Goal: Transaction & Acquisition: Purchase product/service

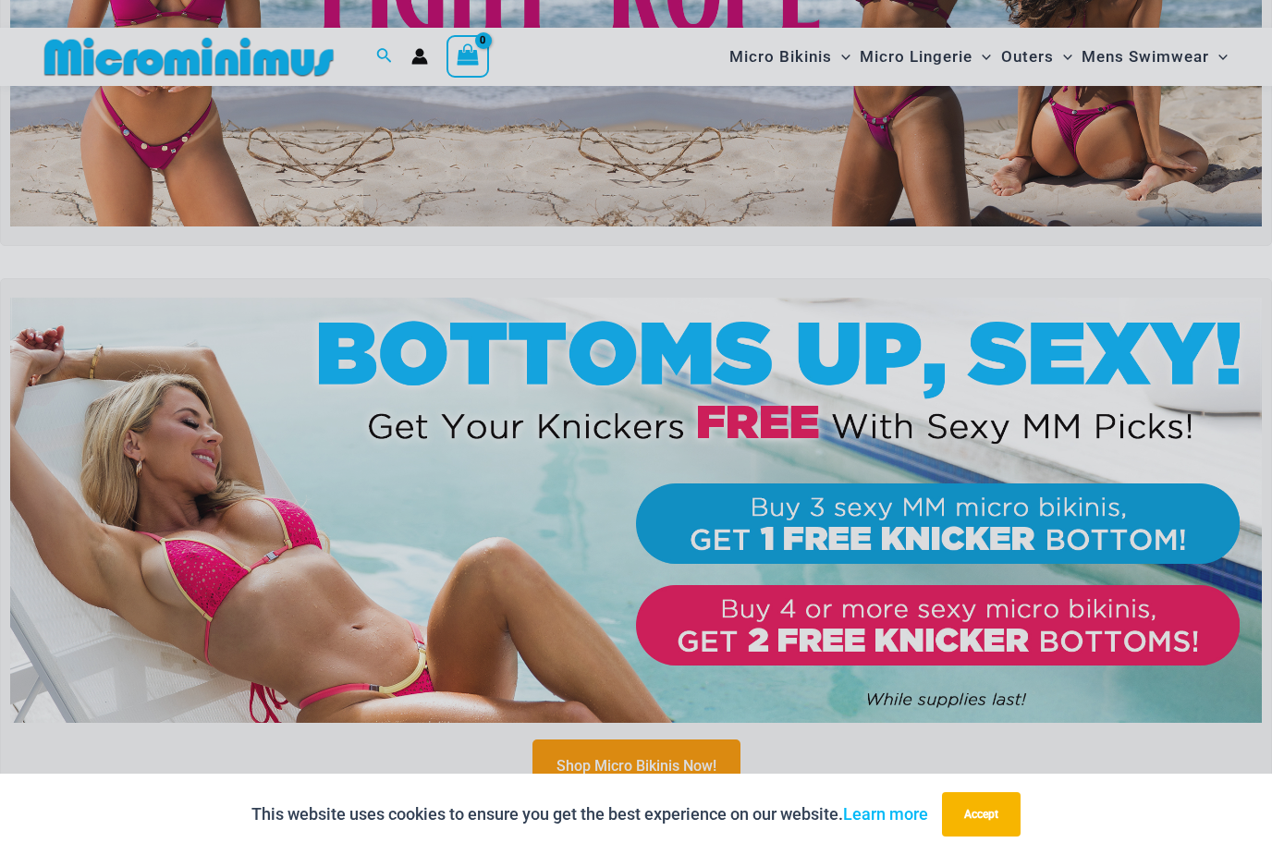
scroll to position [368, 0]
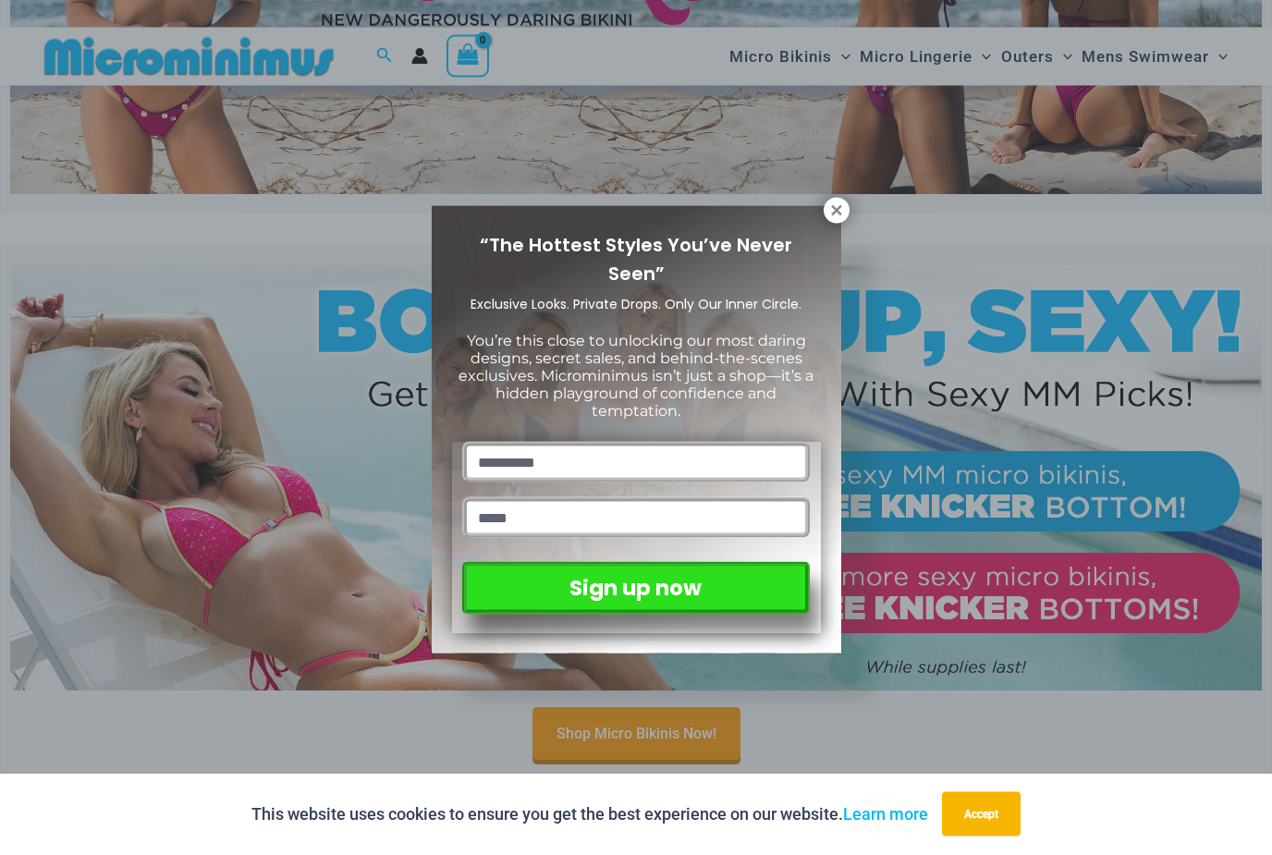
click at [839, 207] on icon at bounding box center [836, 210] width 10 height 10
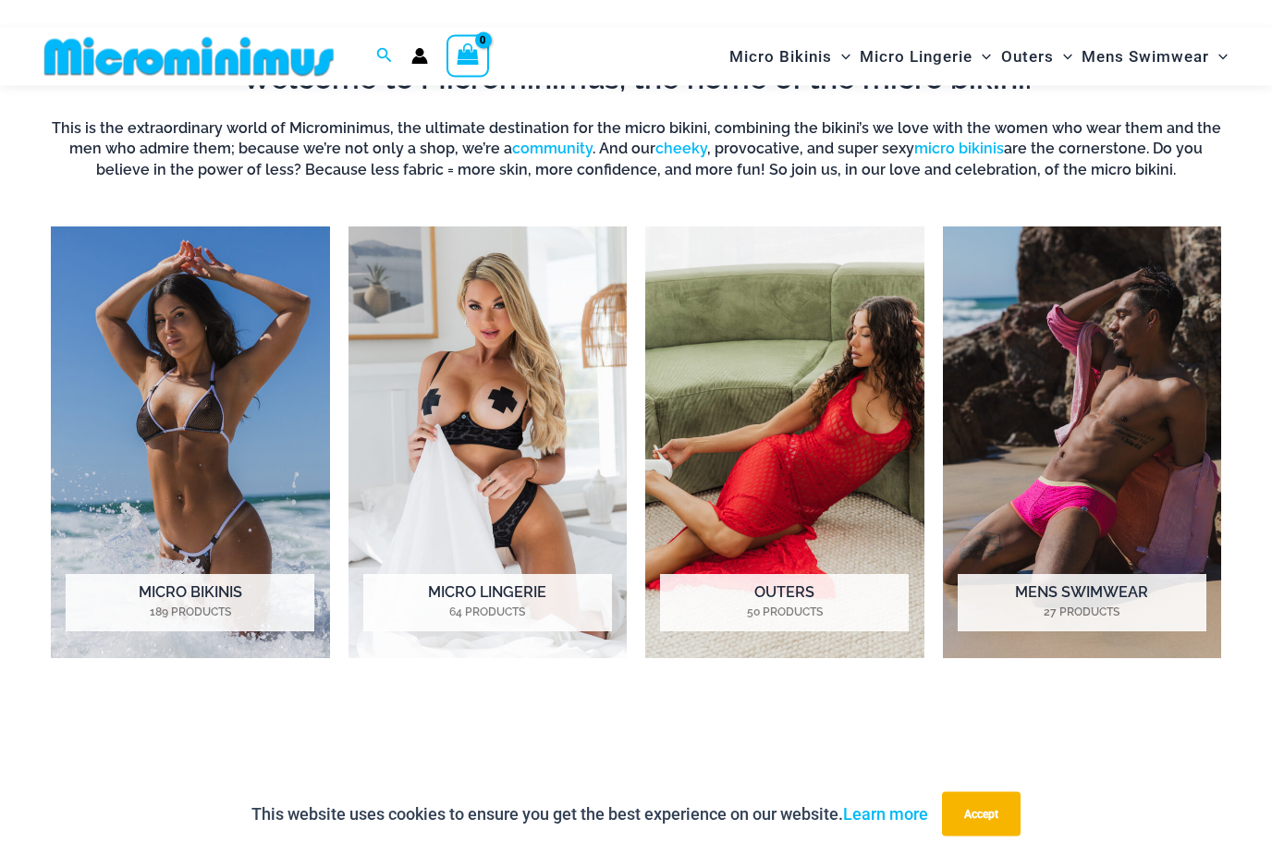
scroll to position [1201, 0]
click at [1101, 567] on img "Visit product category Mens Swimwear" at bounding box center [1082, 442] width 279 height 432
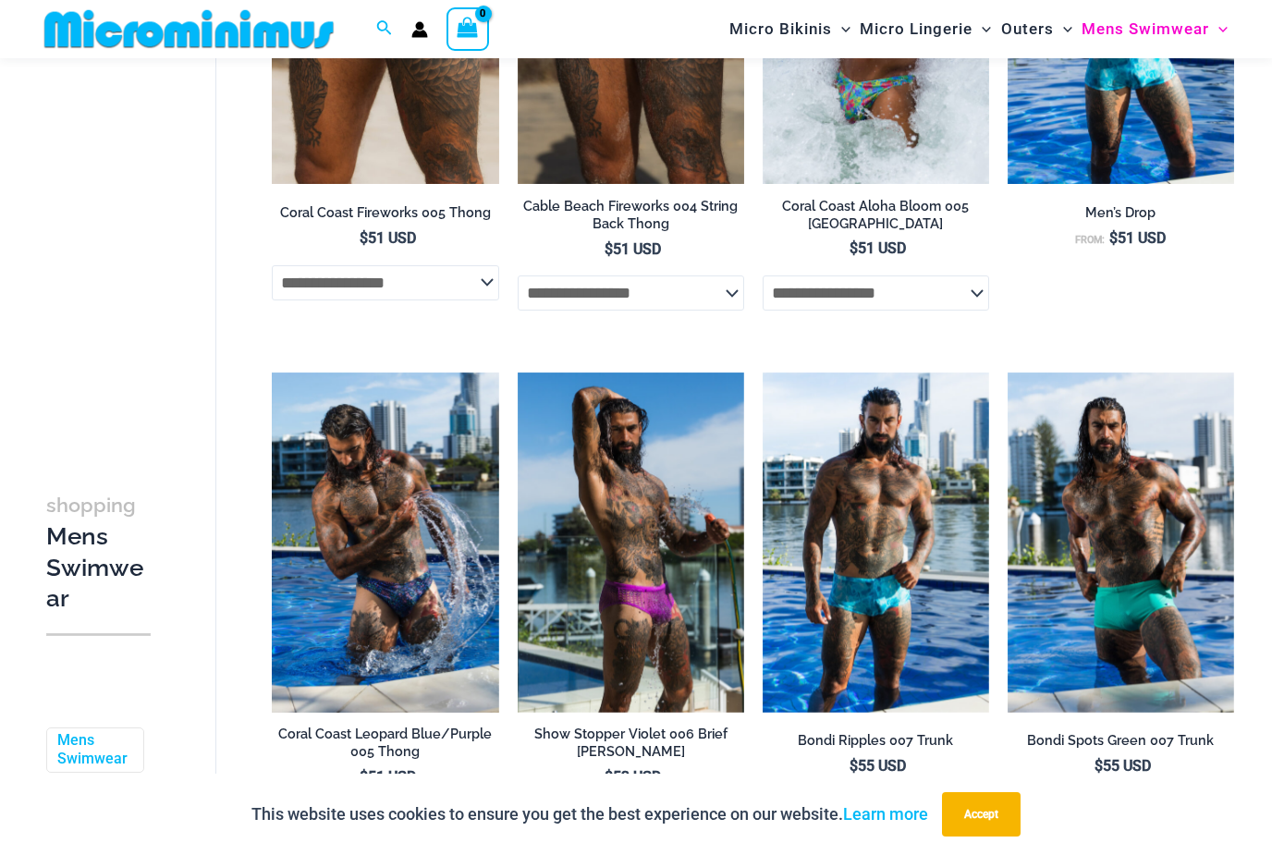
scroll to position [2087, 0]
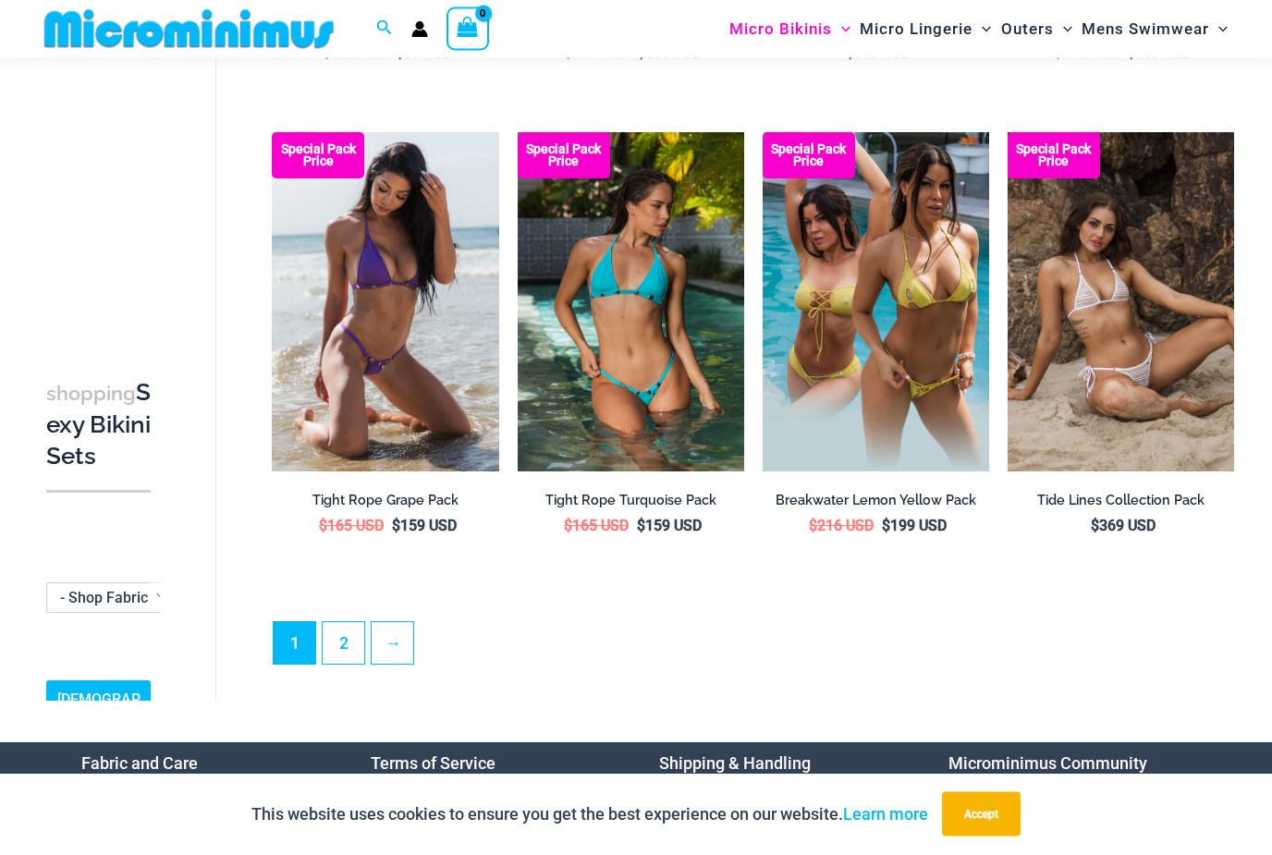
scroll to position [3437, 0]
click at [345, 622] on link "2" at bounding box center [344, 643] width 42 height 42
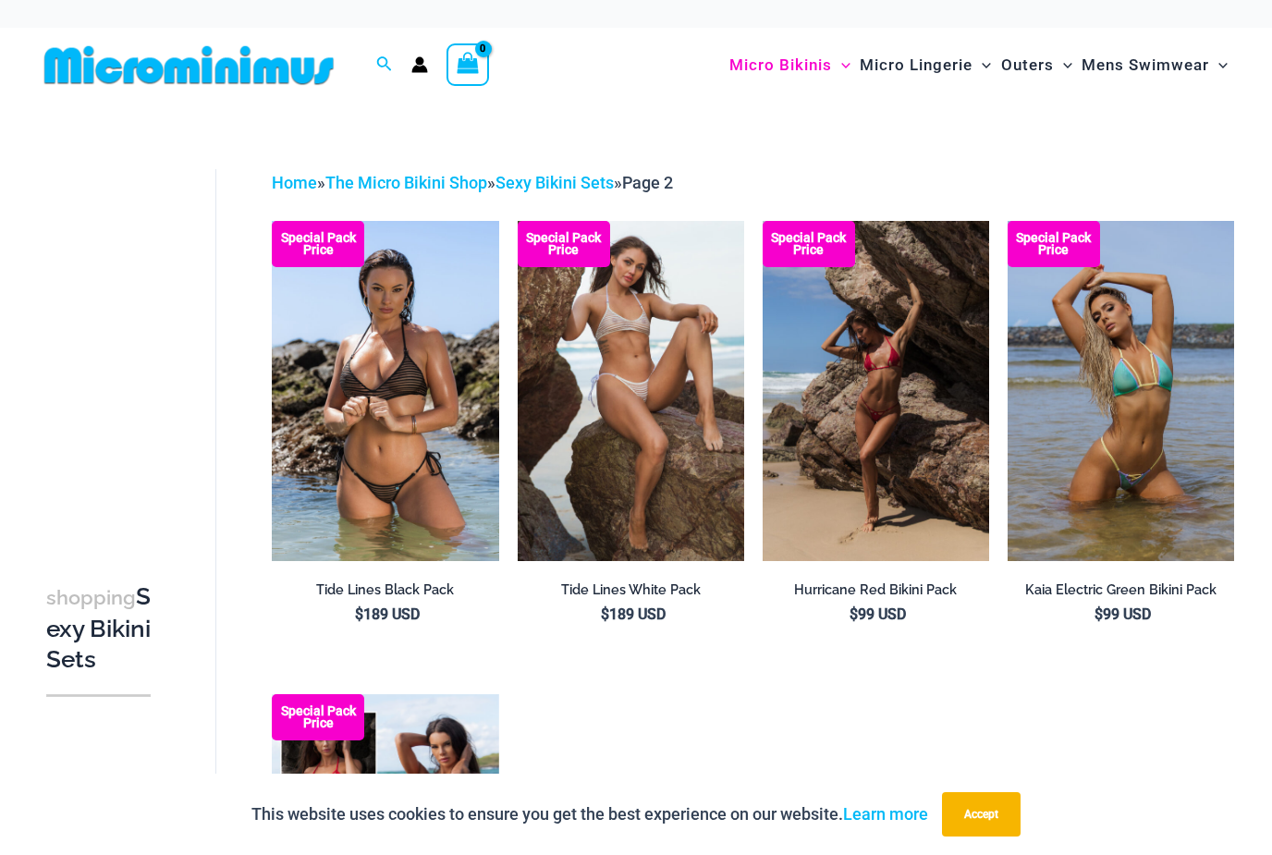
click at [1008, 221] on img at bounding box center [1008, 221] width 0 height 0
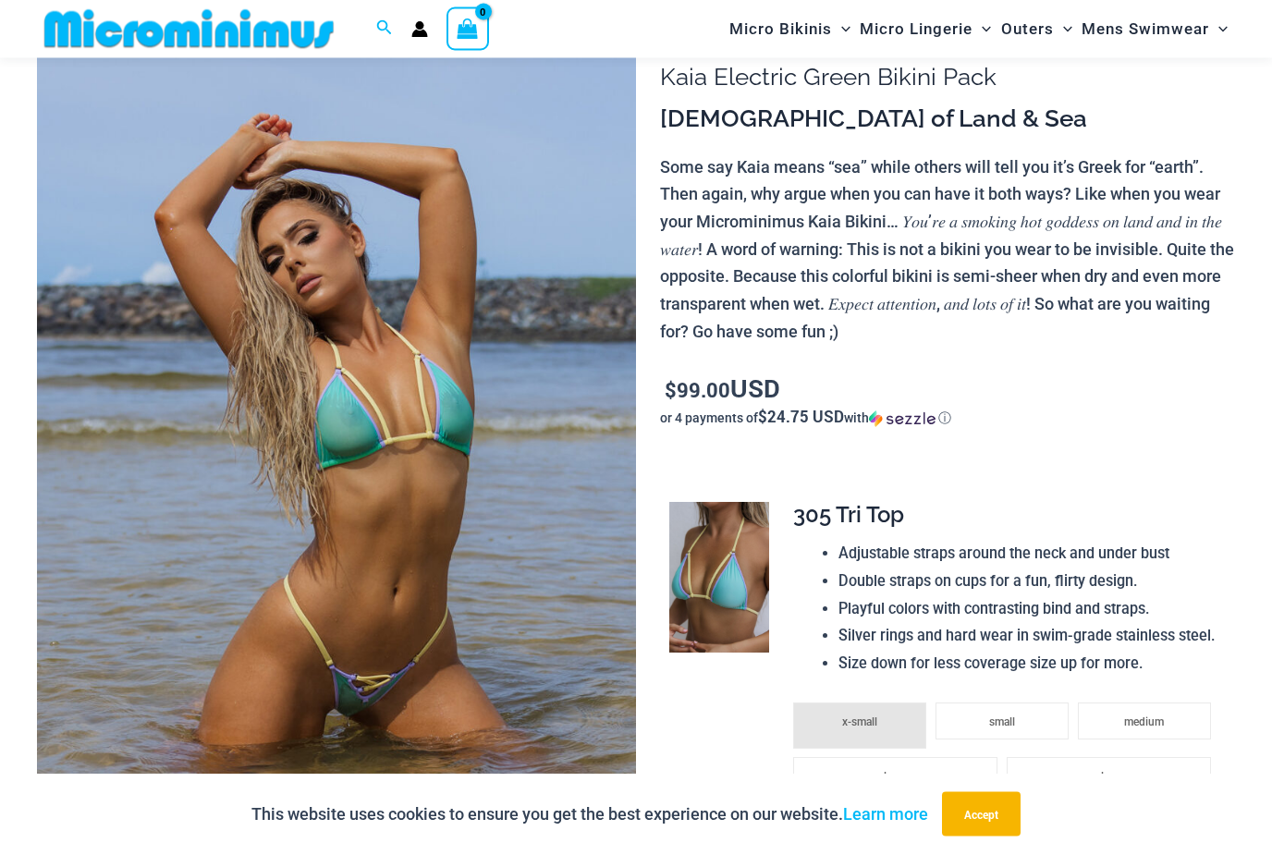
scroll to position [165, 0]
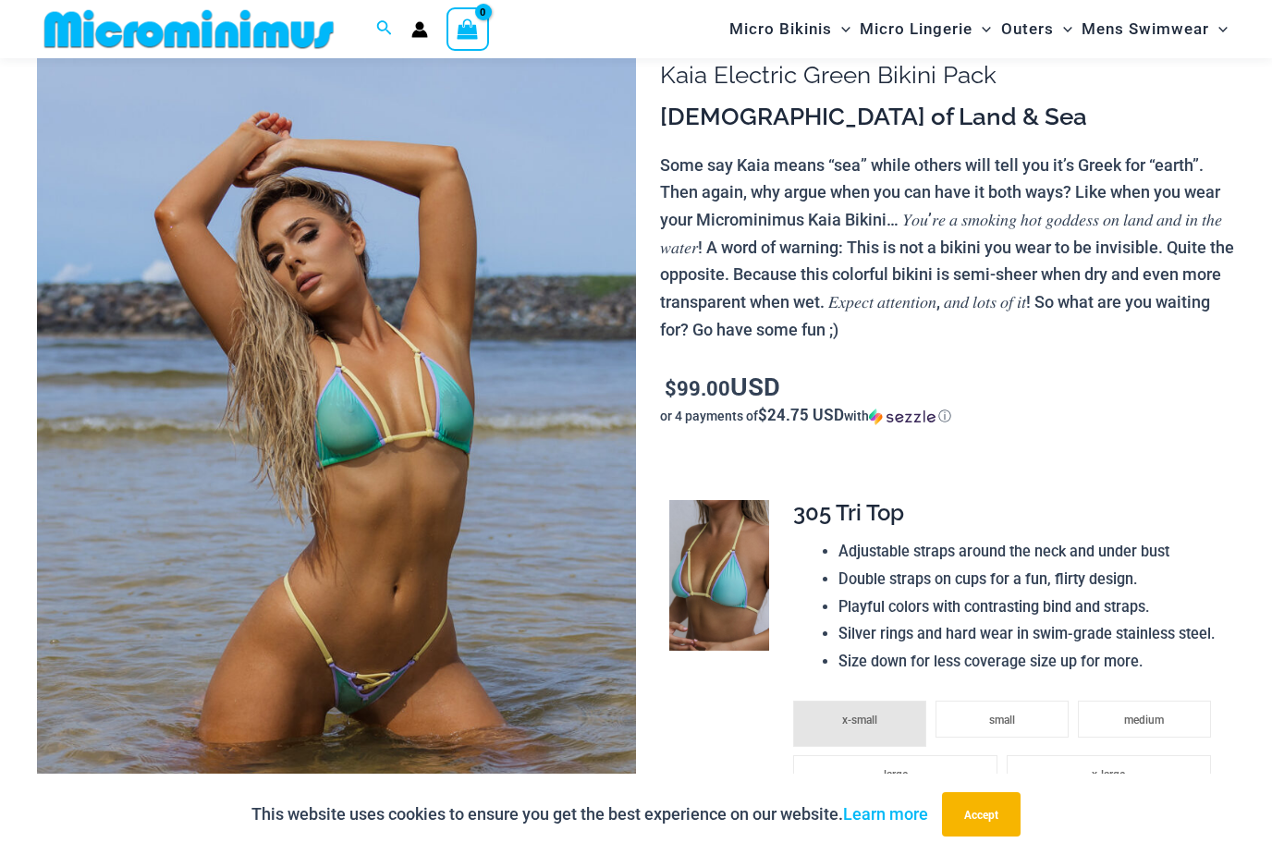
click at [493, 492] on img at bounding box center [336, 453] width 599 height 899
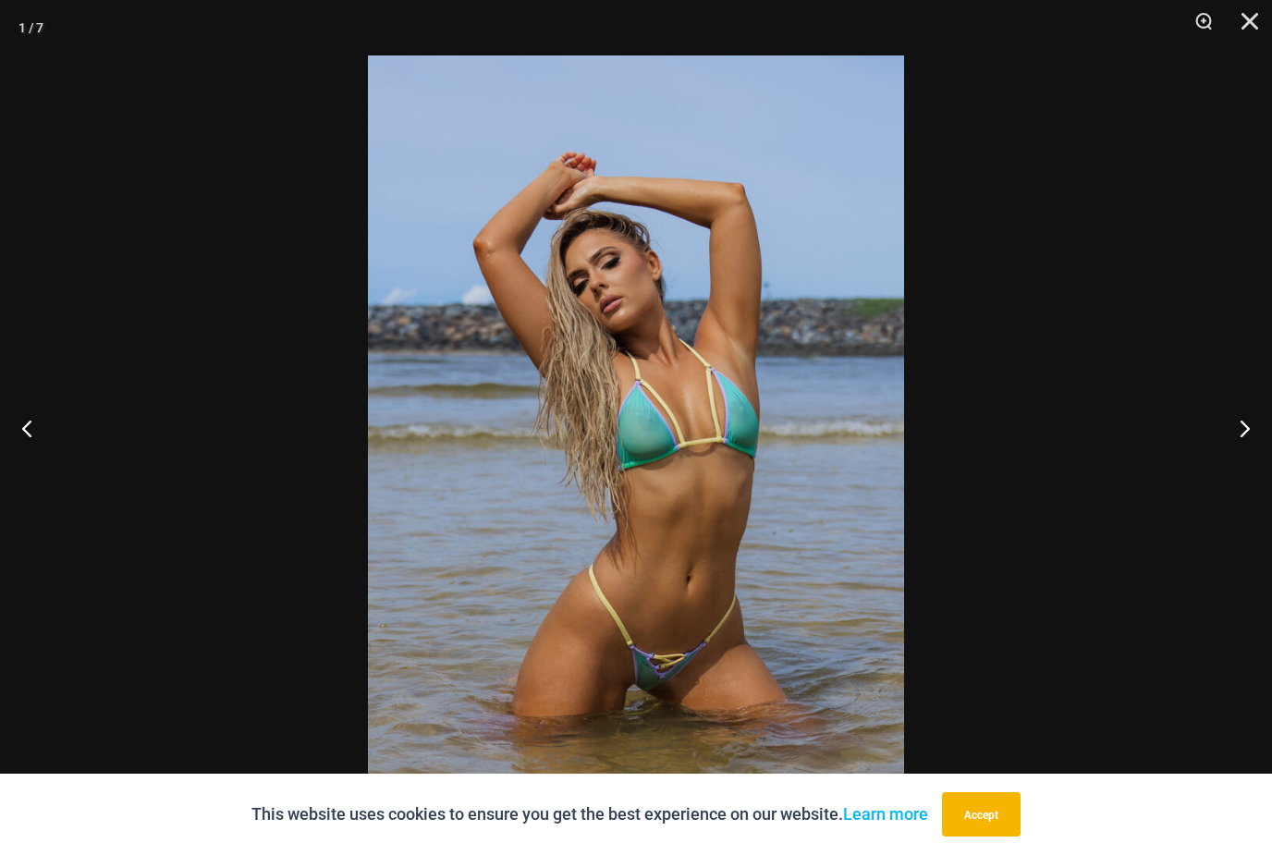
click at [1233, 460] on button "Next" at bounding box center [1237, 428] width 69 height 92
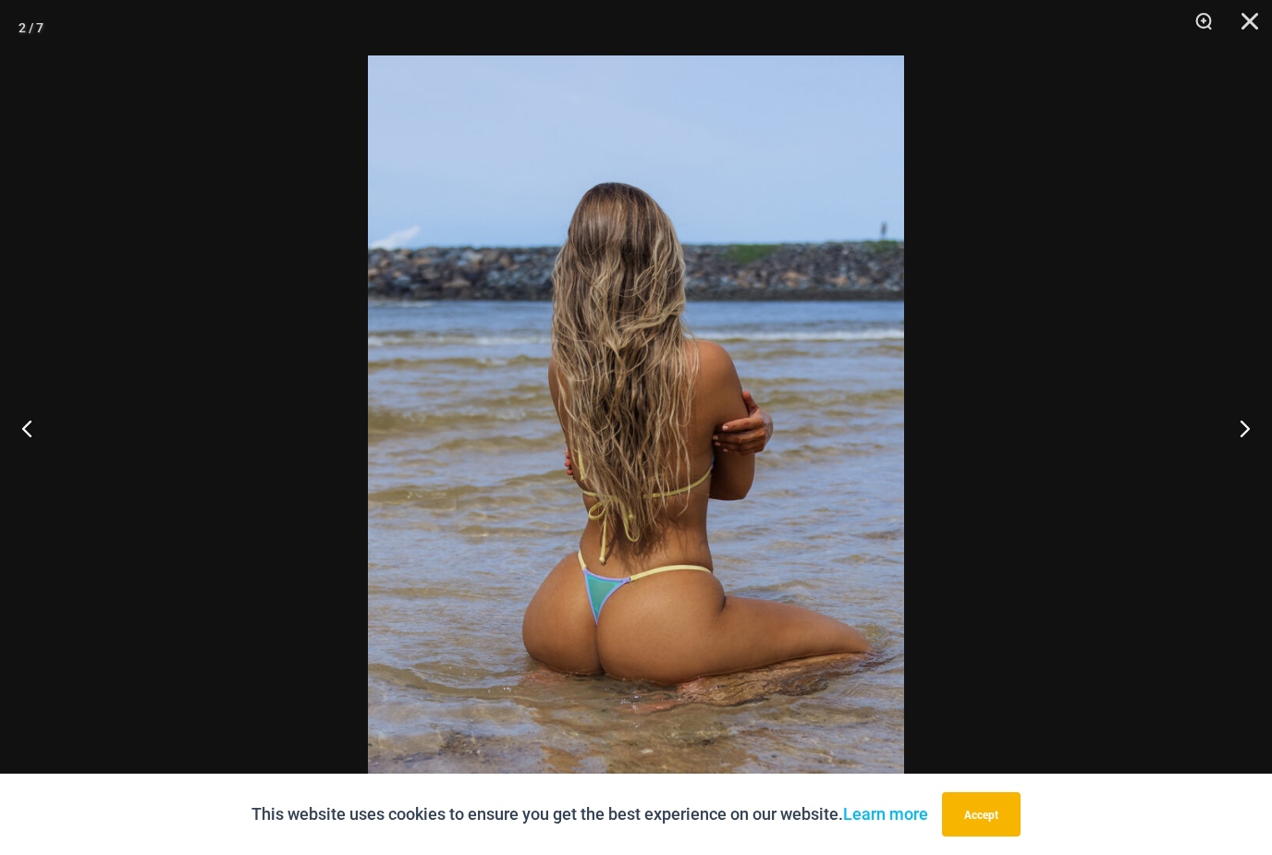
click at [988, 837] on button "Accept" at bounding box center [981, 814] width 79 height 44
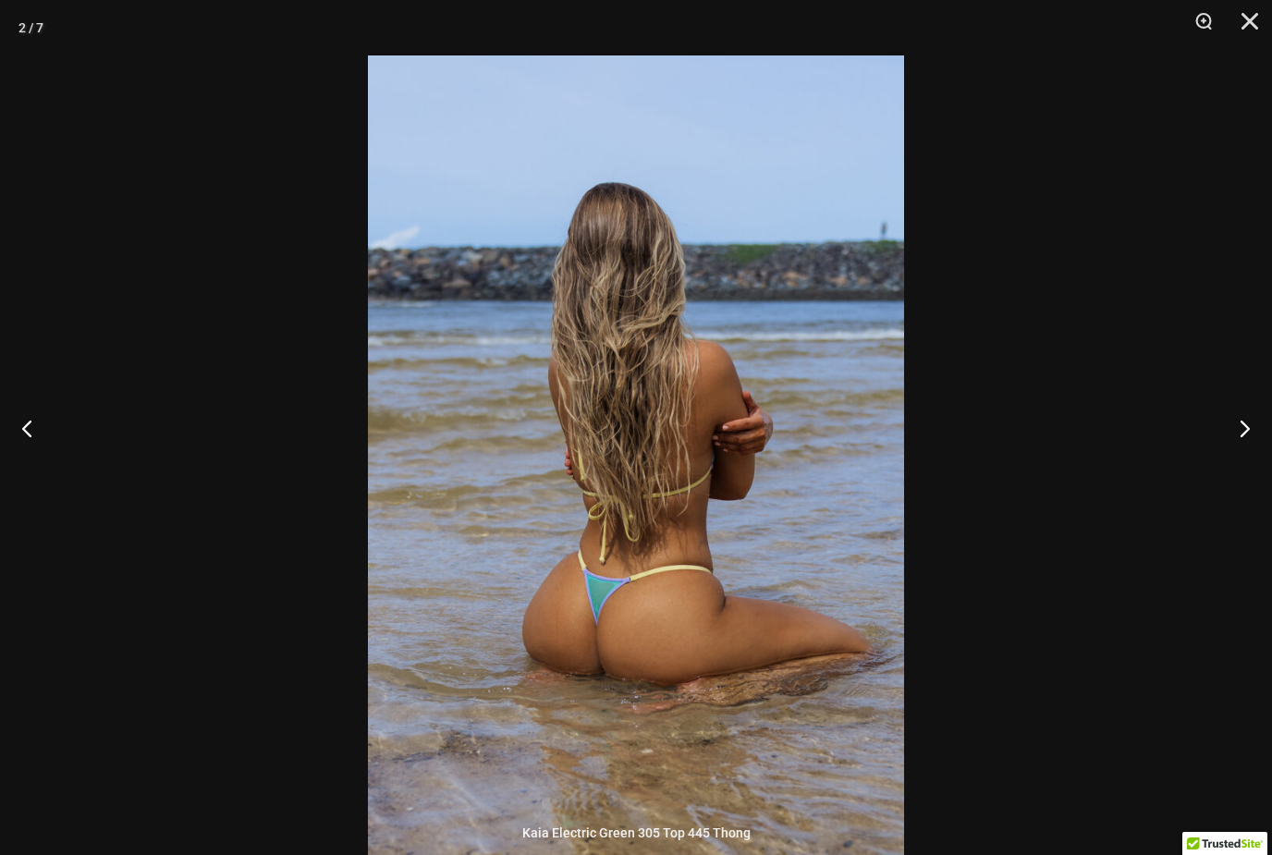
click at [1261, 463] on button "Next" at bounding box center [1237, 428] width 69 height 92
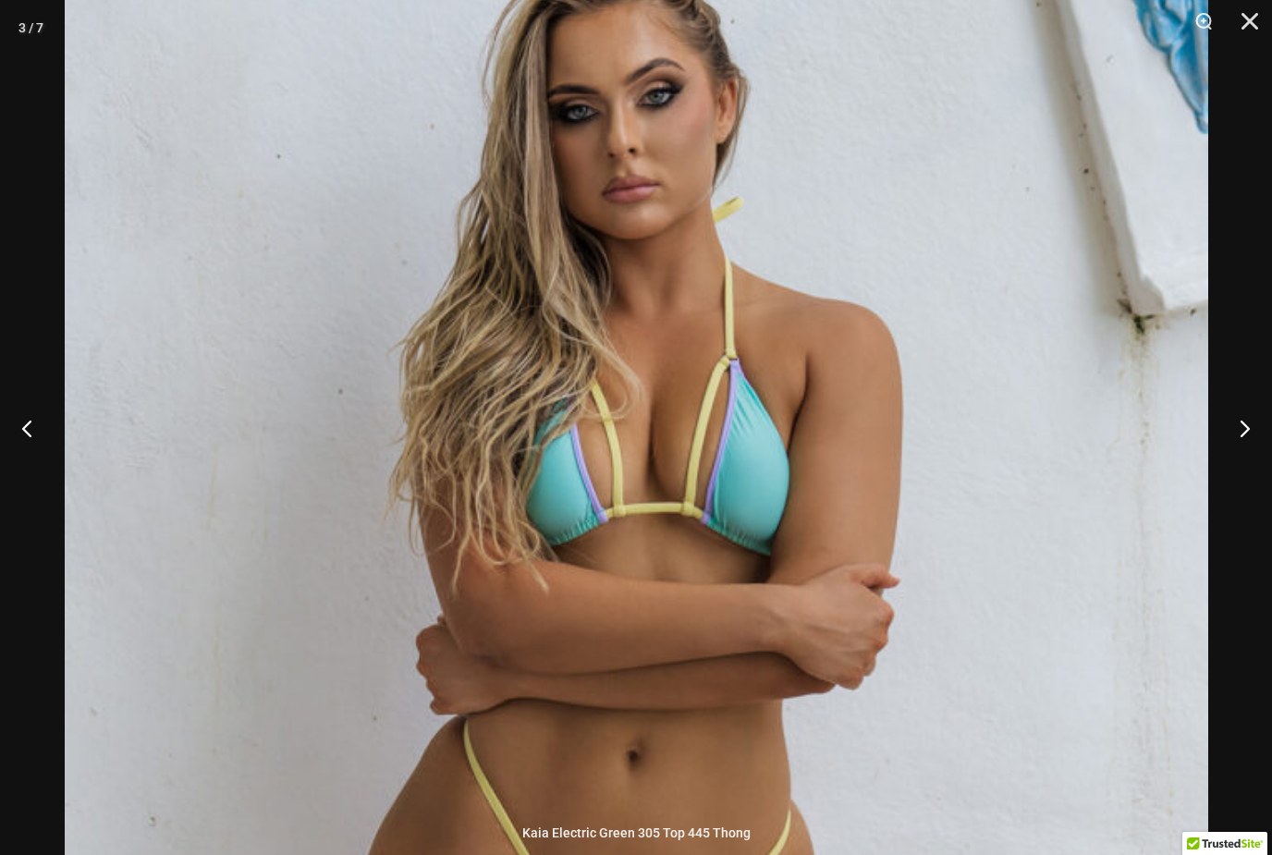
click at [1245, 456] on button "Next" at bounding box center [1237, 428] width 69 height 92
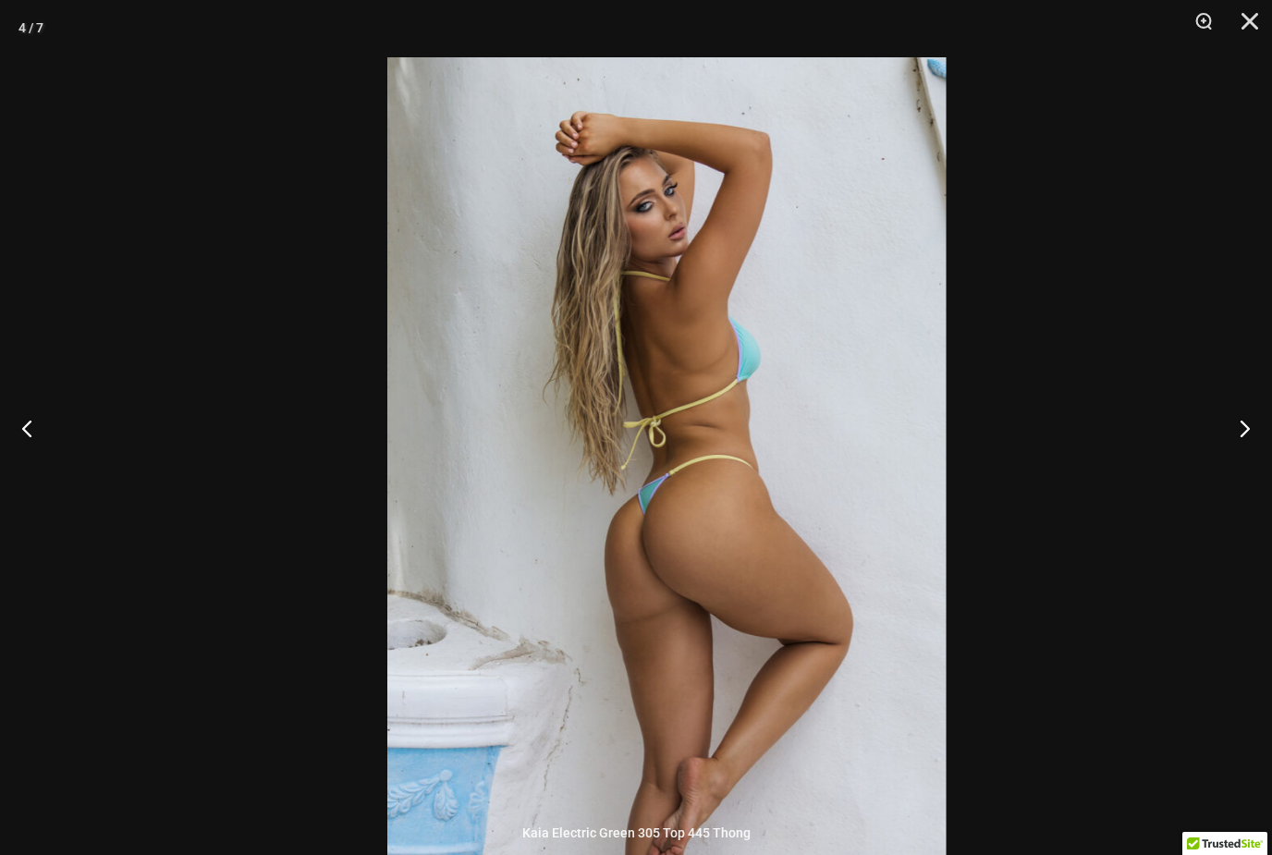
click at [1117, 332] on div at bounding box center [636, 427] width 1272 height 855
click at [1227, 494] on div at bounding box center [636, 427] width 1272 height 855
click at [1249, 465] on button "Next" at bounding box center [1237, 428] width 69 height 92
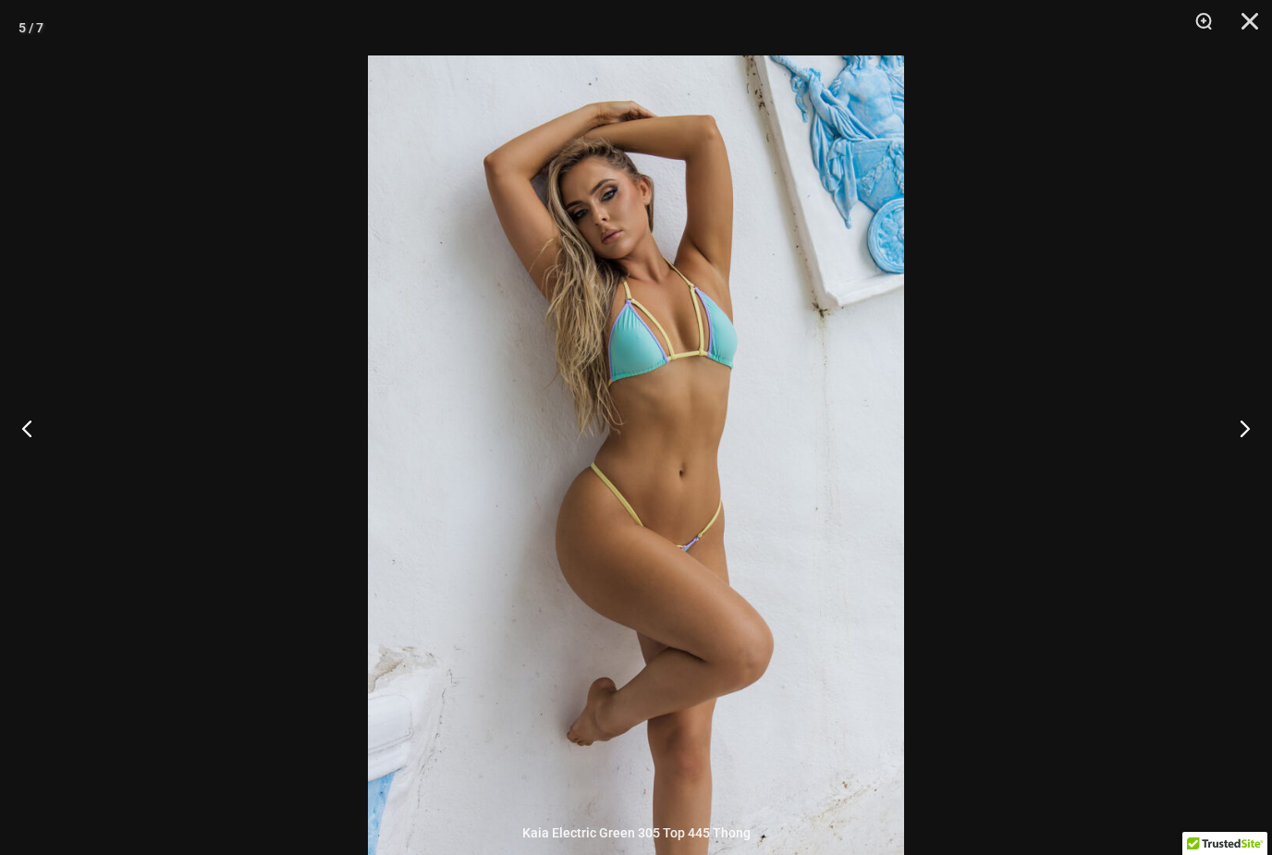
click at [1263, 446] on button "Next" at bounding box center [1237, 428] width 69 height 92
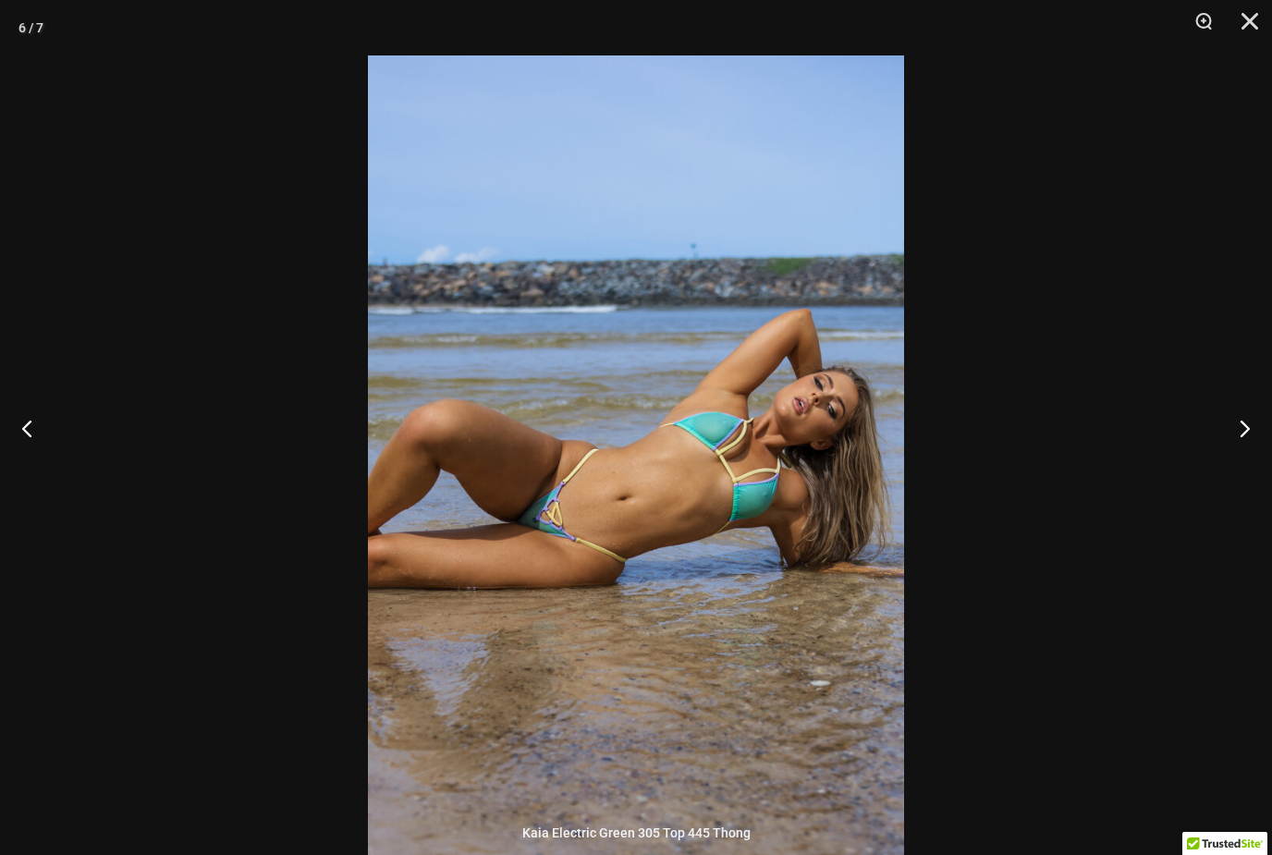
click at [1248, 460] on button "Next" at bounding box center [1237, 428] width 69 height 92
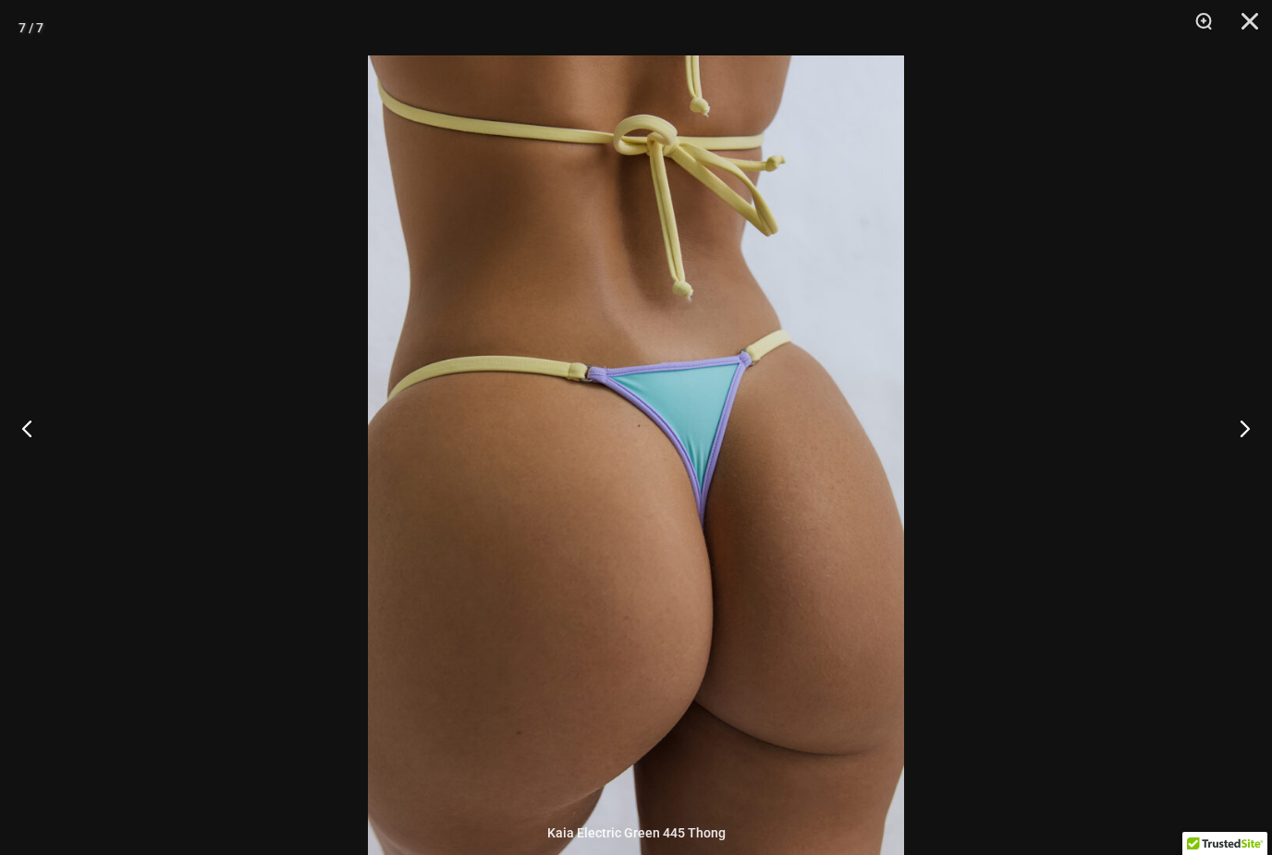
click at [1251, 445] on button "Next" at bounding box center [1237, 428] width 69 height 92
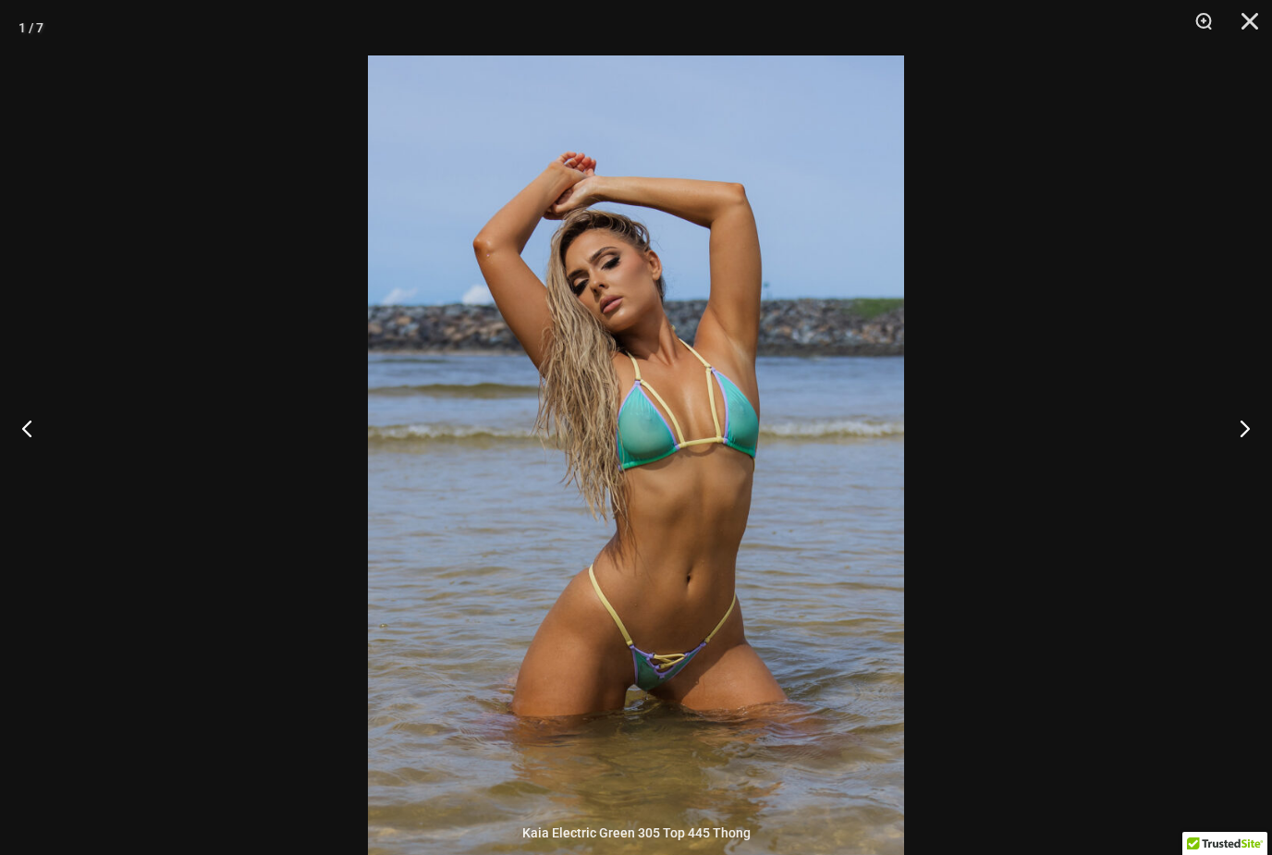
click at [1241, 458] on button "Next" at bounding box center [1237, 428] width 69 height 92
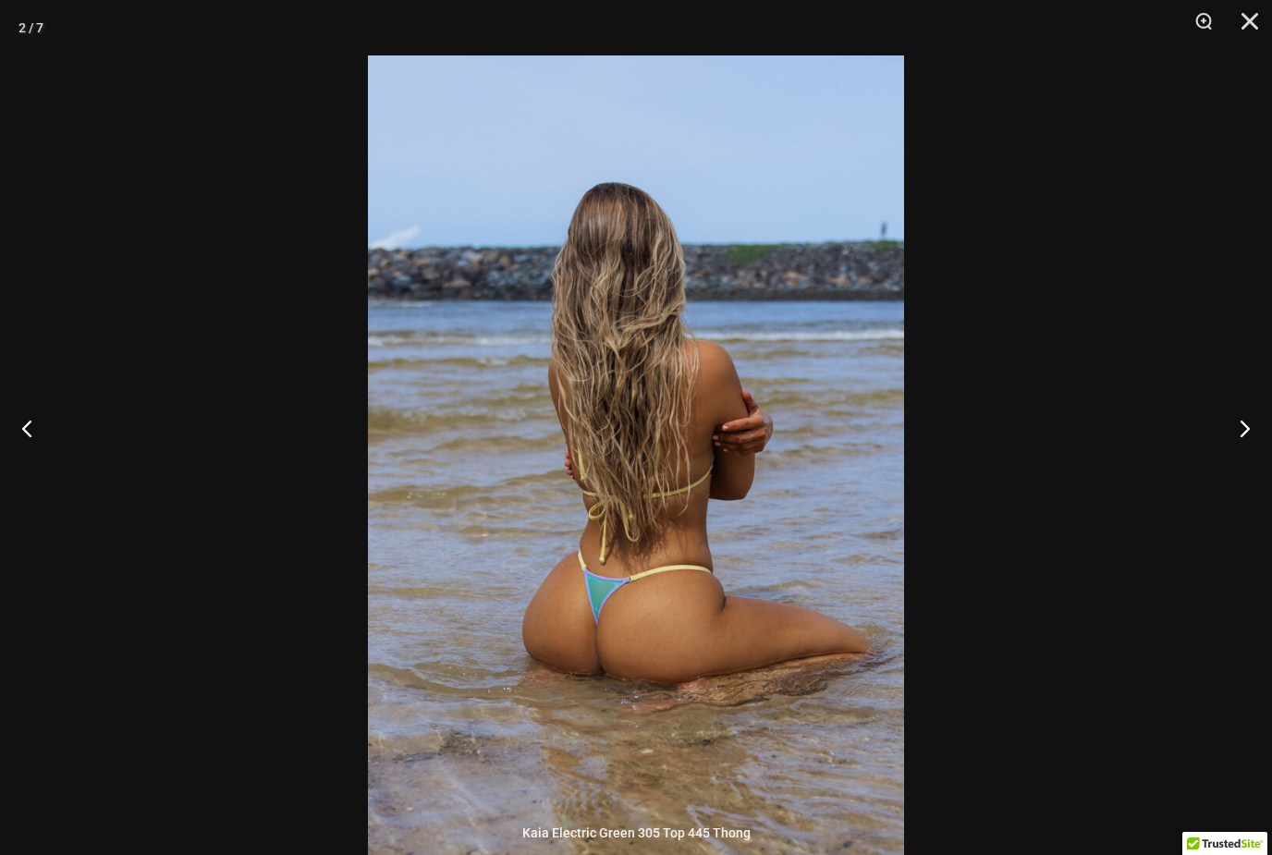
click at [1247, 459] on button "Next" at bounding box center [1237, 428] width 69 height 92
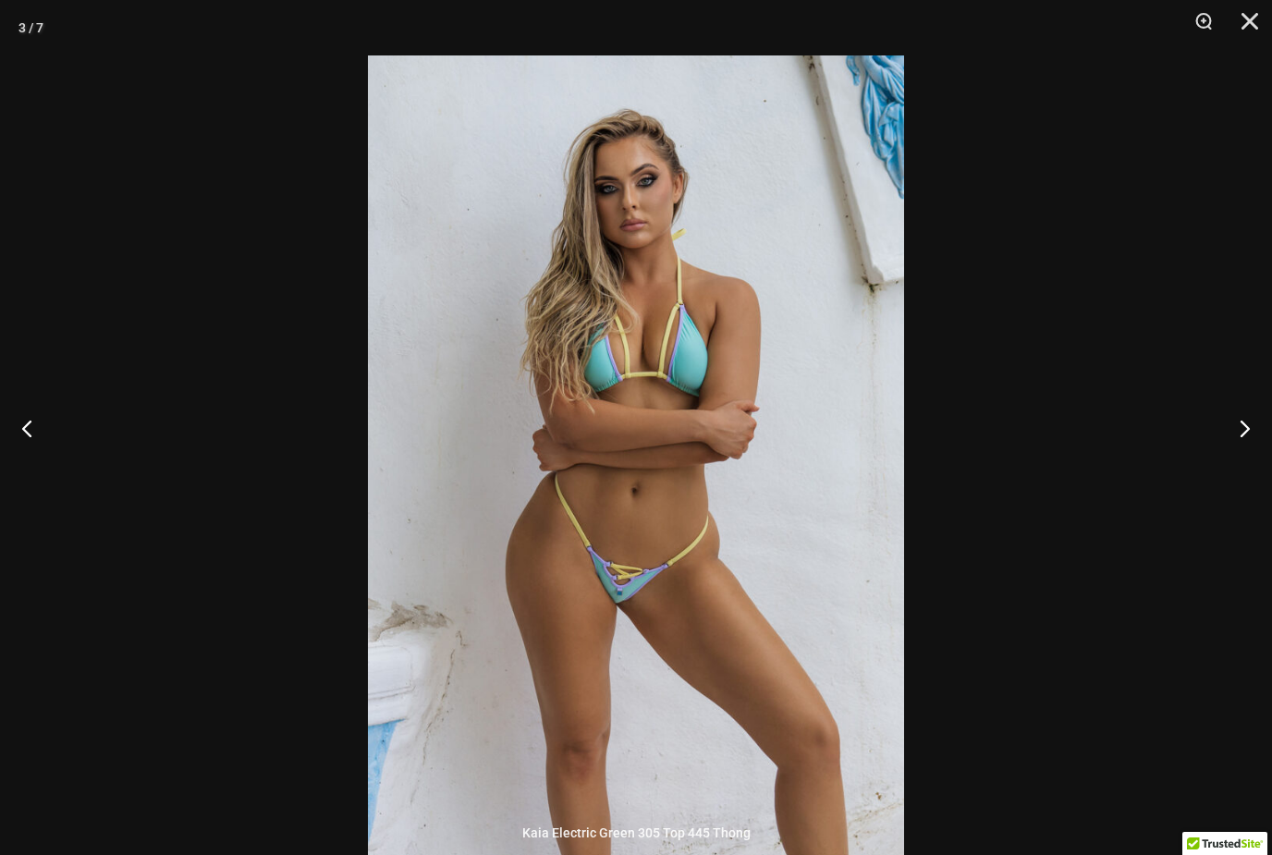
click at [1254, 453] on button "Next" at bounding box center [1237, 428] width 69 height 92
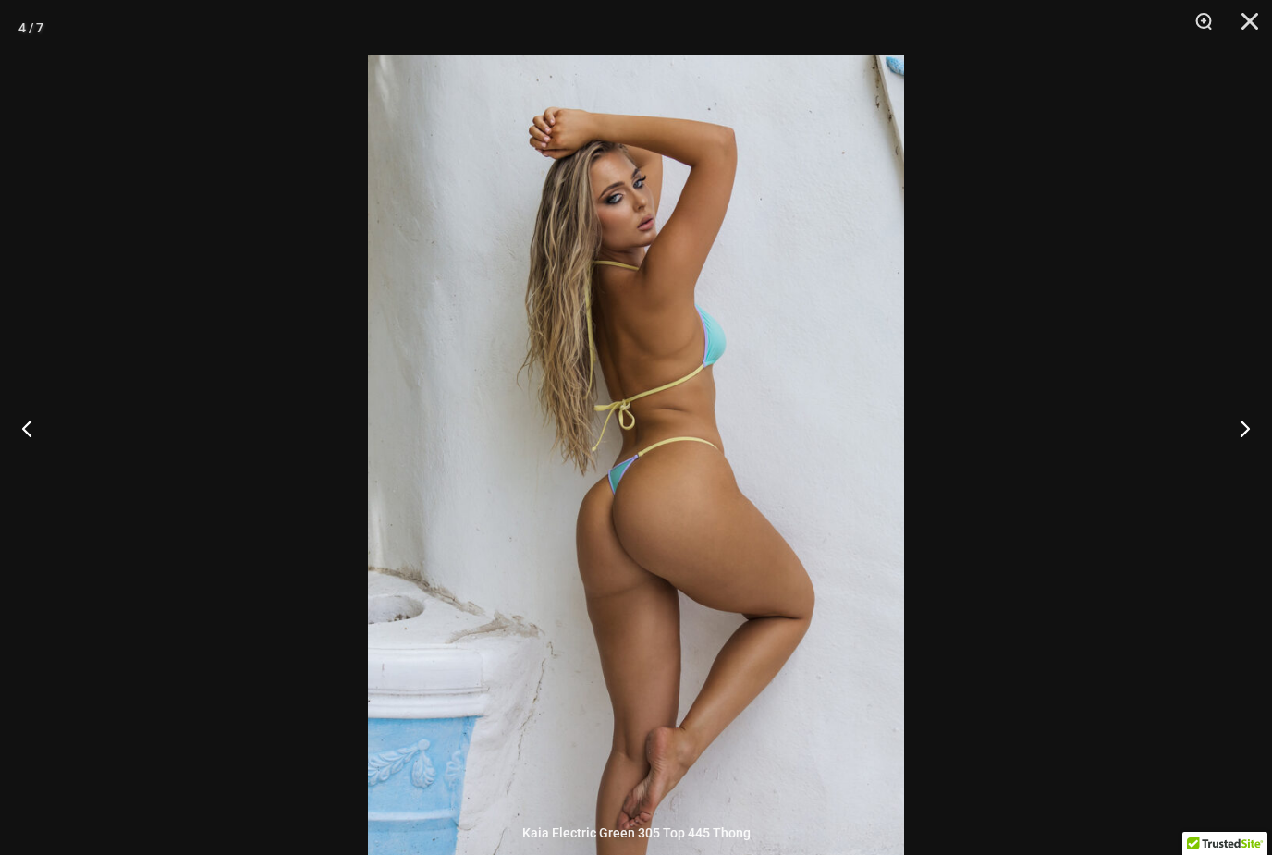
click at [1245, 458] on button "Next" at bounding box center [1237, 428] width 69 height 92
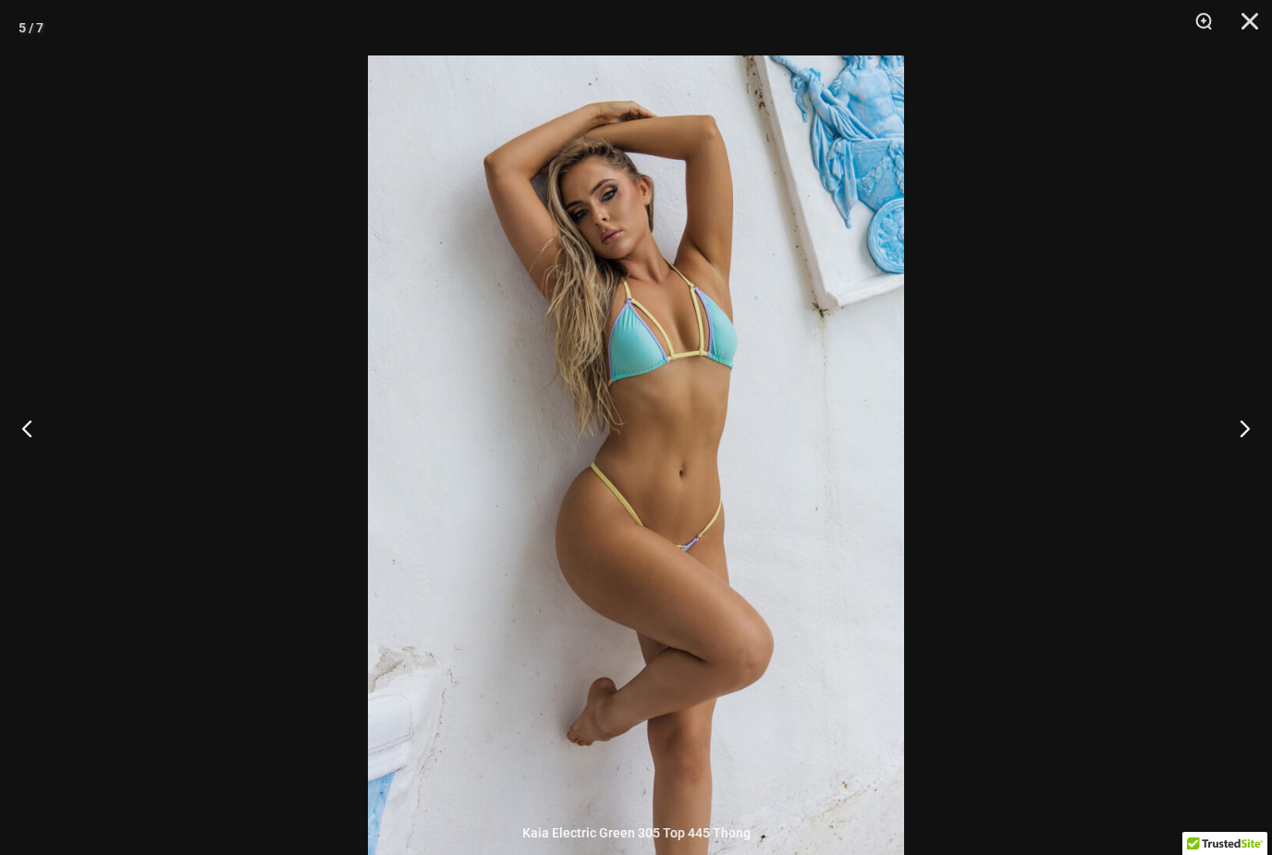
click at [1251, 455] on button "Next" at bounding box center [1237, 428] width 69 height 92
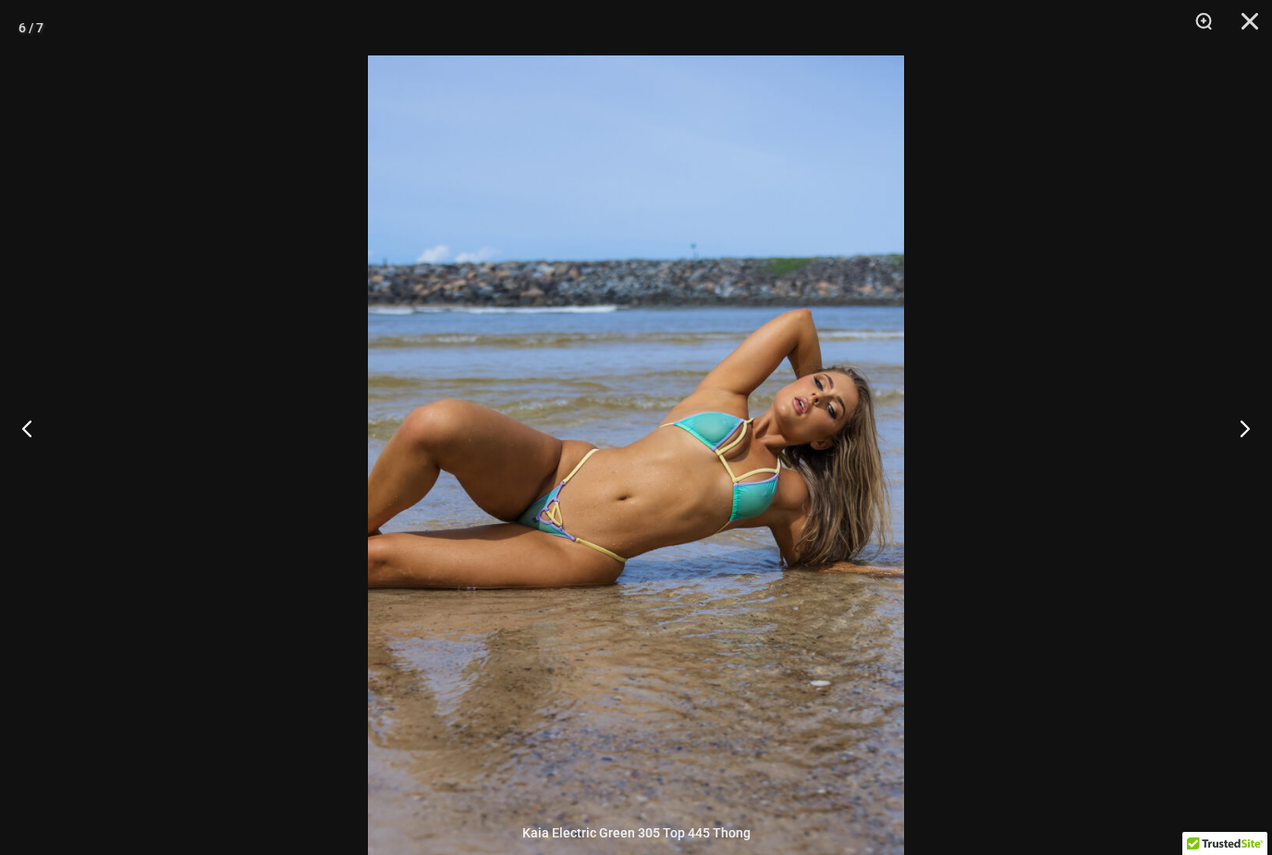
click at [1253, 16] on button "Close" at bounding box center [1243, 27] width 46 height 55
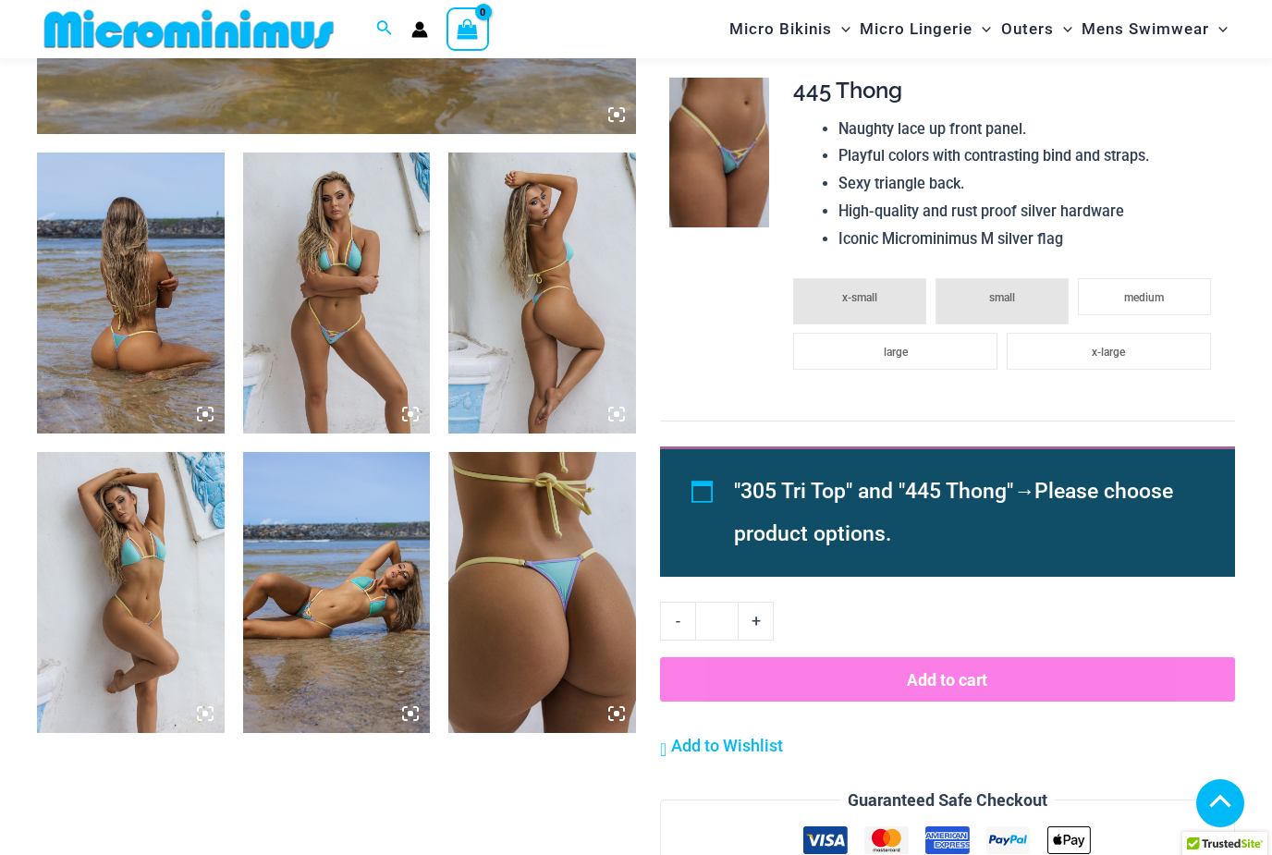
scroll to position [915, 0]
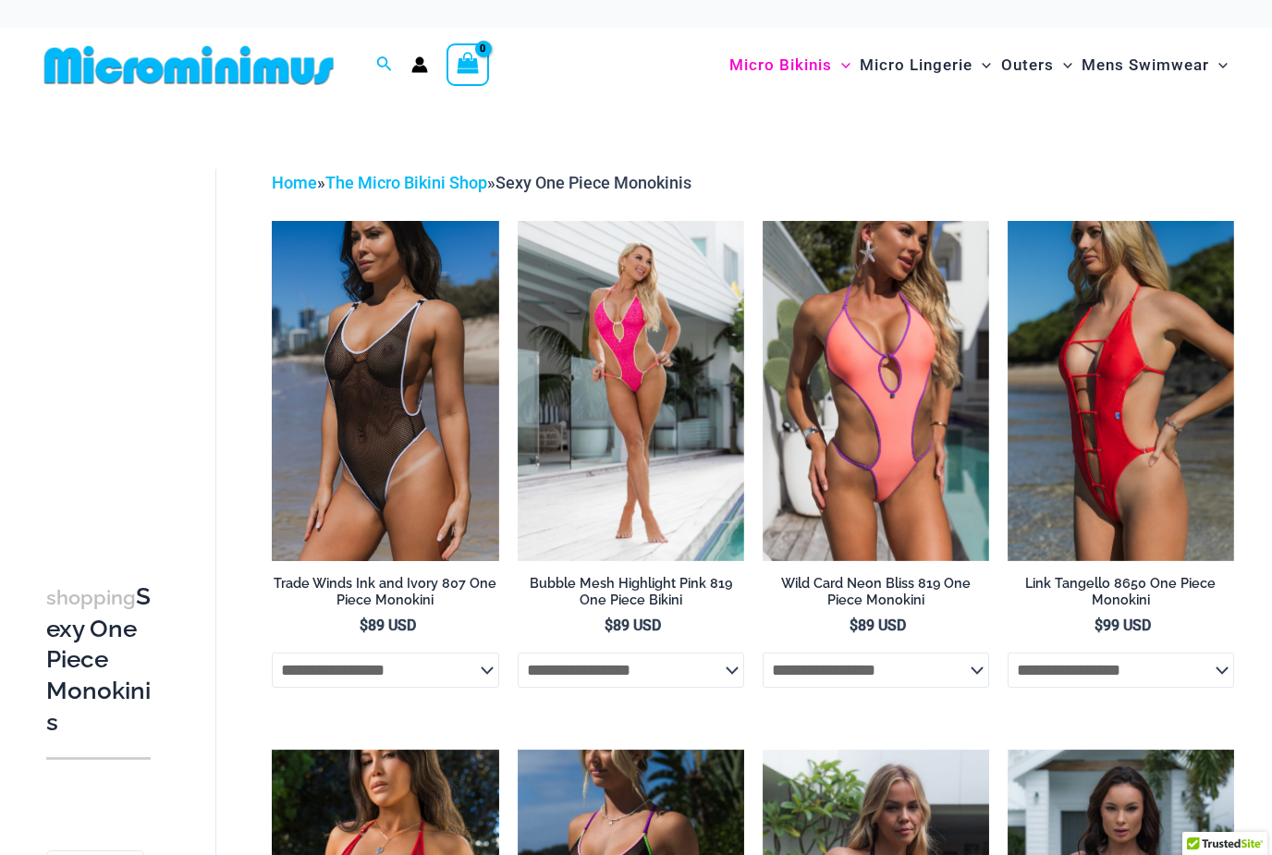
click at [763, 221] on img at bounding box center [763, 221] width 0 height 0
click at [1008, 221] on img at bounding box center [1008, 221] width 0 height 0
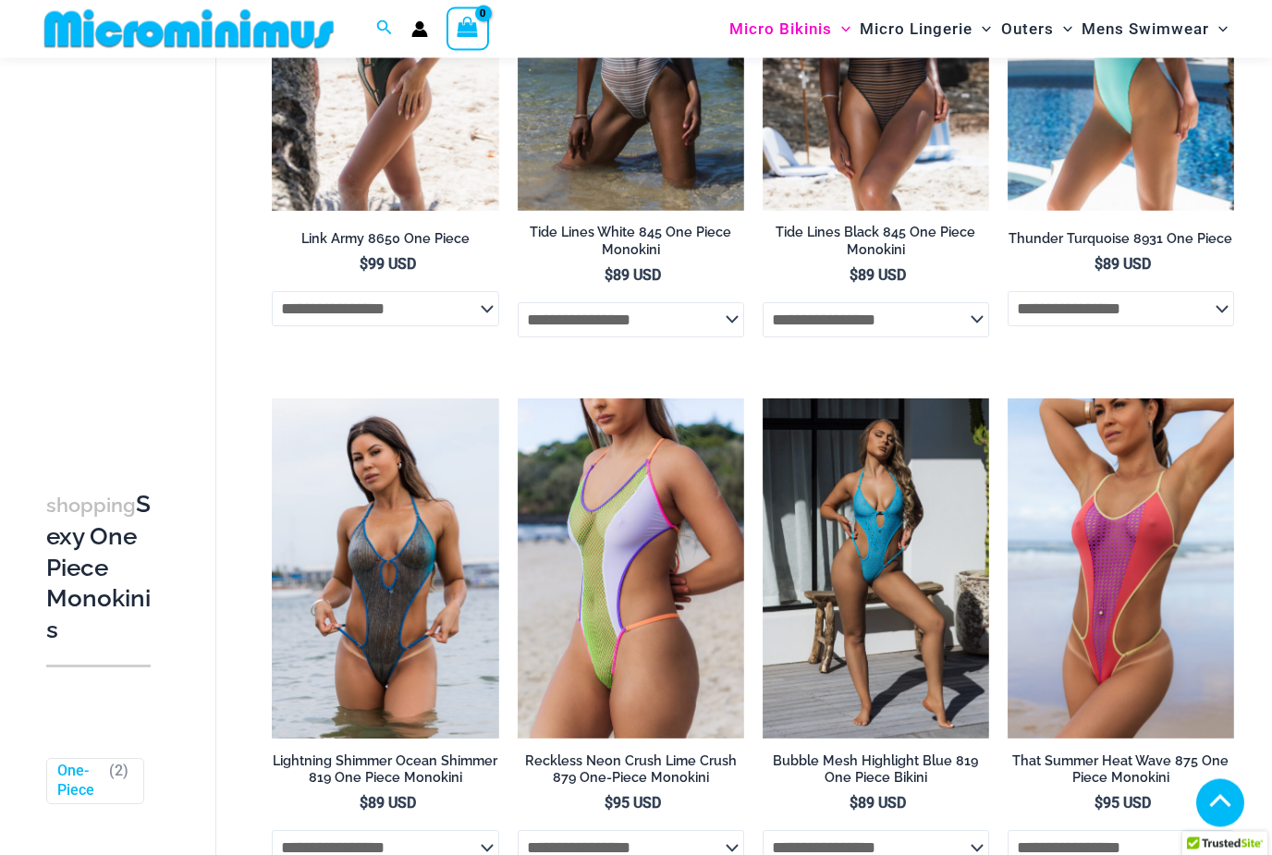
scroll to position [1918, 0]
click at [272, 398] on img at bounding box center [272, 398] width 0 height 0
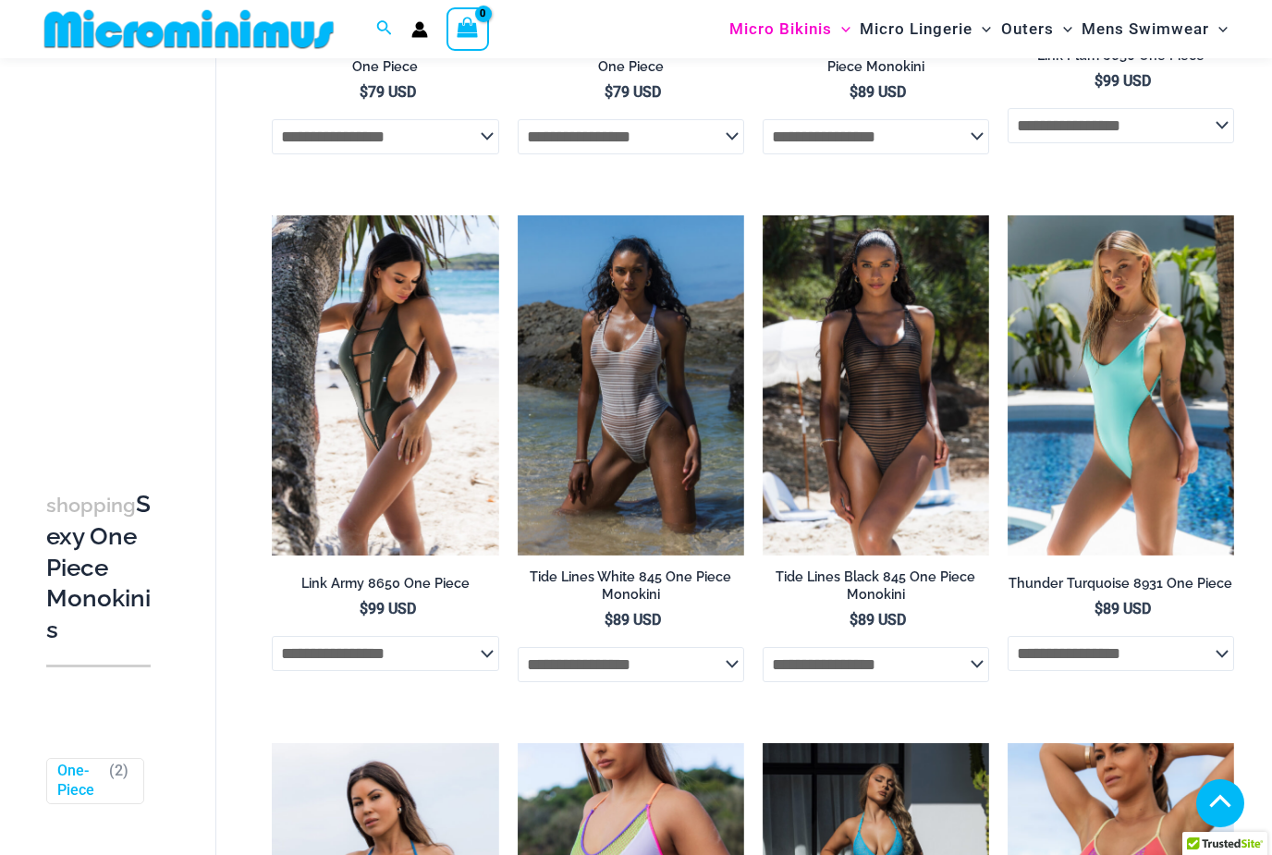
scroll to position [1541, 0]
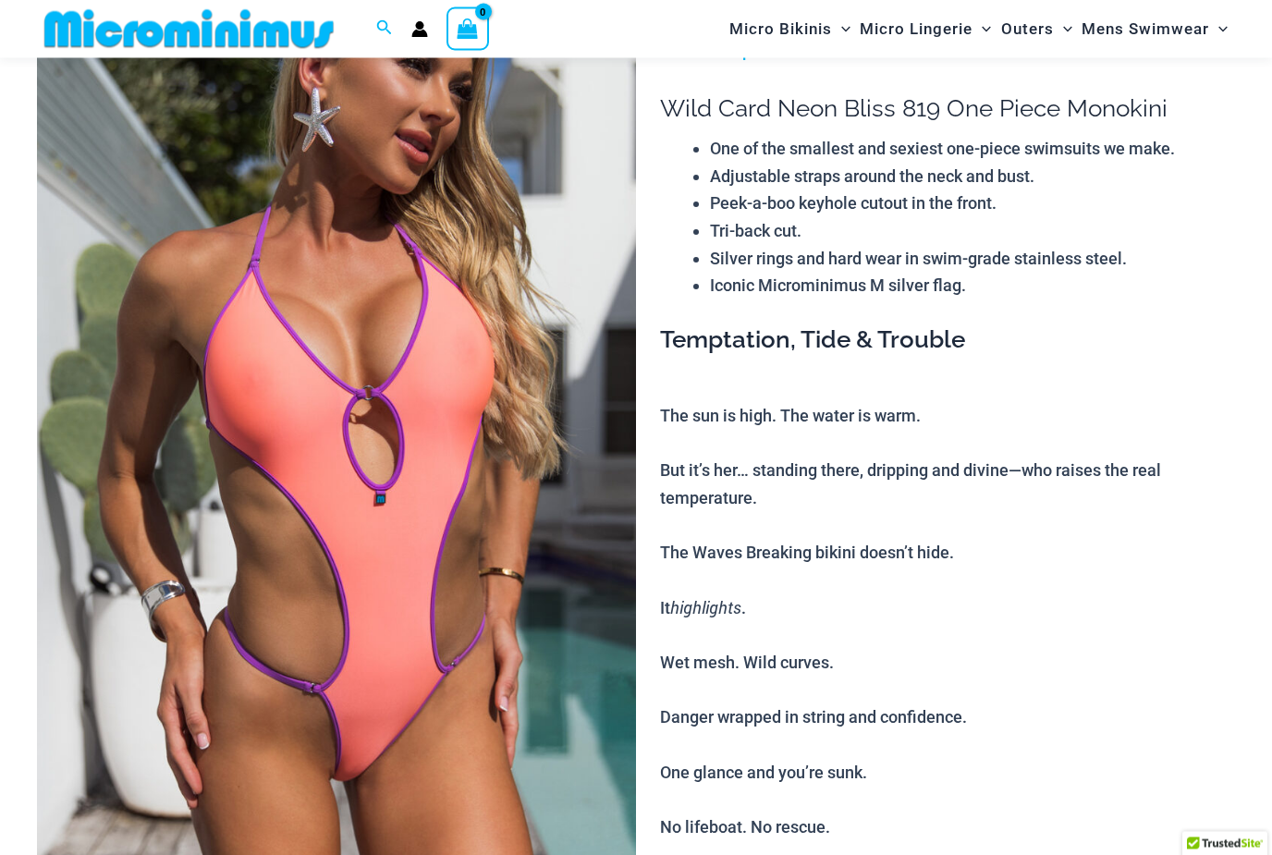
scroll to position [135, 0]
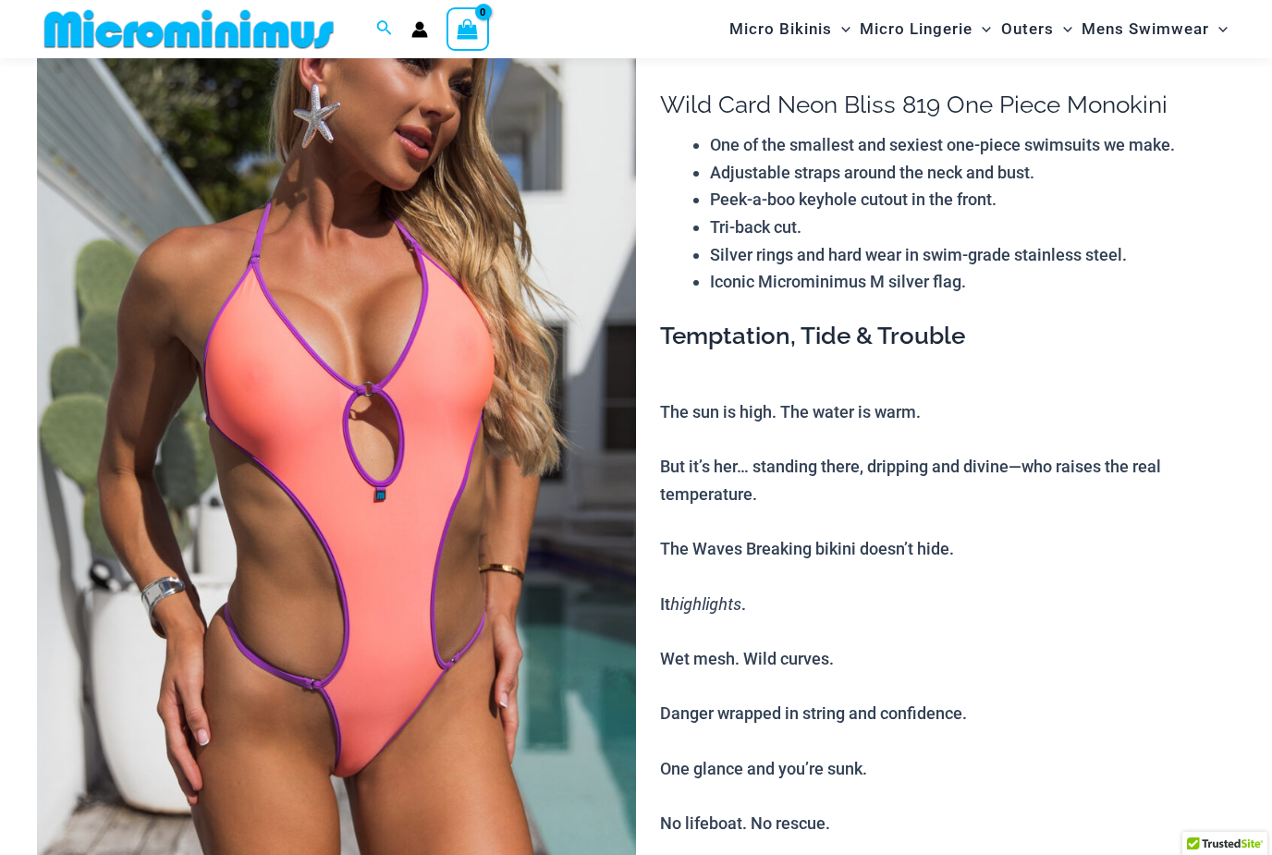
click at [477, 619] on img at bounding box center [336, 482] width 599 height 899
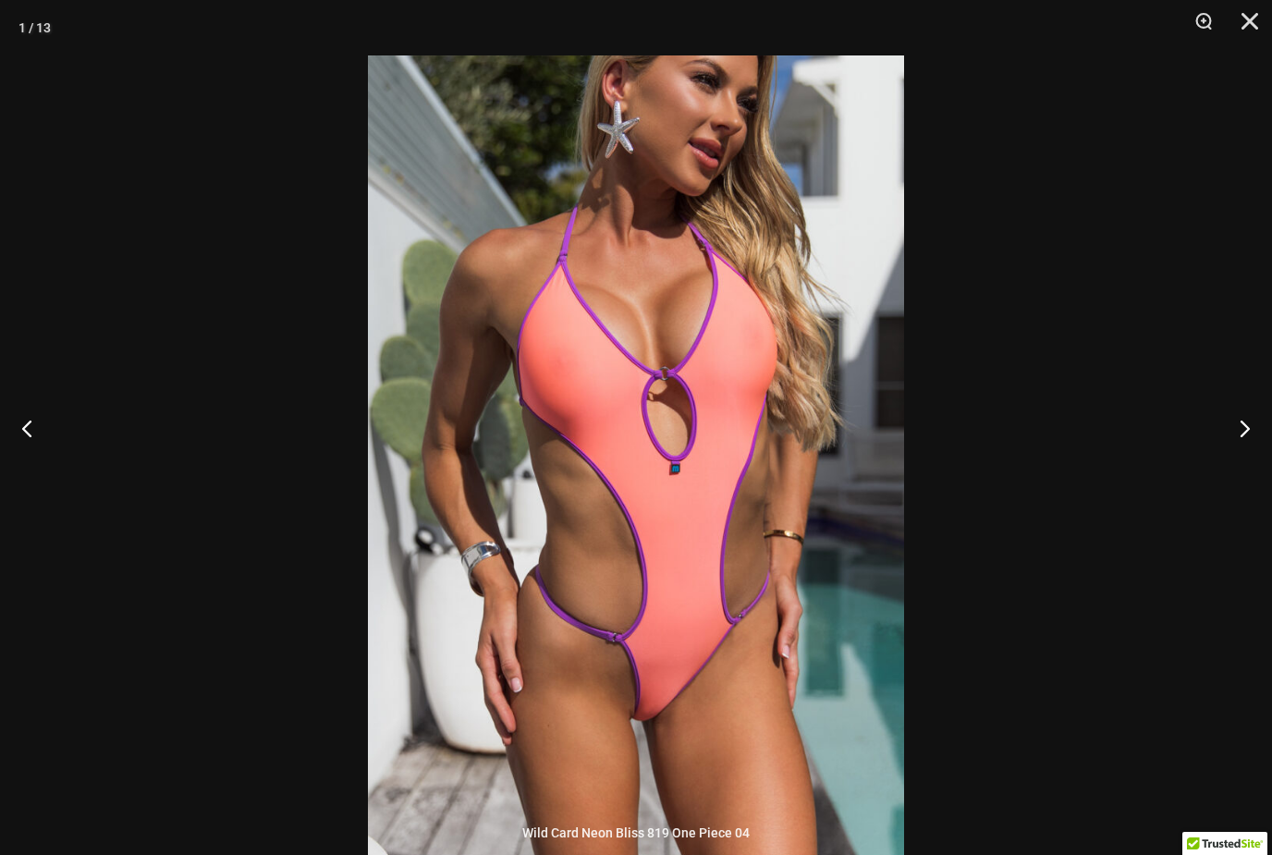
click at [1246, 463] on button "Next" at bounding box center [1237, 428] width 69 height 92
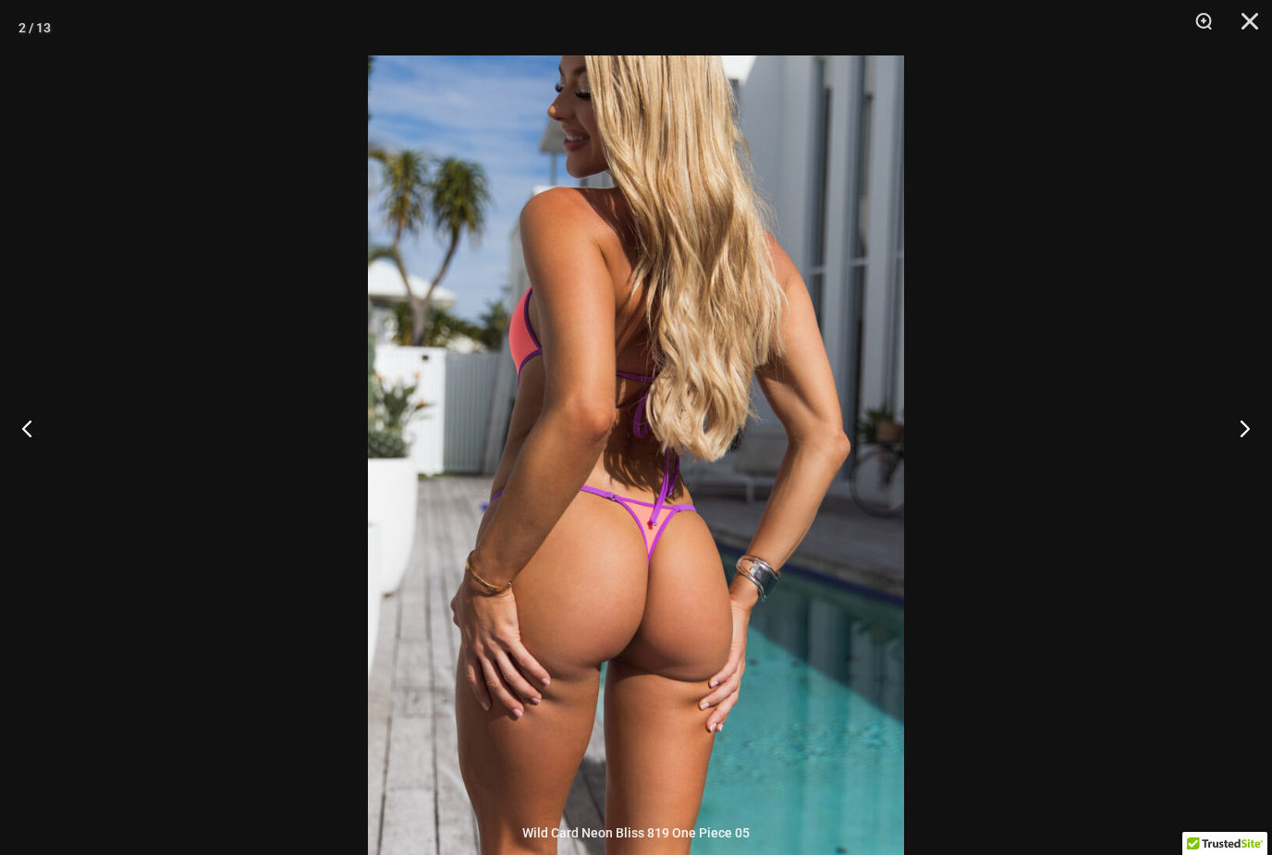
click at [1236, 455] on button "Next" at bounding box center [1237, 428] width 69 height 92
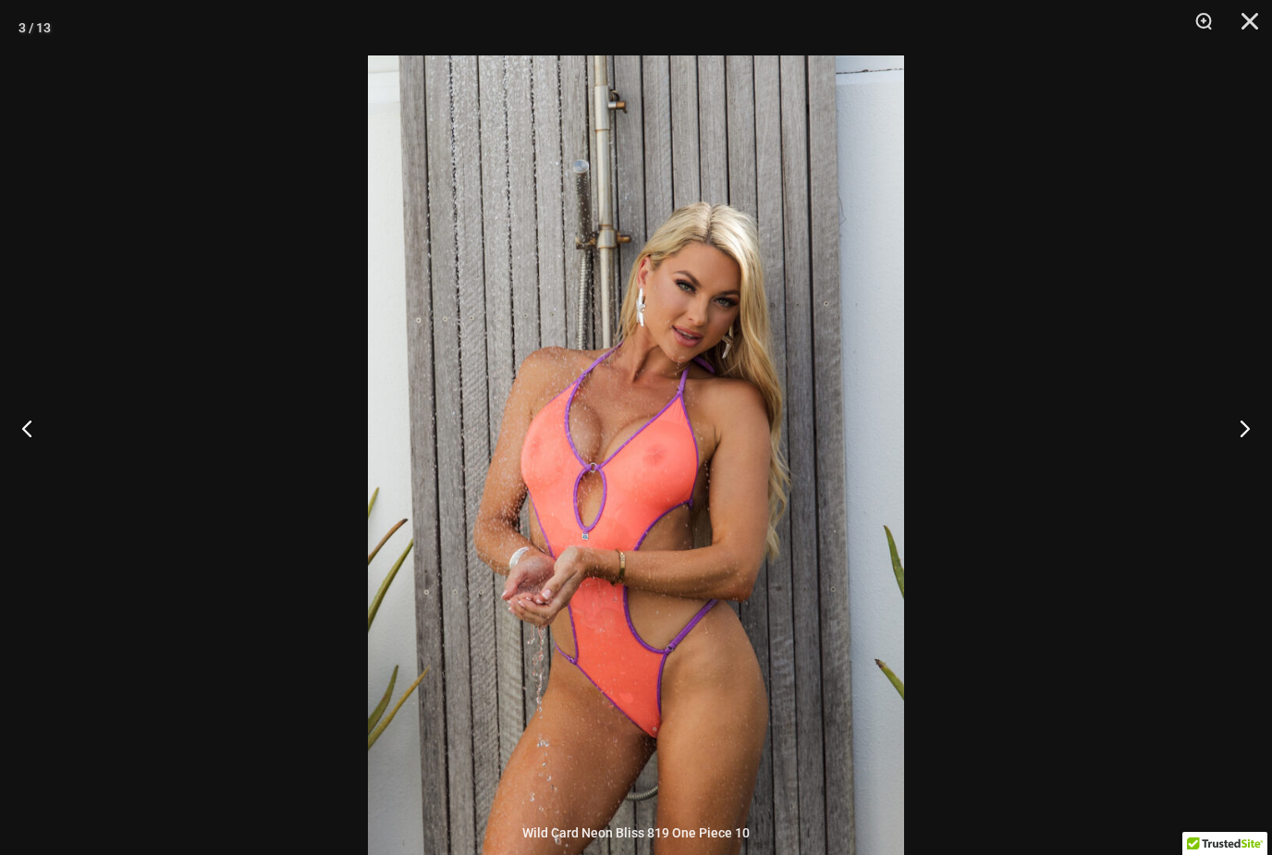
click at [1247, 458] on button "Next" at bounding box center [1237, 428] width 69 height 92
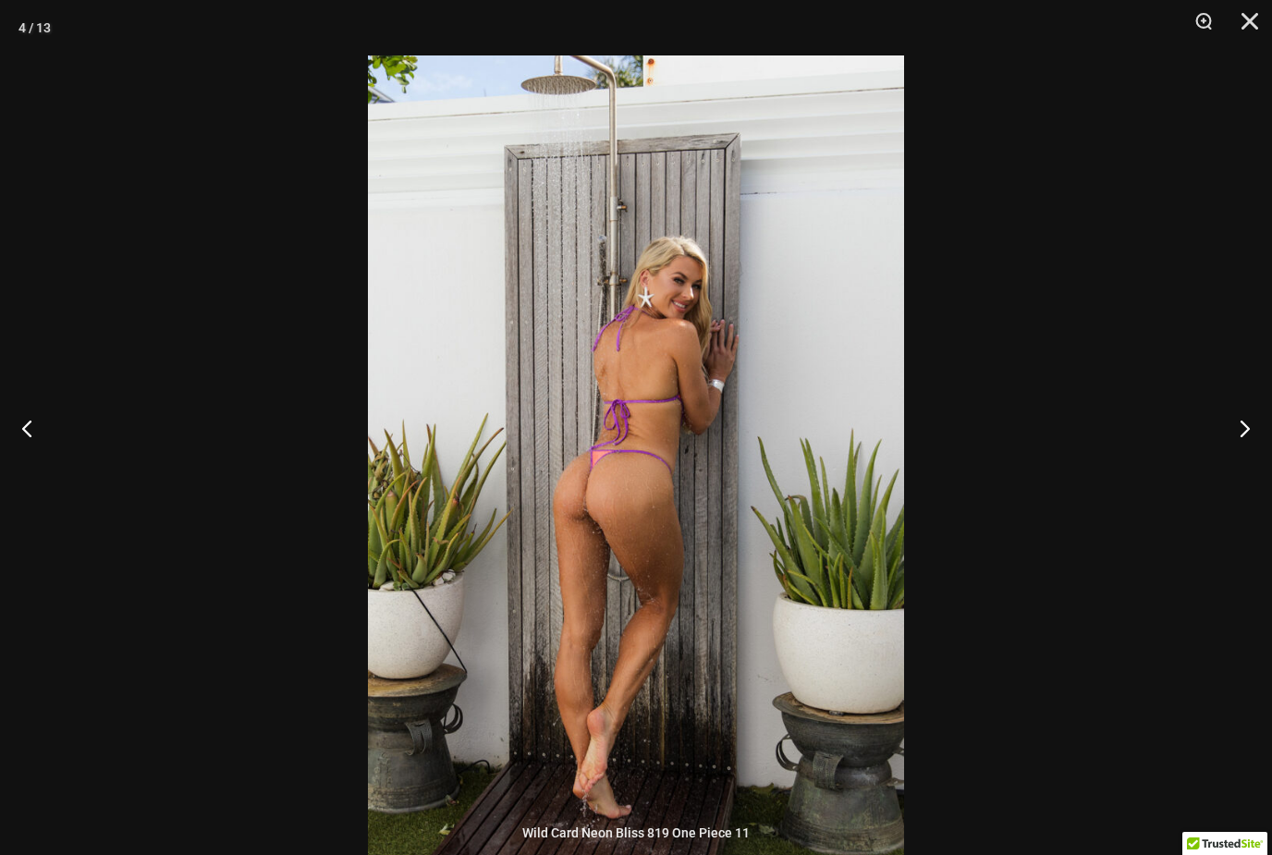
click at [1244, 462] on button "Next" at bounding box center [1237, 428] width 69 height 92
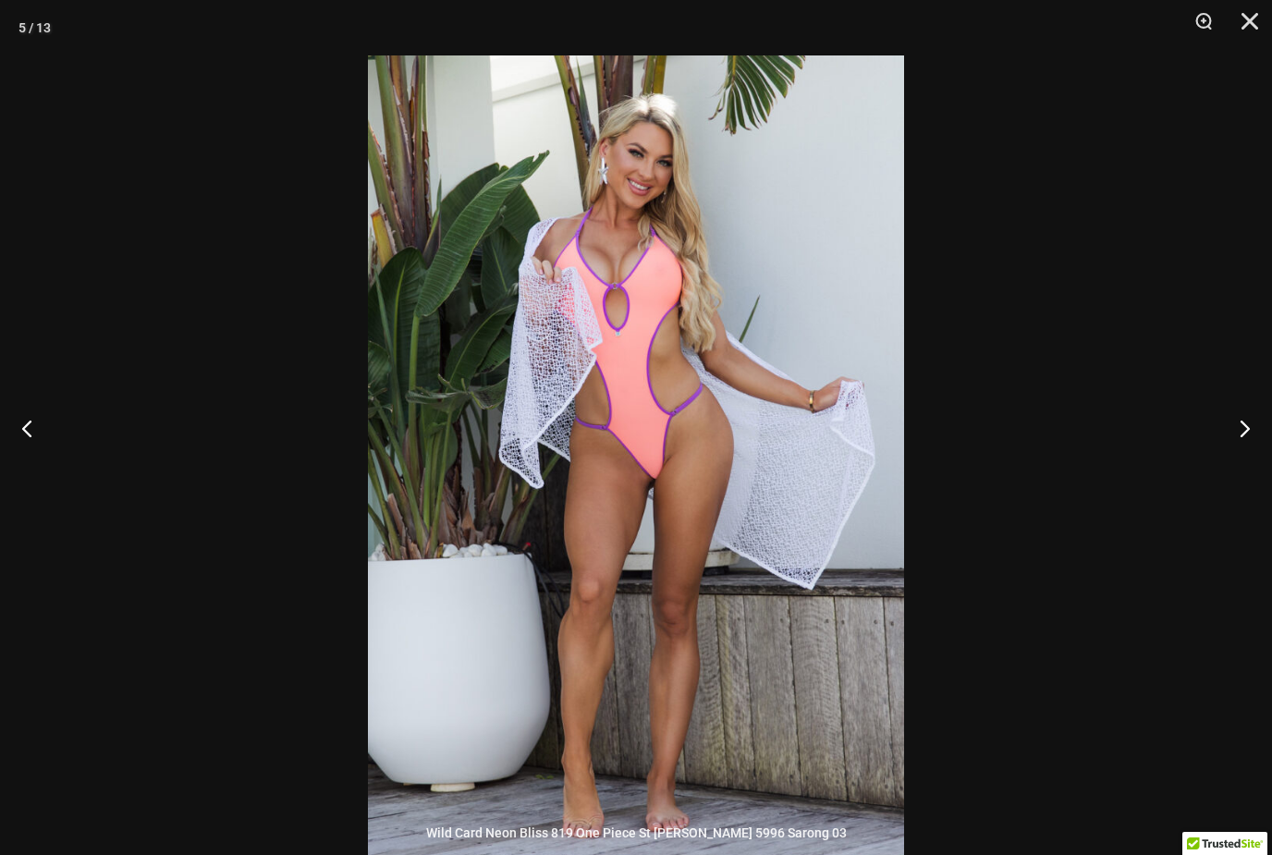
click at [1243, 455] on button "Next" at bounding box center [1237, 428] width 69 height 92
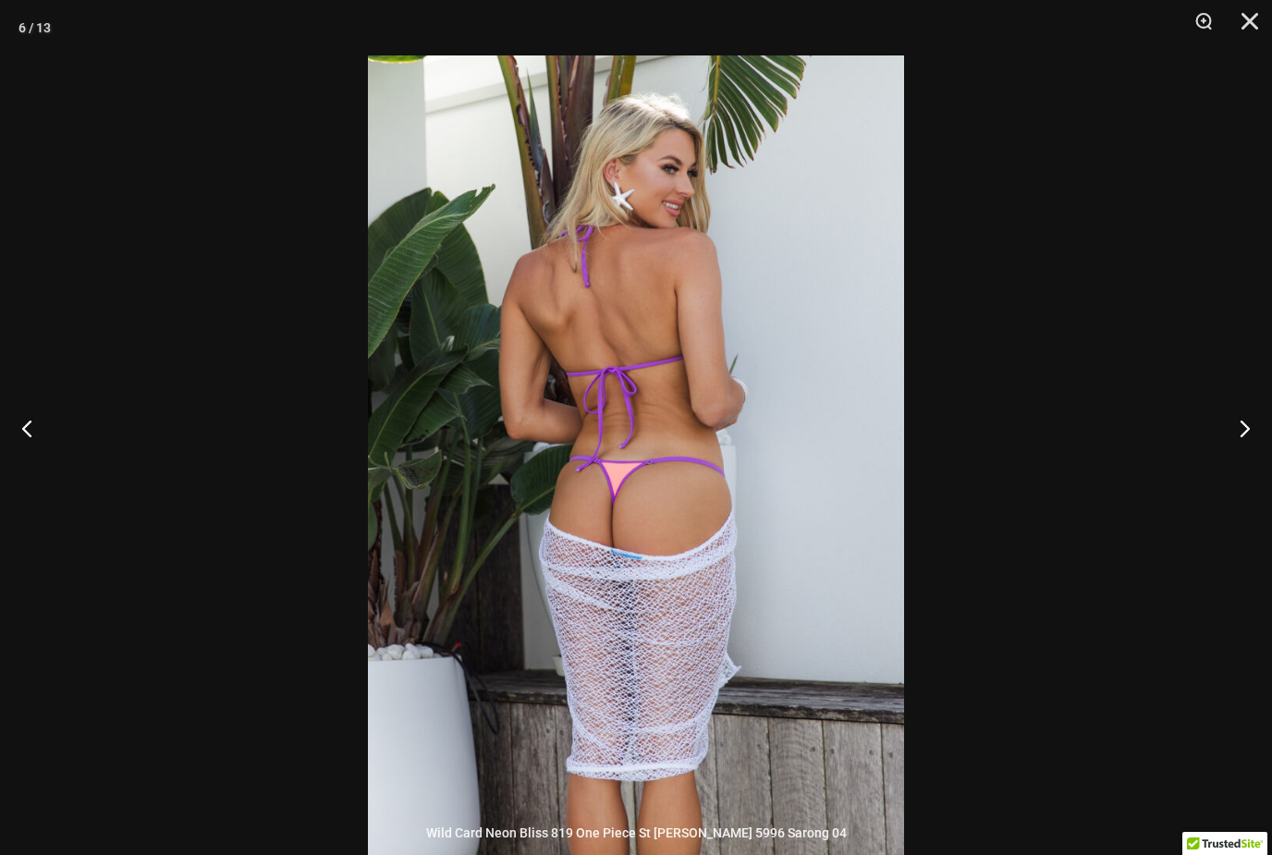
click at [1241, 458] on button "Next" at bounding box center [1237, 428] width 69 height 92
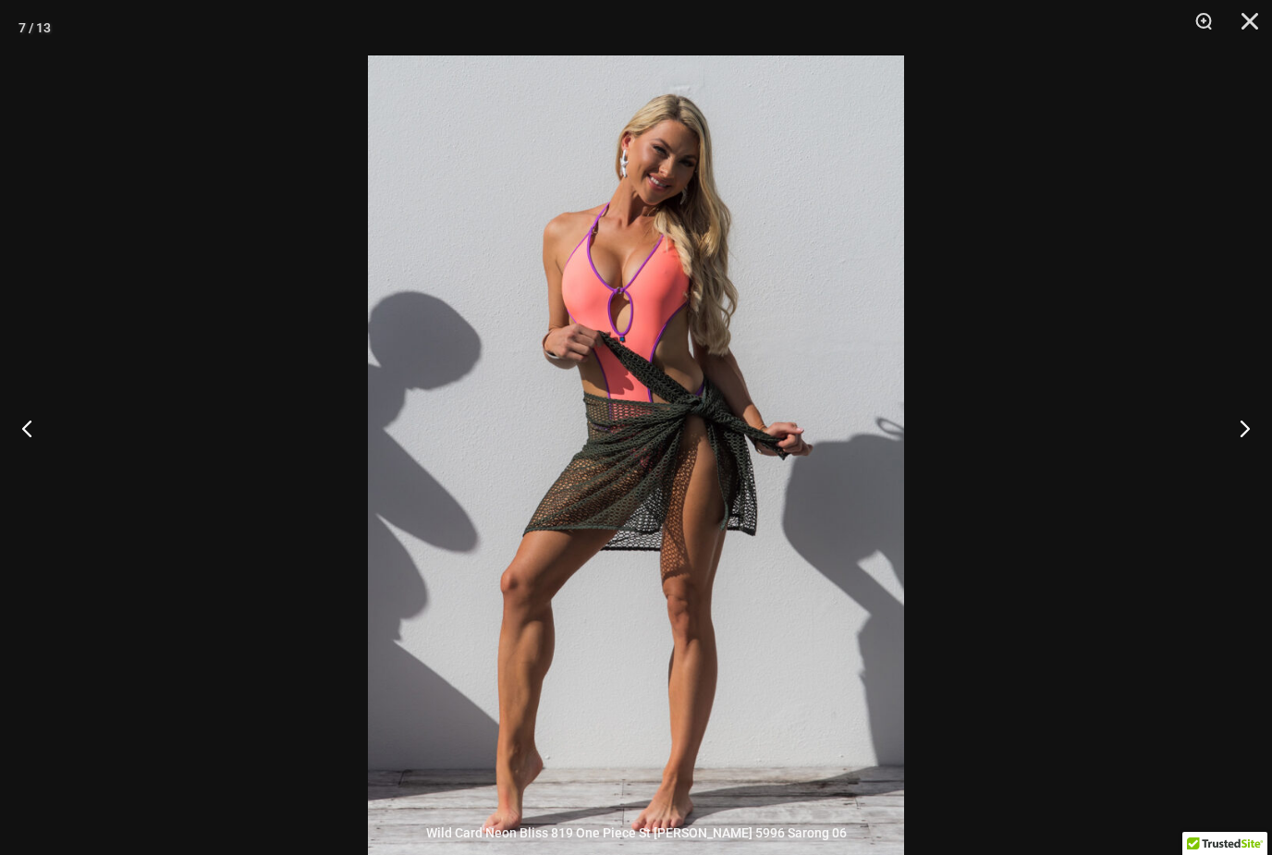
click at [1244, 458] on button "Next" at bounding box center [1237, 428] width 69 height 92
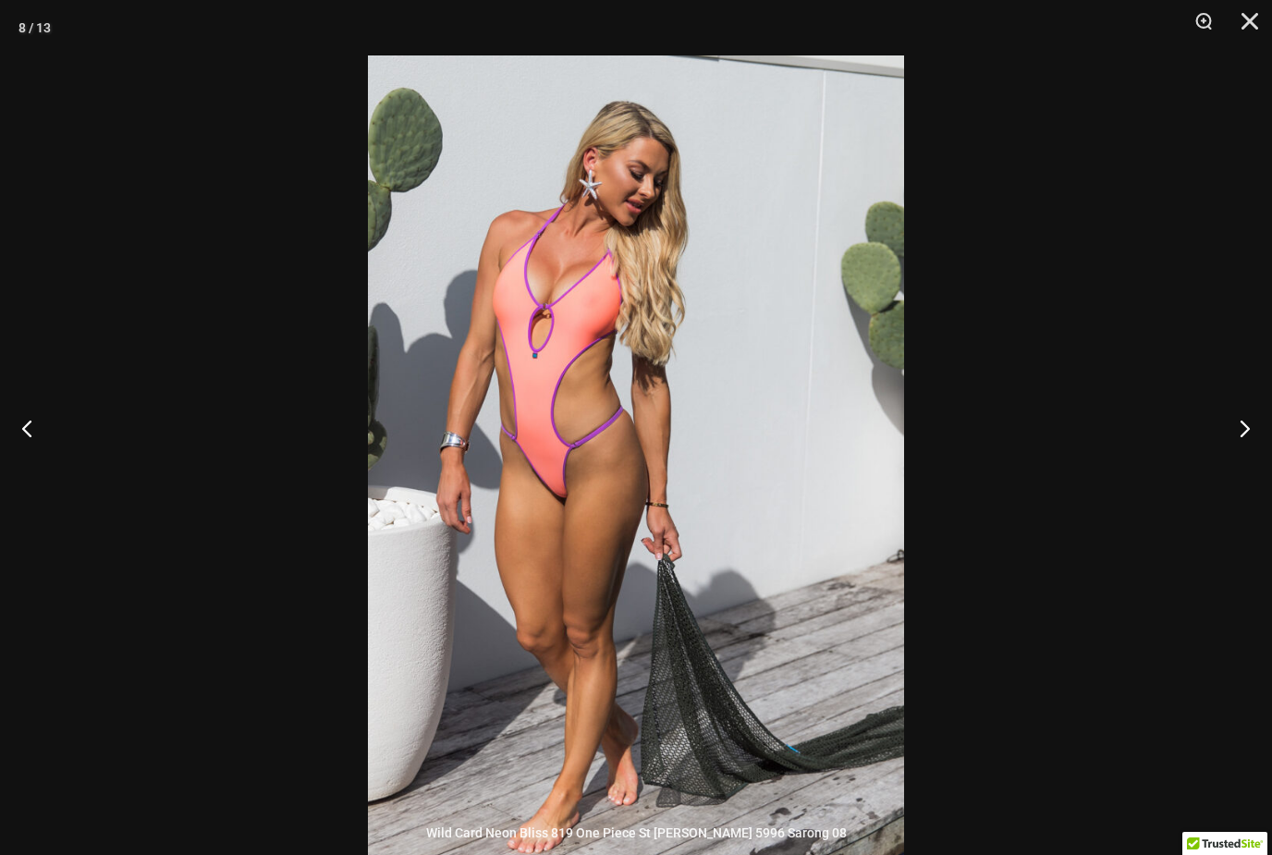
click at [1248, 454] on button "Next" at bounding box center [1237, 428] width 69 height 92
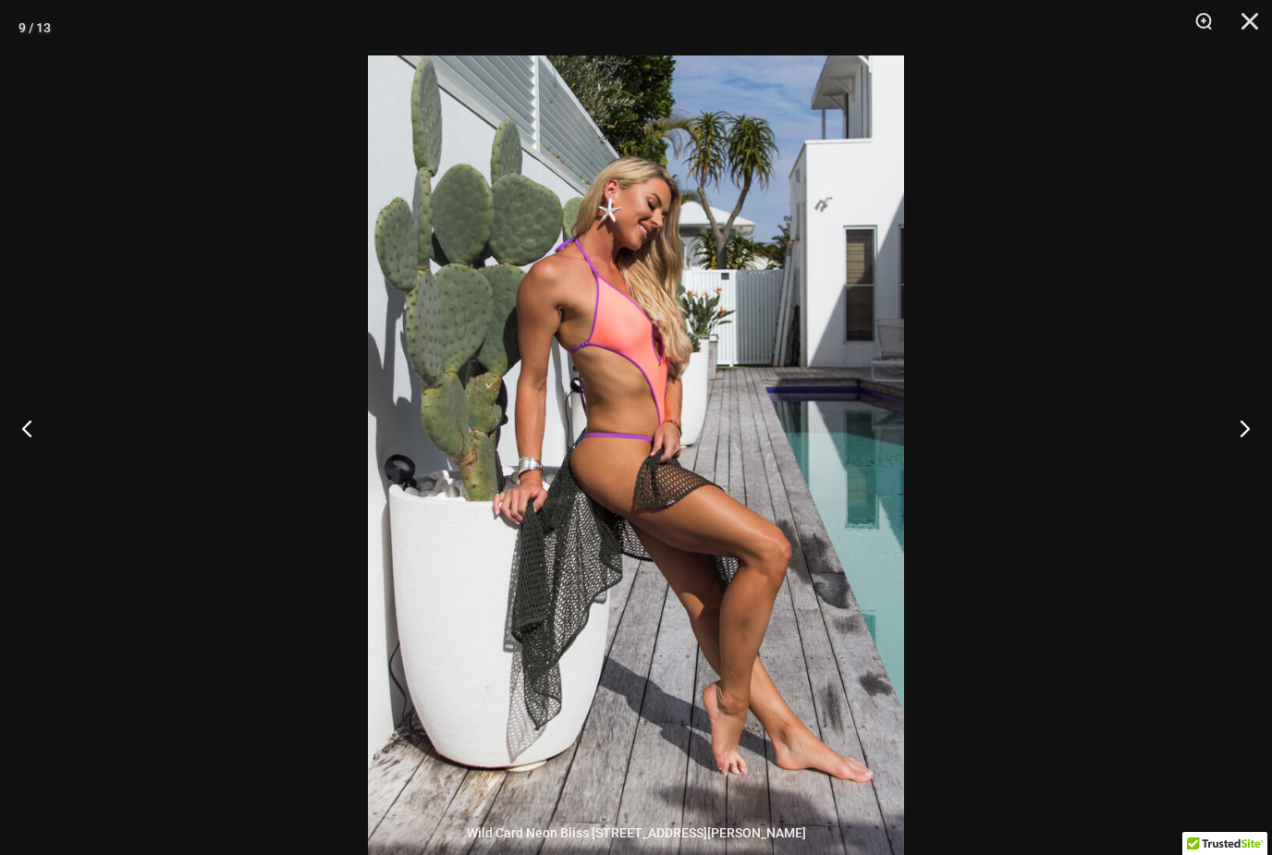
click at [1243, 458] on button "Next" at bounding box center [1237, 428] width 69 height 92
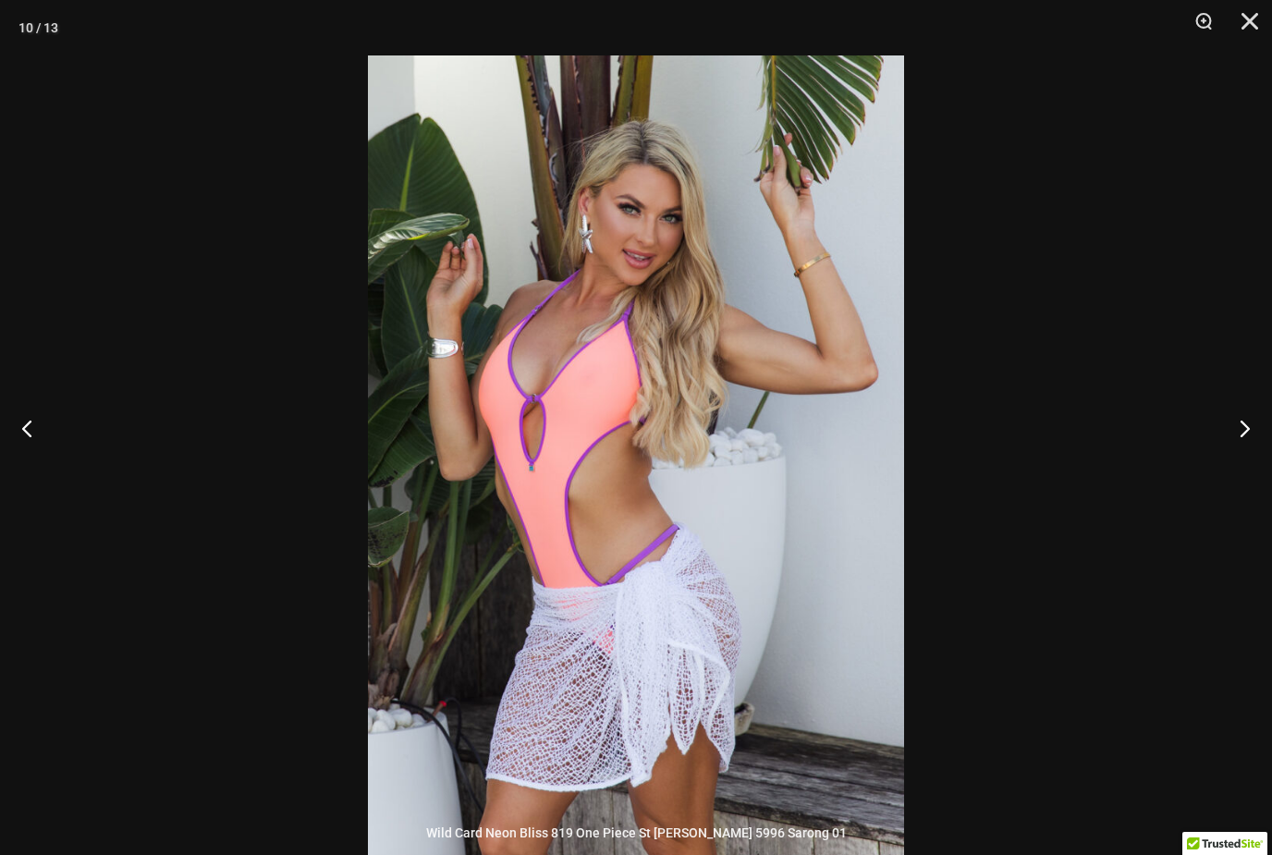
click at [1251, 450] on button "Next" at bounding box center [1237, 428] width 69 height 92
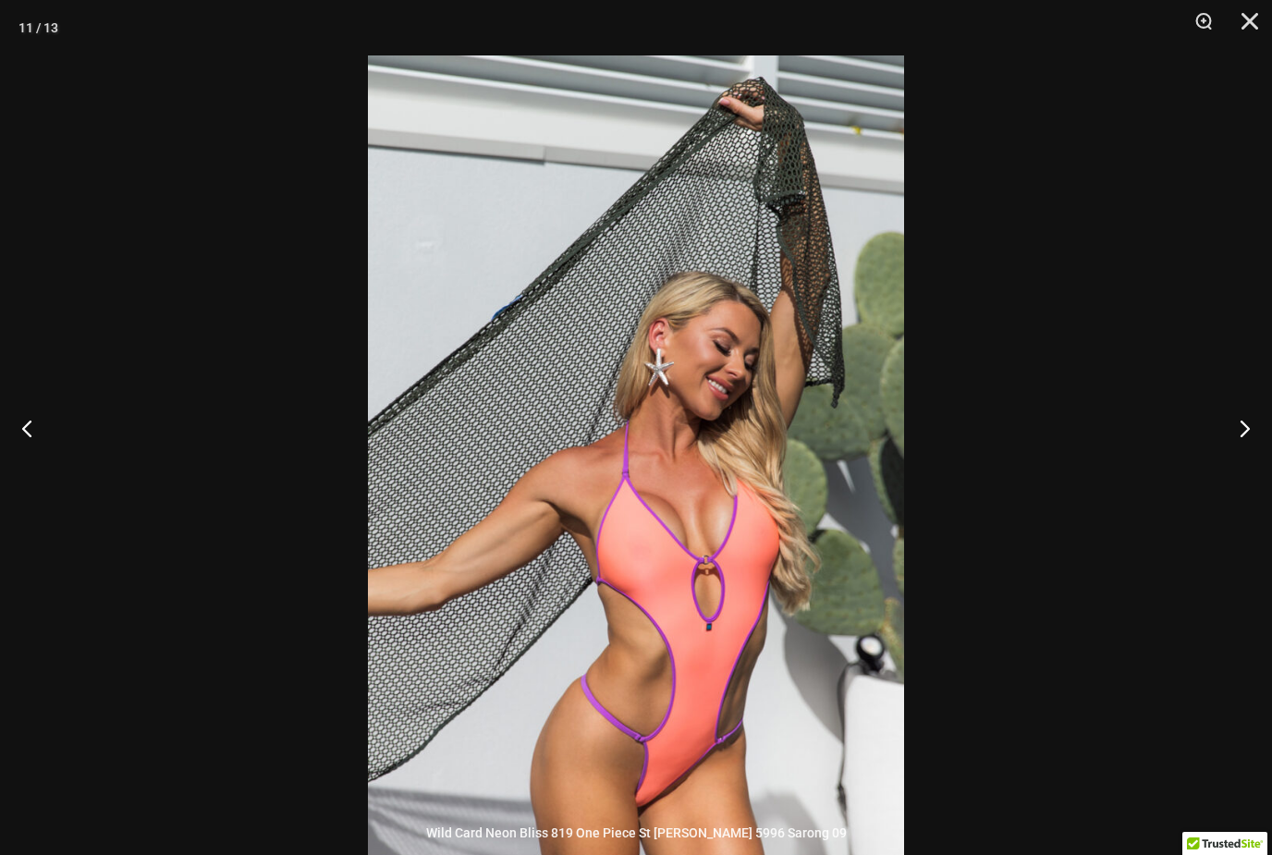
click at [1245, 456] on button "Next" at bounding box center [1237, 428] width 69 height 92
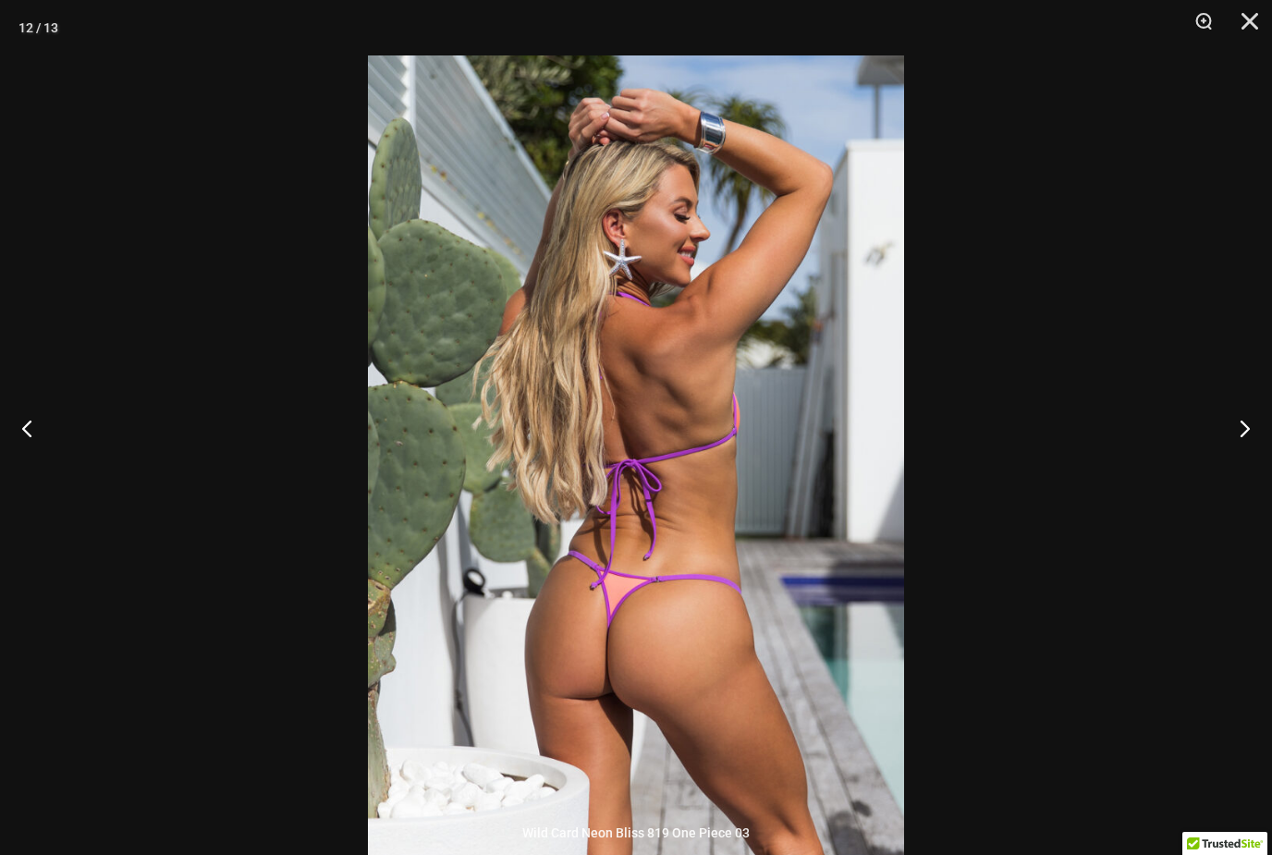
click at [1248, 446] on button "Next" at bounding box center [1237, 428] width 69 height 92
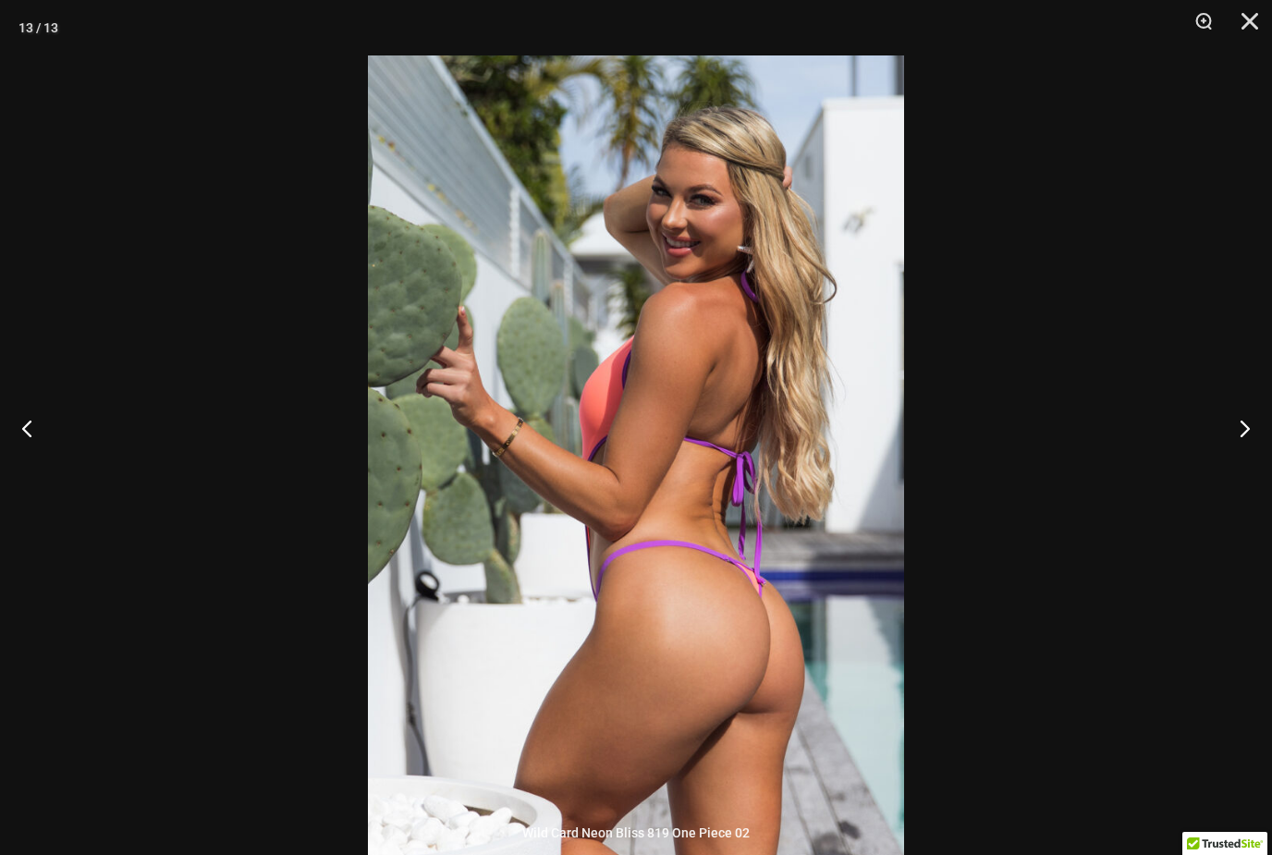
click at [1244, 459] on button "Next" at bounding box center [1237, 428] width 69 height 92
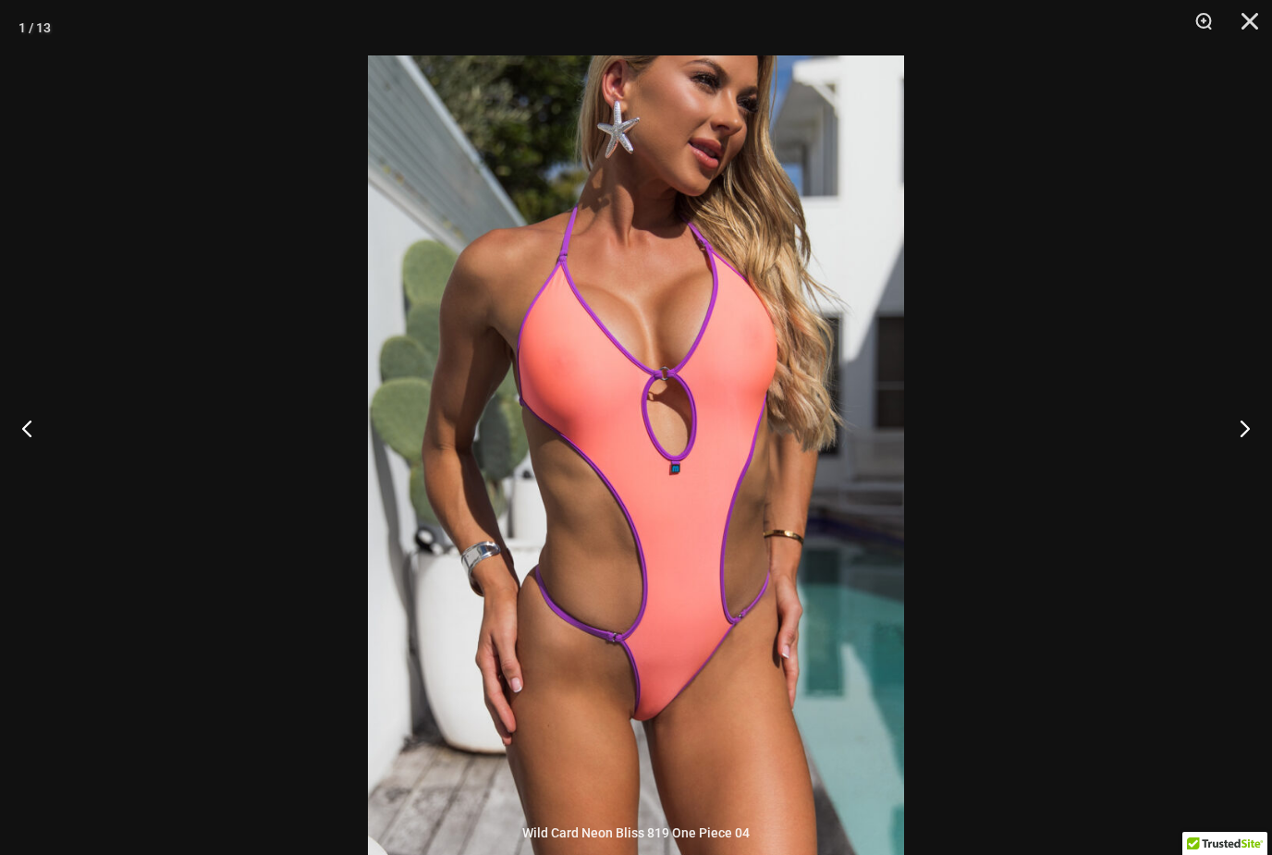
click at [1251, 454] on button "Next" at bounding box center [1237, 428] width 69 height 92
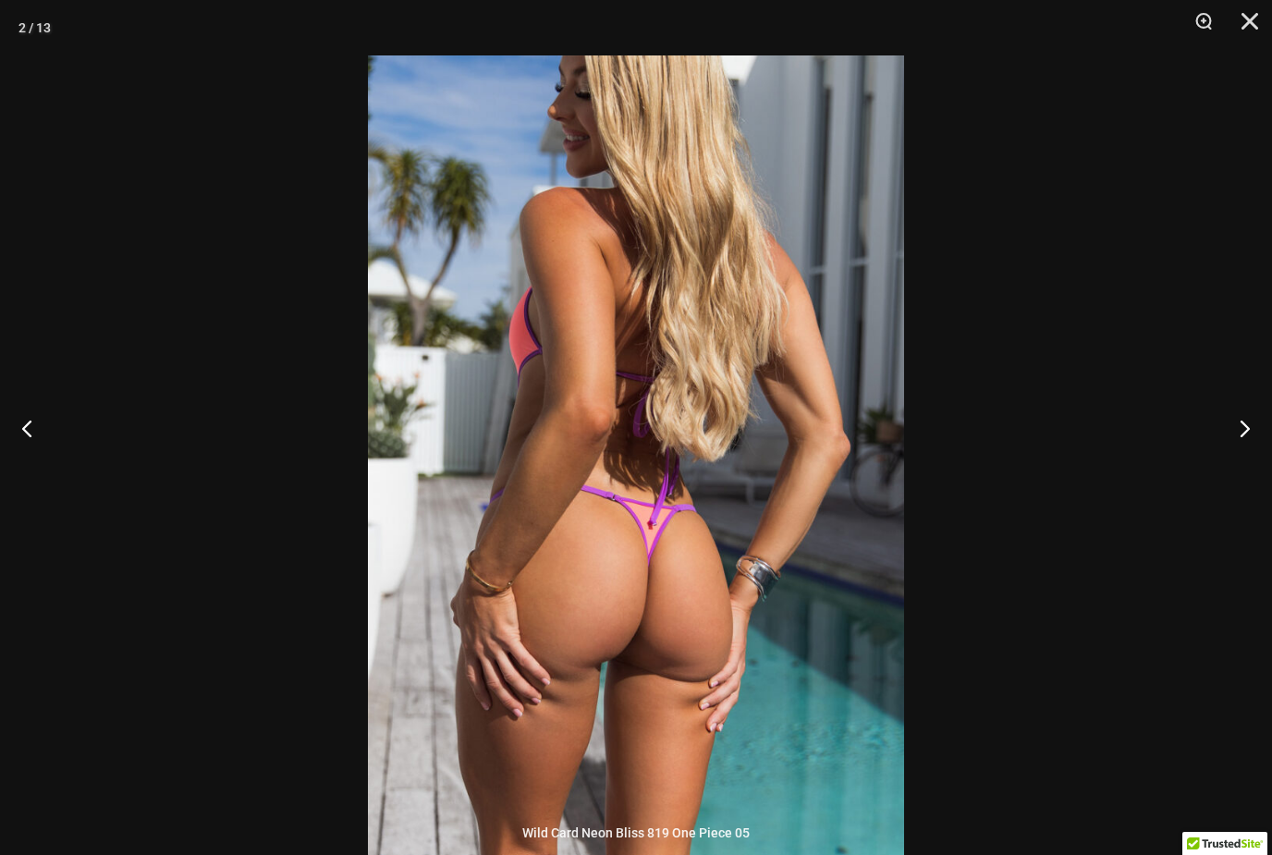
click at [1241, 454] on button "Next" at bounding box center [1237, 428] width 69 height 92
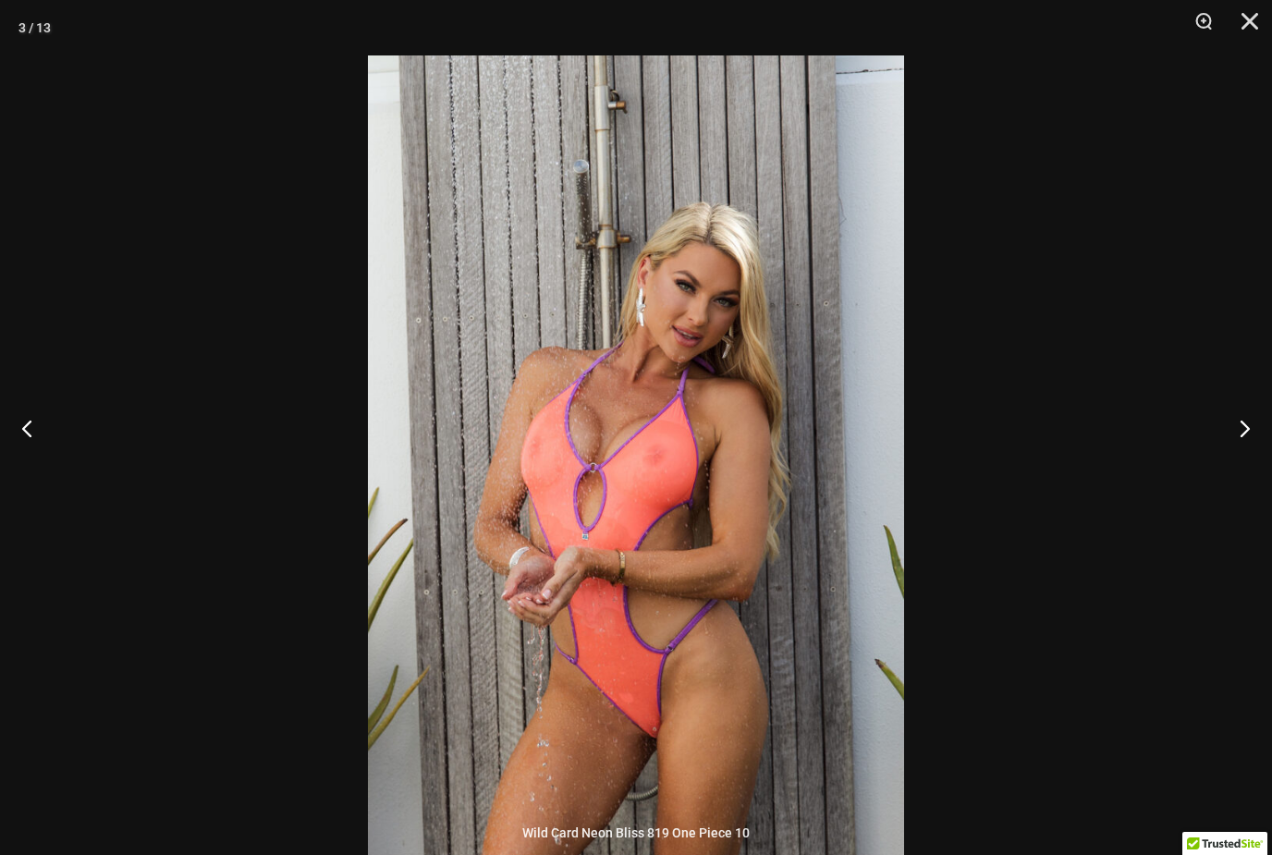
click at [1250, 447] on button "Next" at bounding box center [1237, 428] width 69 height 92
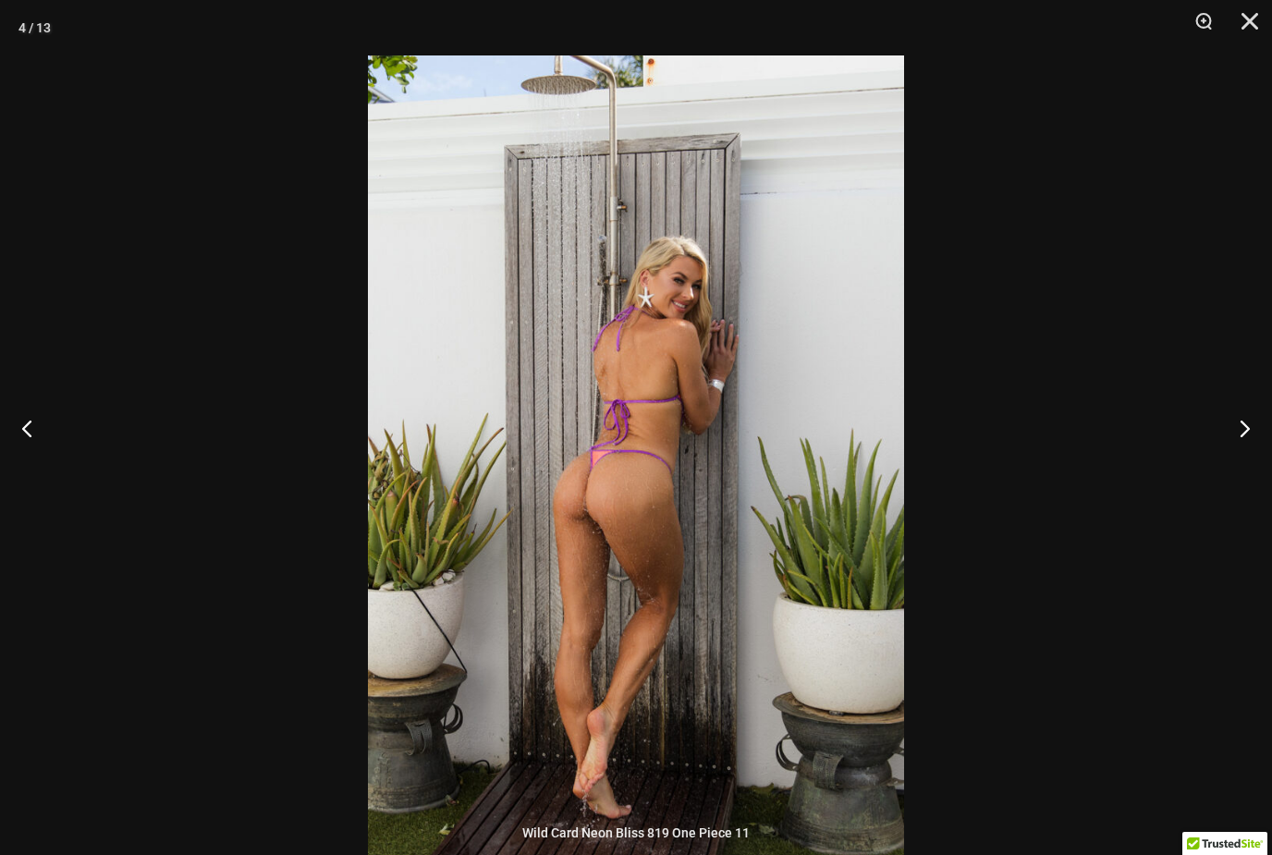
click at [1252, 451] on button "Next" at bounding box center [1237, 428] width 69 height 92
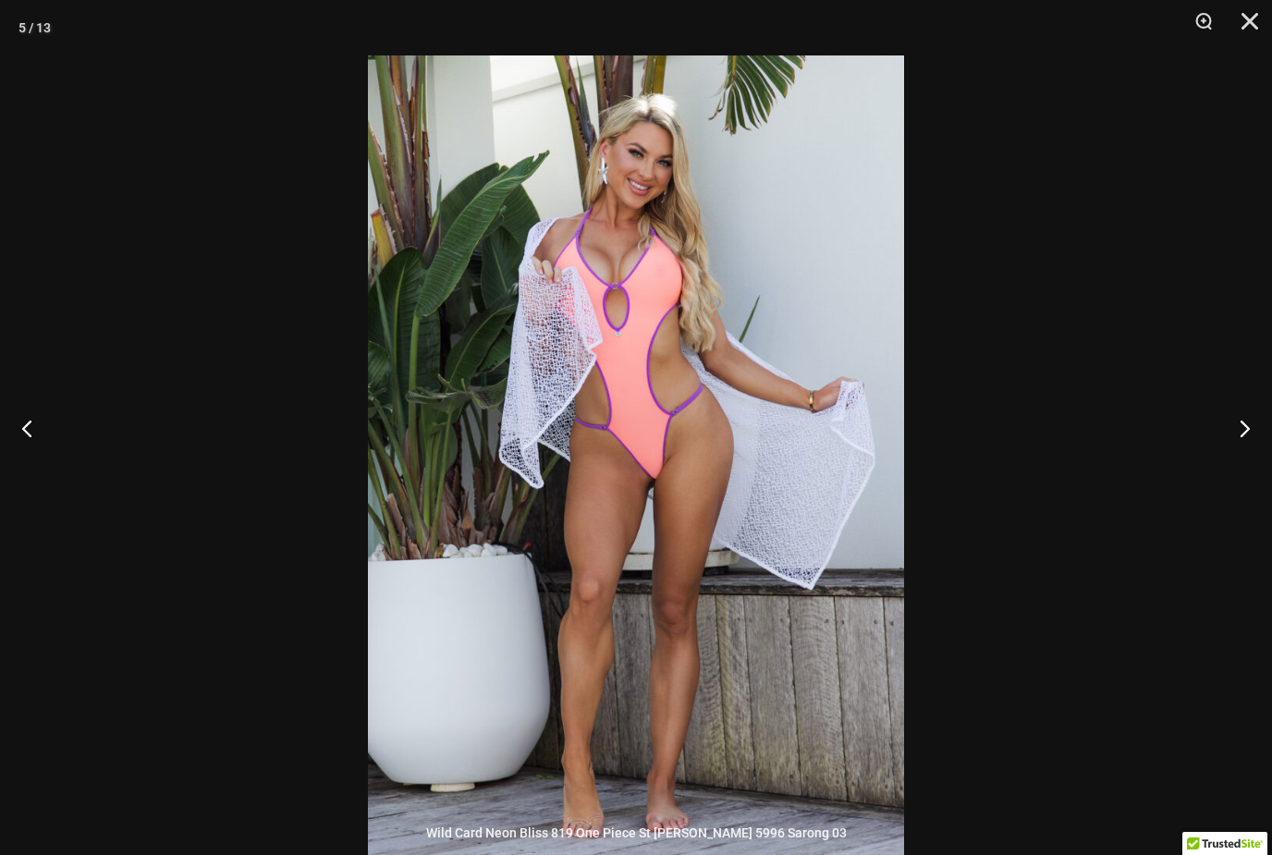
click at [1241, 456] on button "Next" at bounding box center [1237, 428] width 69 height 92
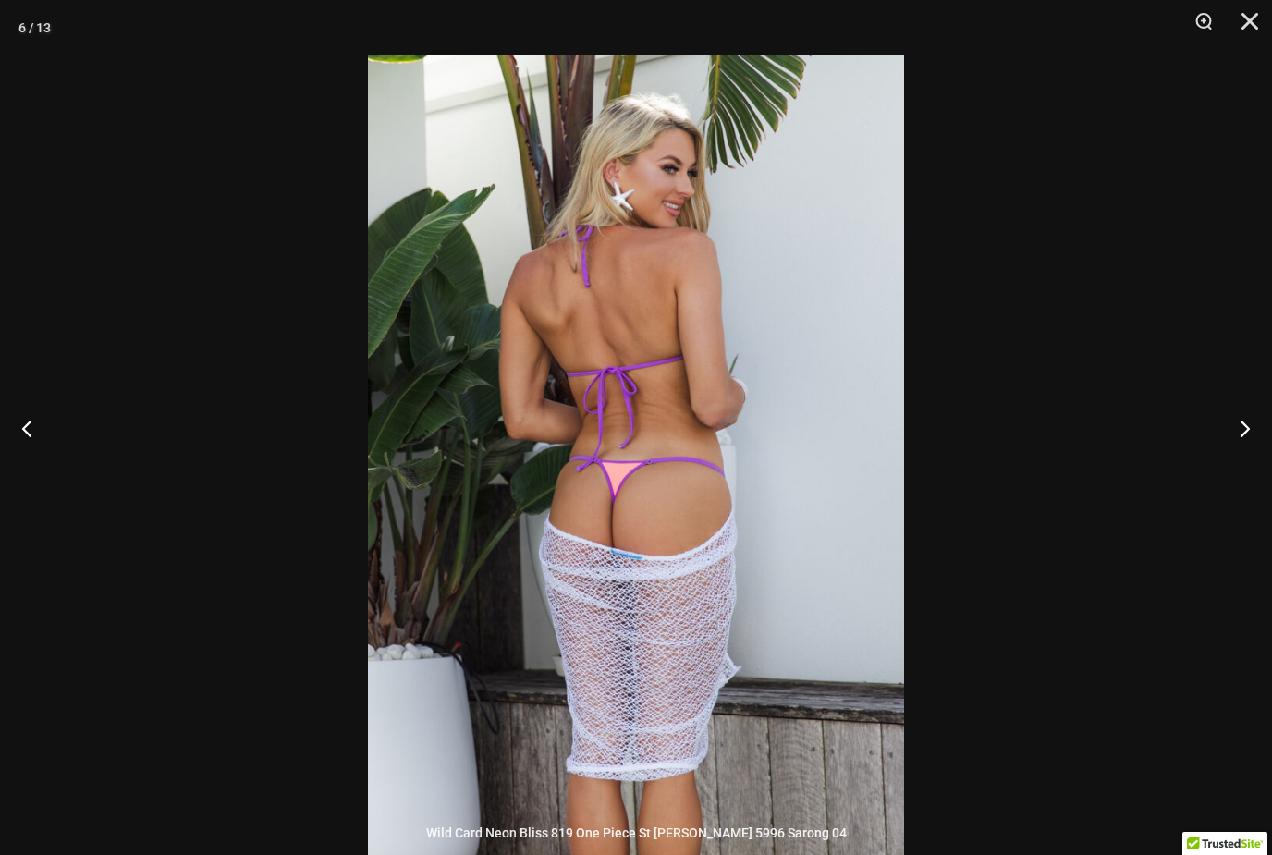
click at [1247, 452] on button "Next" at bounding box center [1237, 428] width 69 height 92
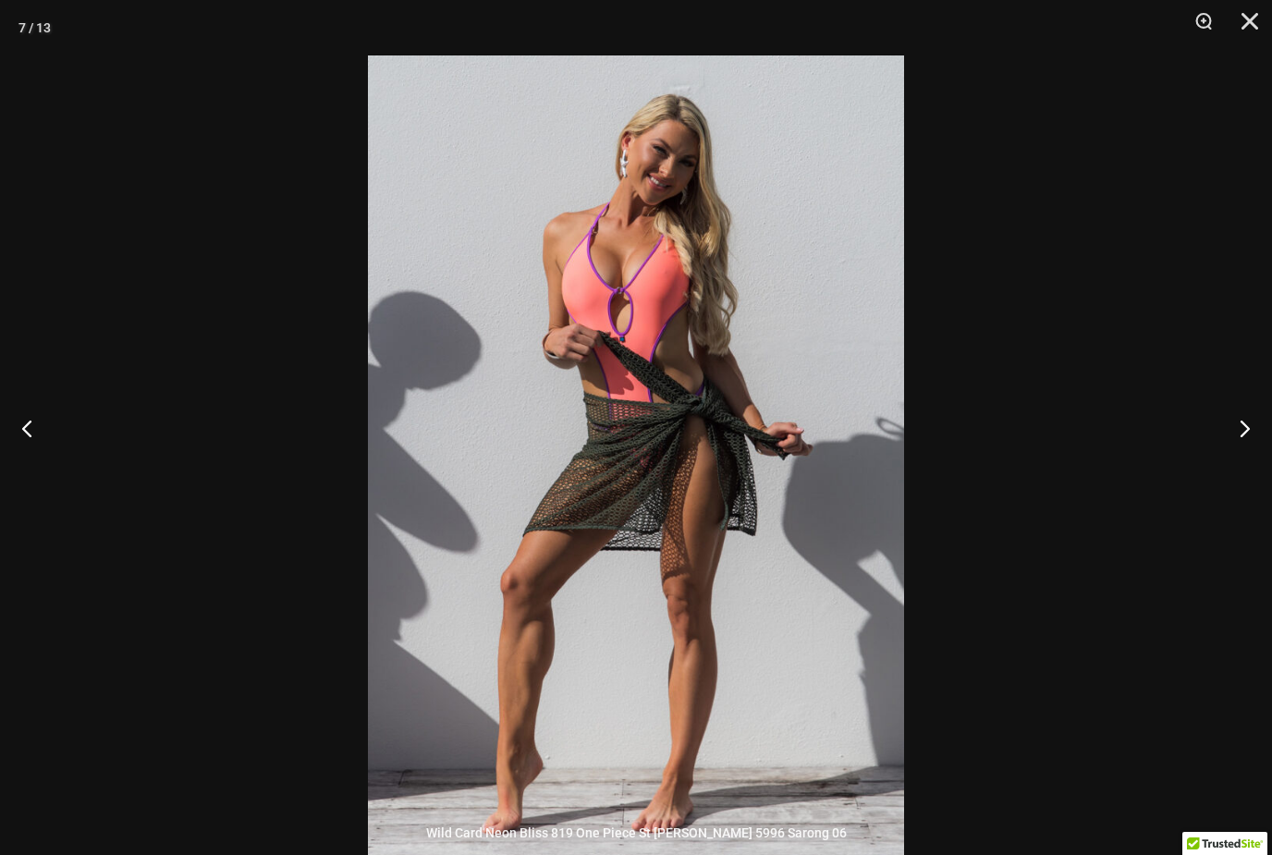
click at [1240, 455] on button "Next" at bounding box center [1237, 428] width 69 height 92
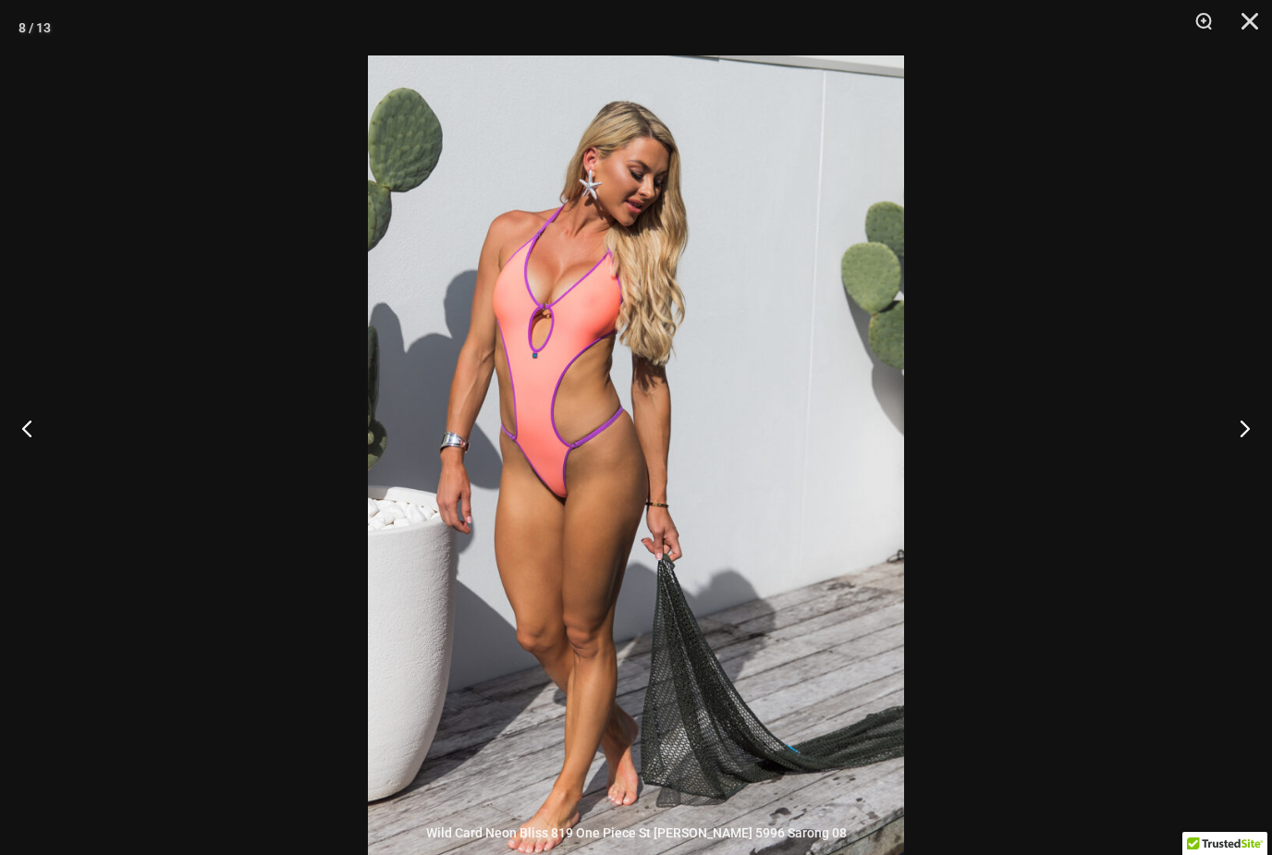
click at [1246, 462] on button "Next" at bounding box center [1237, 428] width 69 height 92
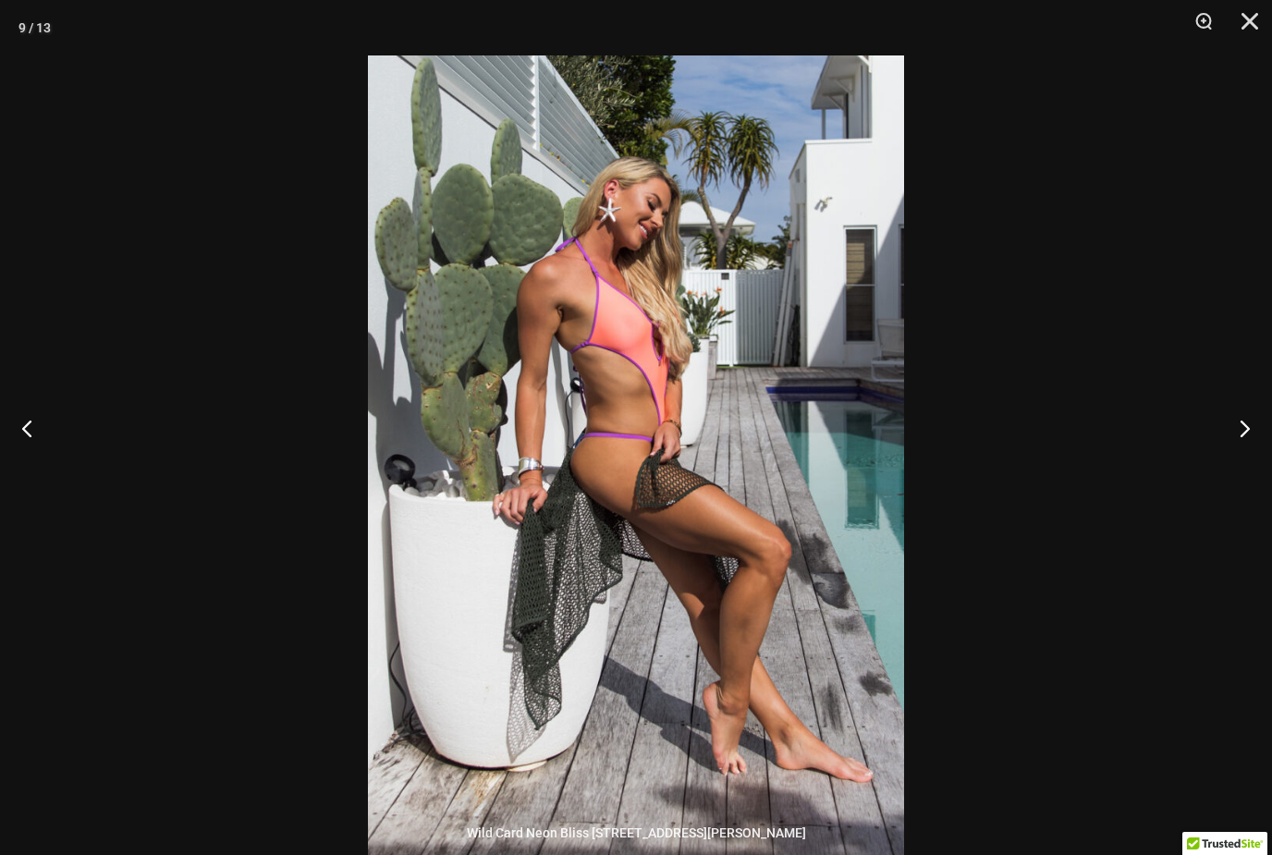
click at [1239, 459] on button "Next" at bounding box center [1237, 428] width 69 height 92
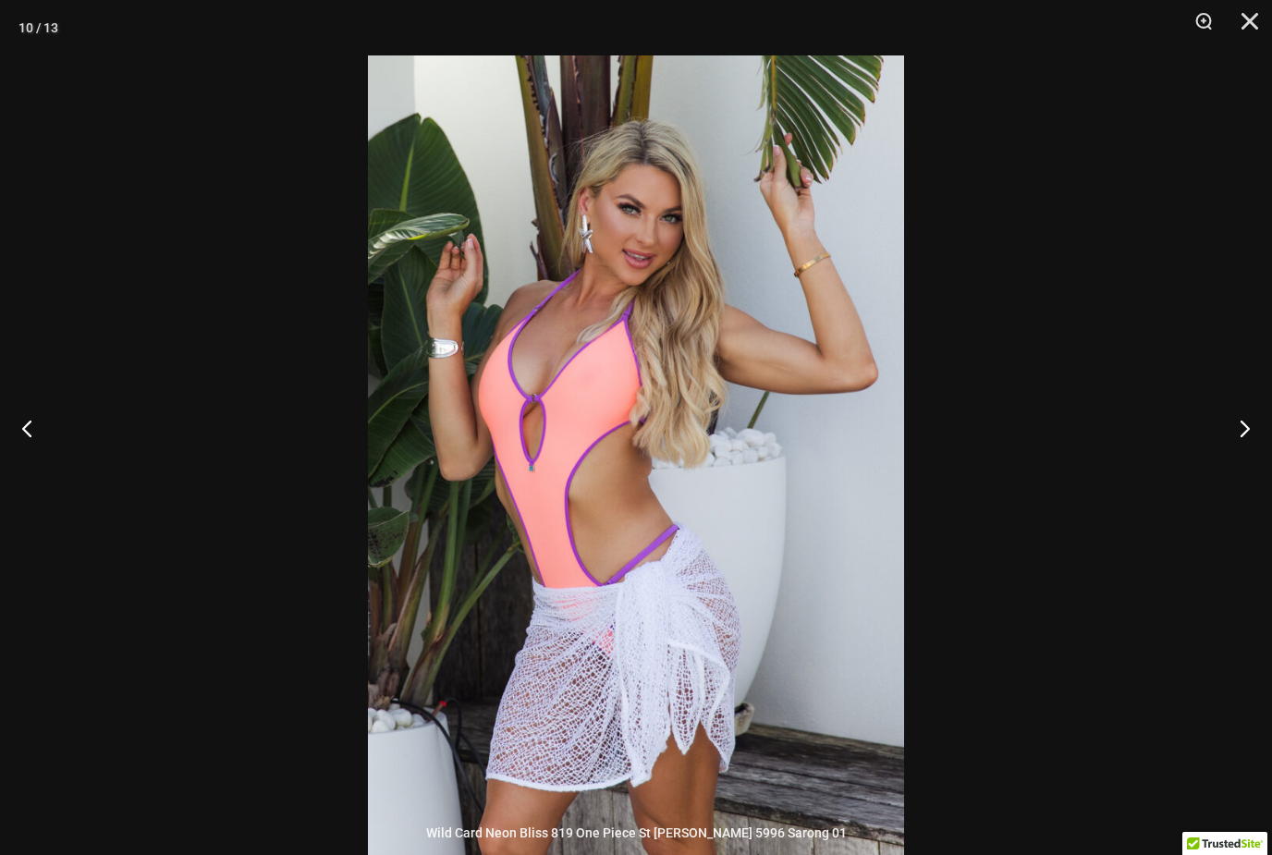
click at [1241, 466] on button "Next" at bounding box center [1237, 428] width 69 height 92
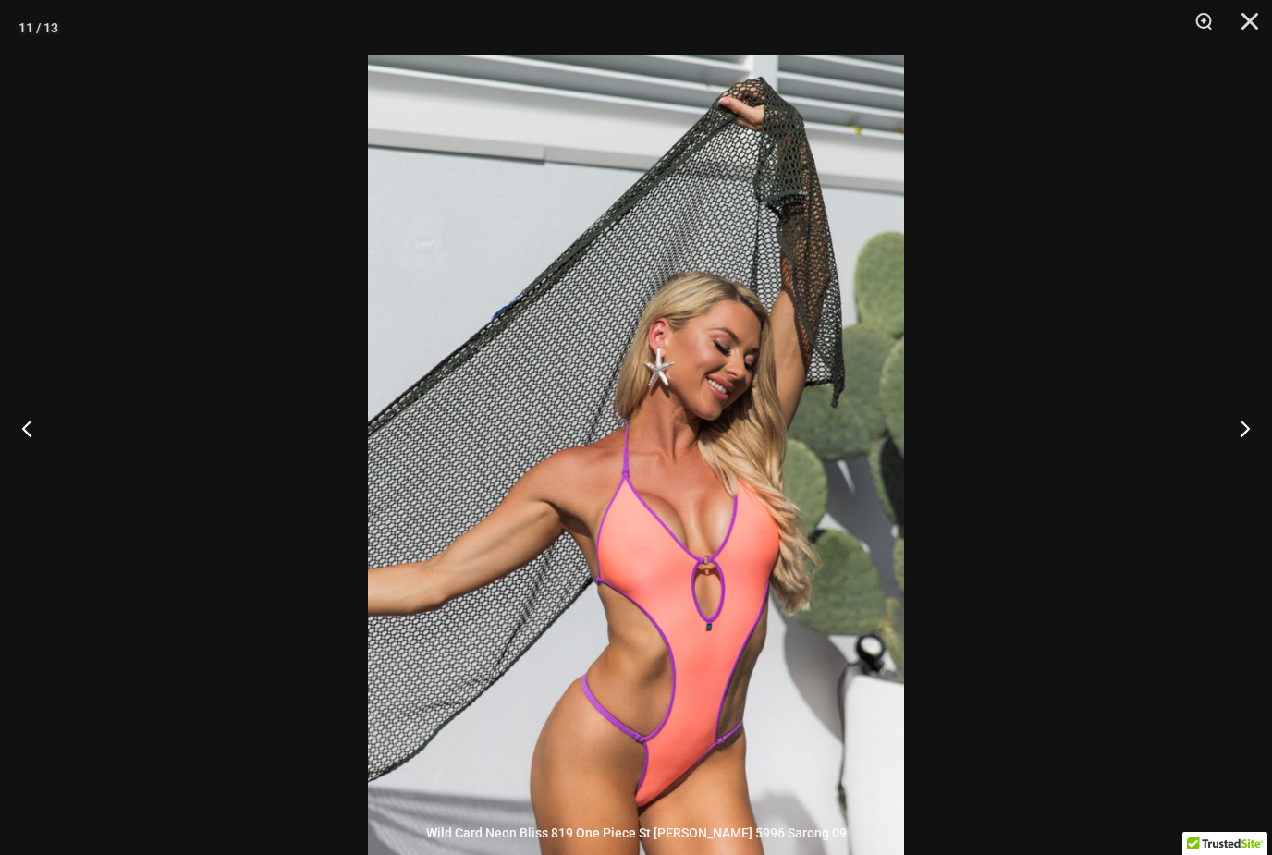
click at [1245, 454] on button "Next" at bounding box center [1237, 428] width 69 height 92
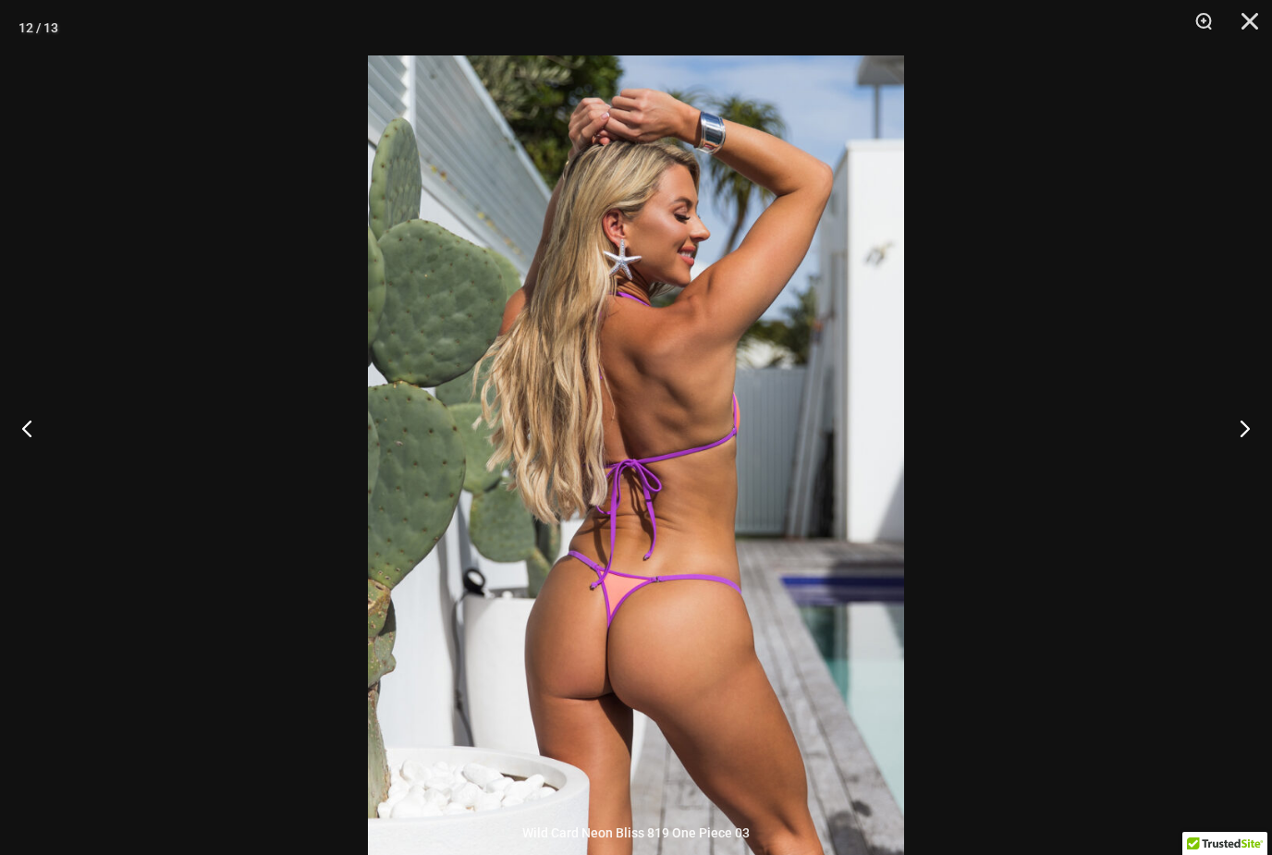
click at [1252, 455] on button "Next" at bounding box center [1237, 428] width 69 height 92
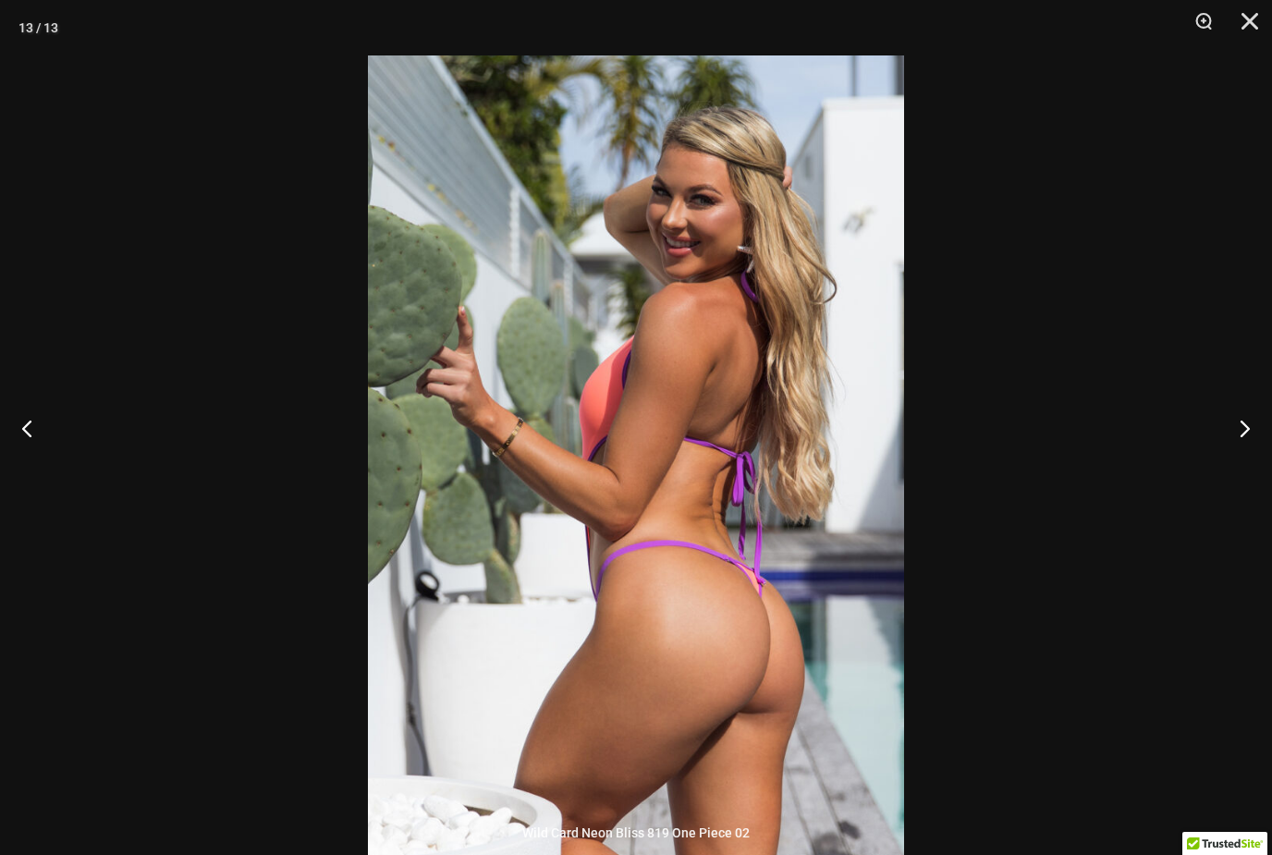
click at [1248, 458] on button "Next" at bounding box center [1237, 428] width 69 height 92
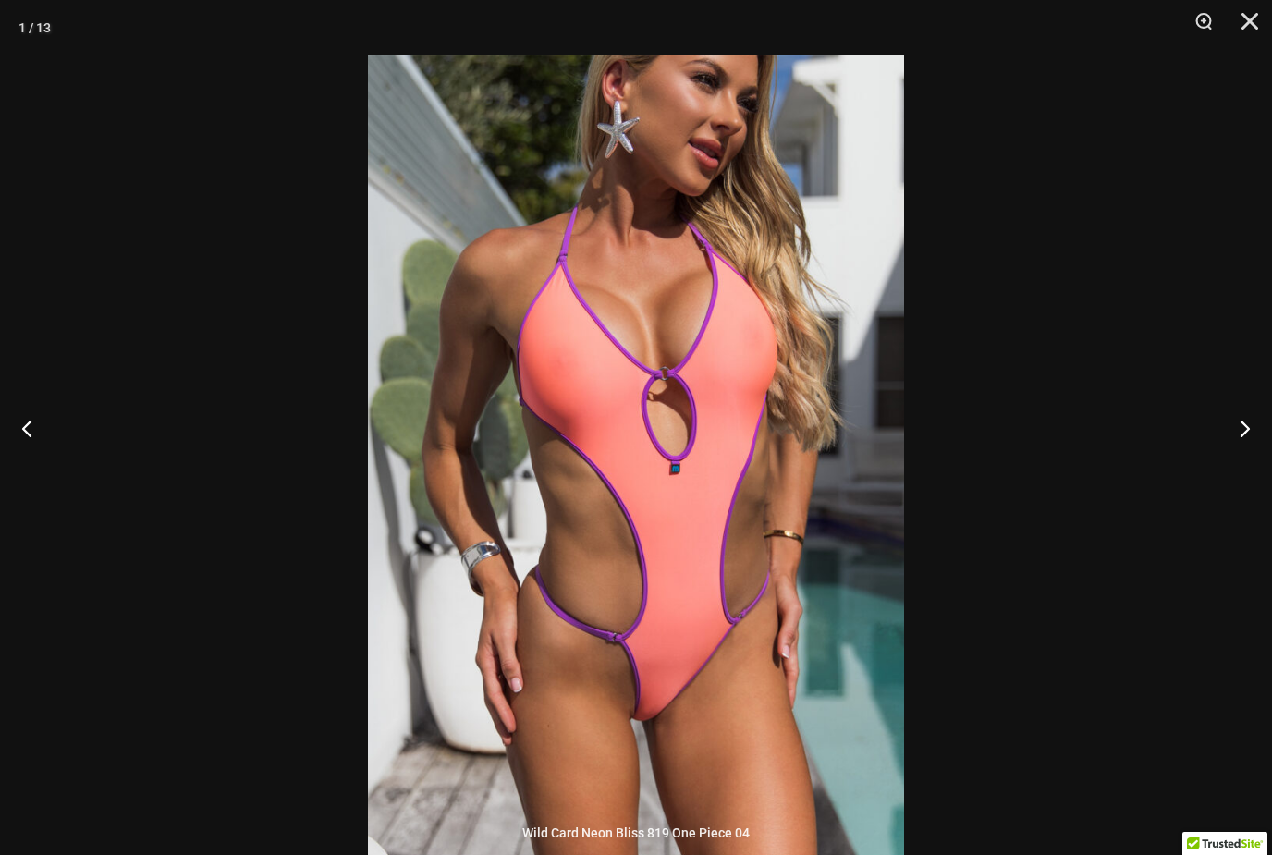
click at [1259, 464] on button "Next" at bounding box center [1237, 428] width 69 height 92
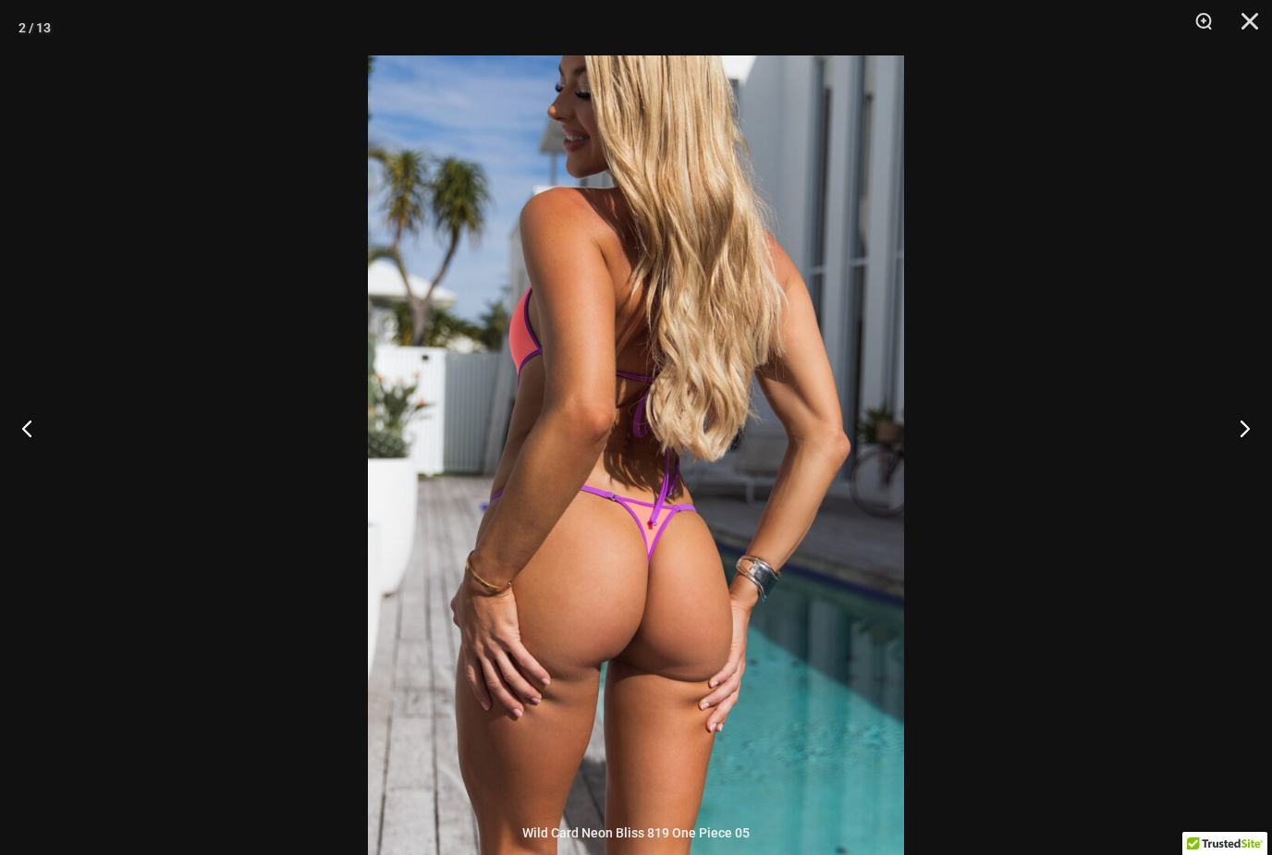
click at [1250, 453] on button "Next" at bounding box center [1237, 428] width 69 height 92
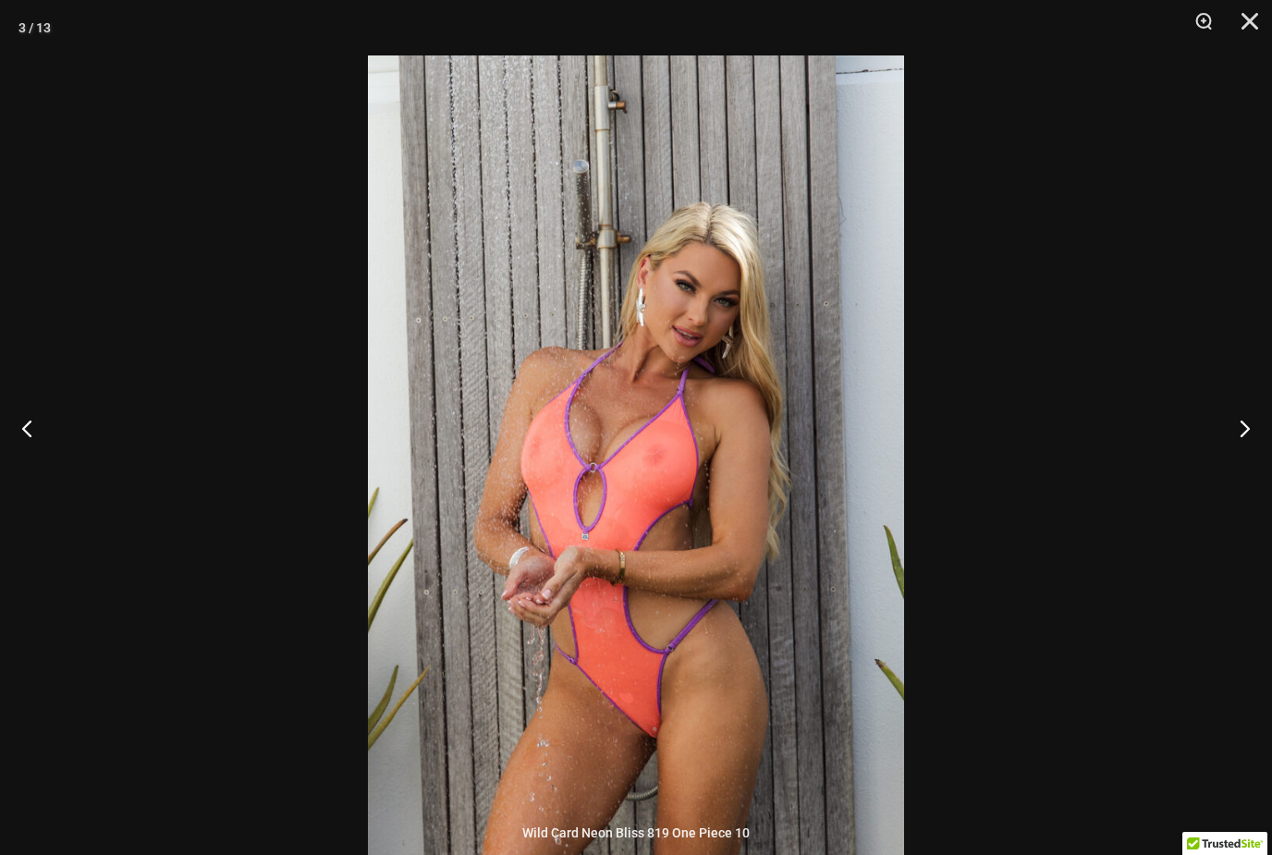
click at [1255, 462] on button "Next" at bounding box center [1237, 428] width 69 height 92
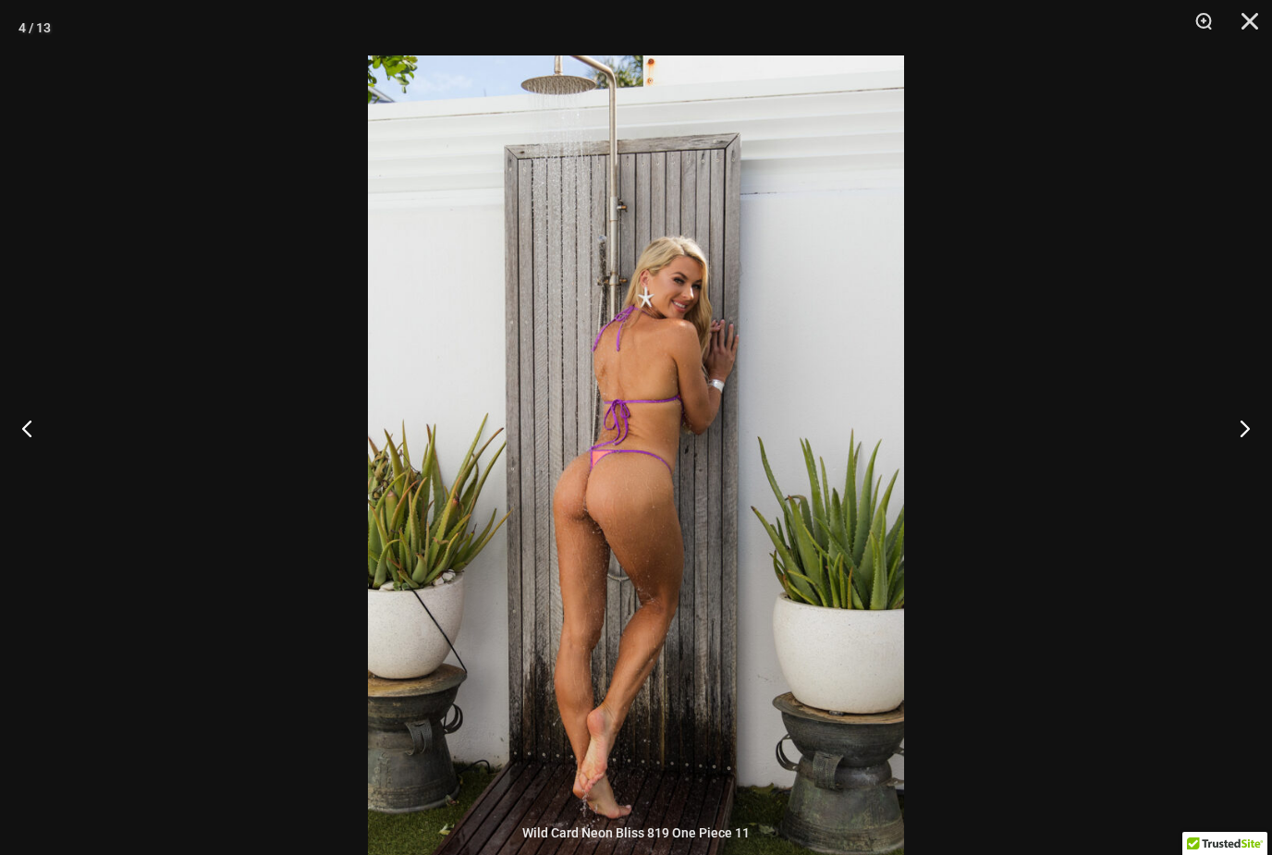
click at [1246, 454] on button "Next" at bounding box center [1237, 428] width 69 height 92
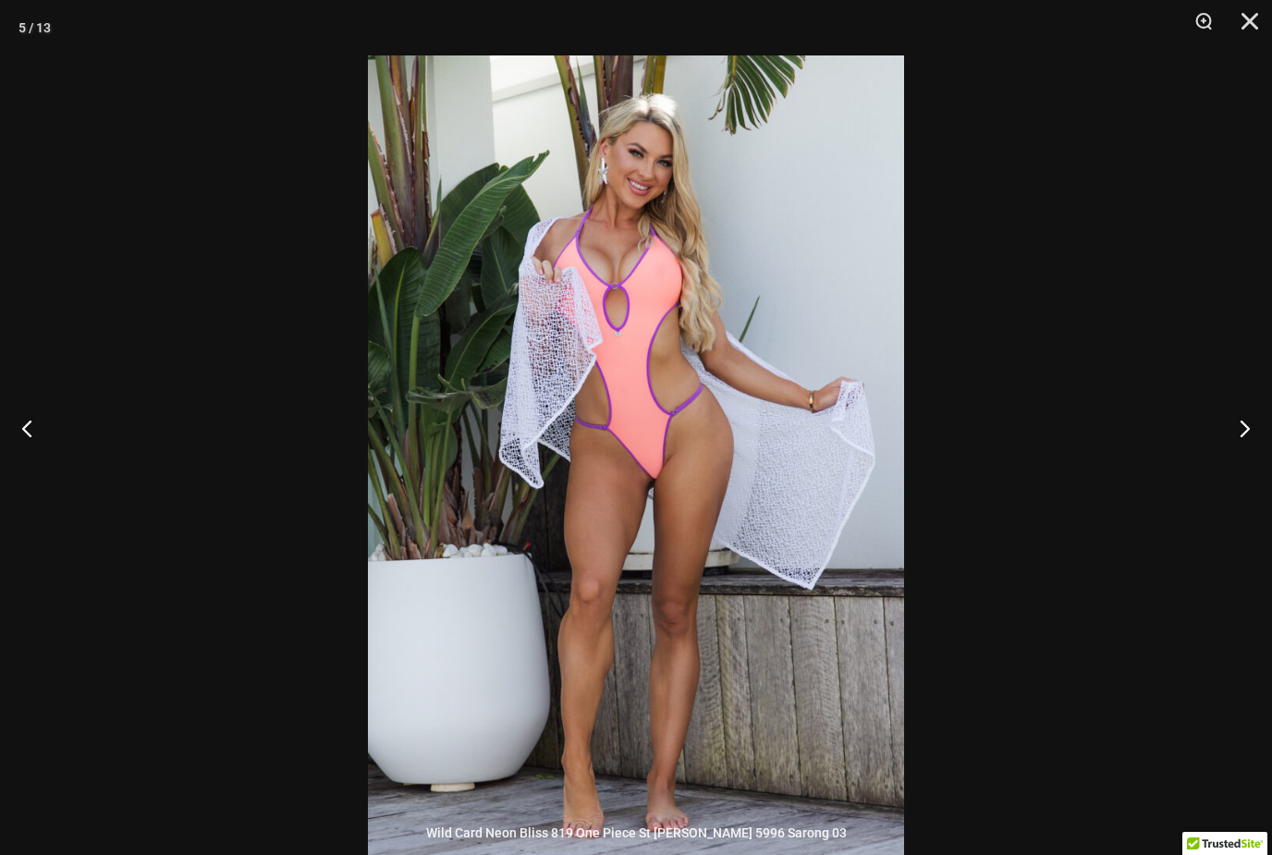
click at [1255, 450] on button "Next" at bounding box center [1237, 428] width 69 height 92
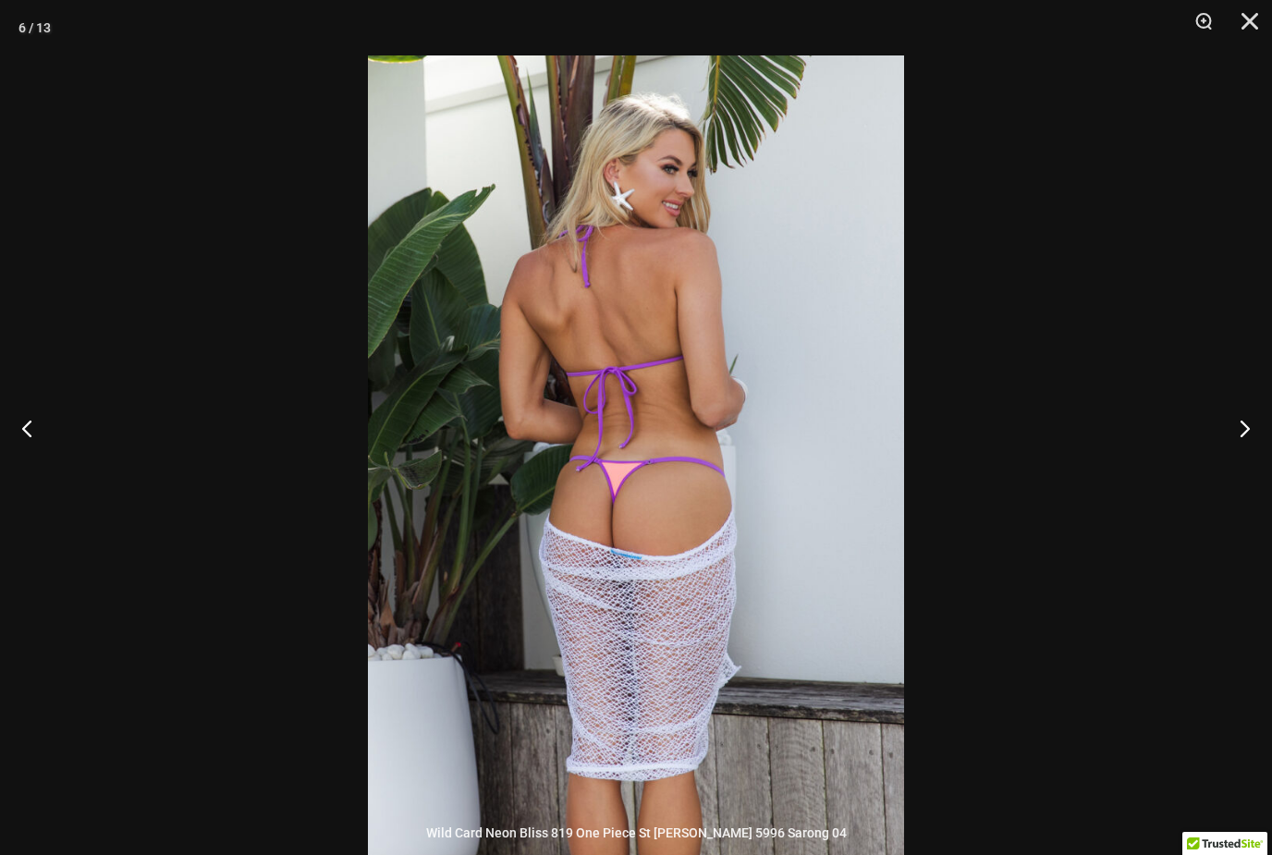
click at [1254, 451] on button "Next" at bounding box center [1237, 428] width 69 height 92
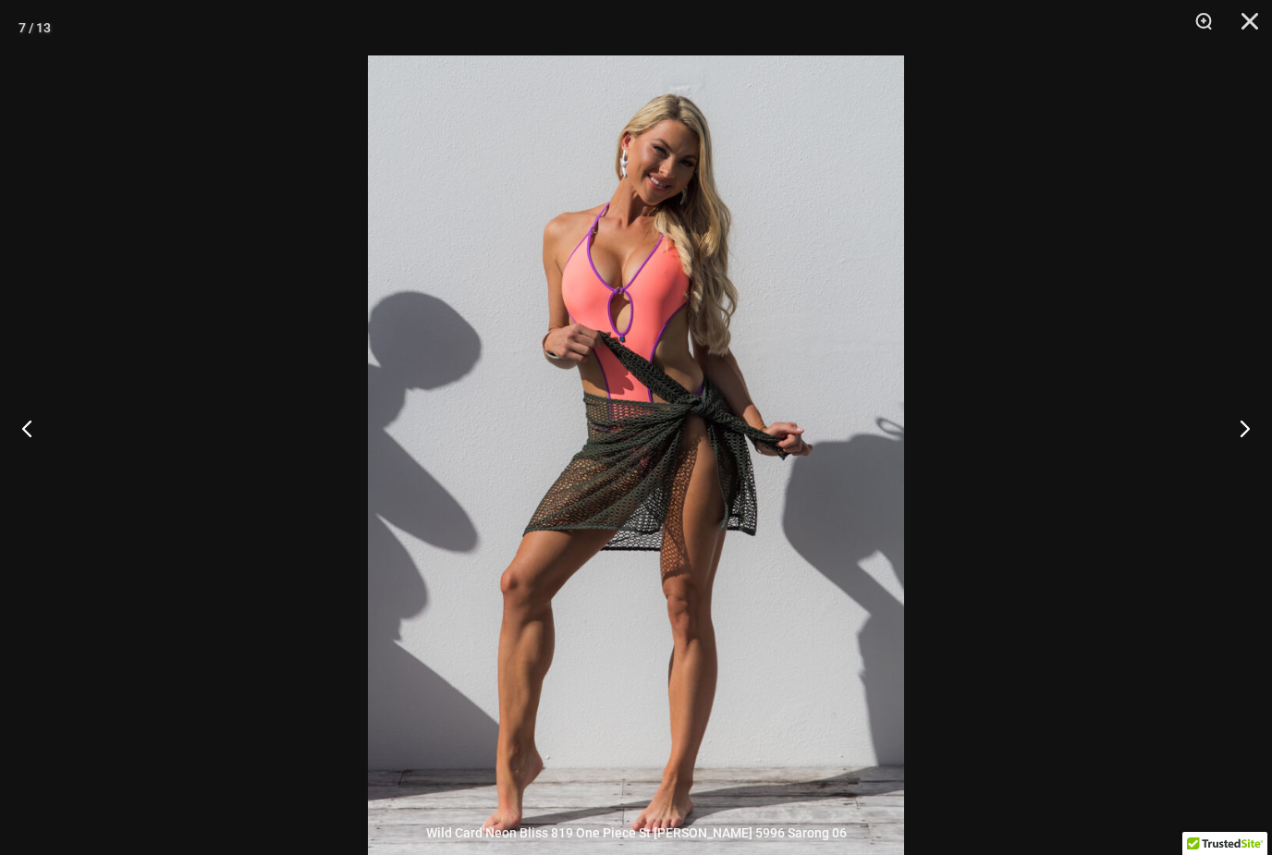
click at [1258, 448] on button "Next" at bounding box center [1237, 428] width 69 height 92
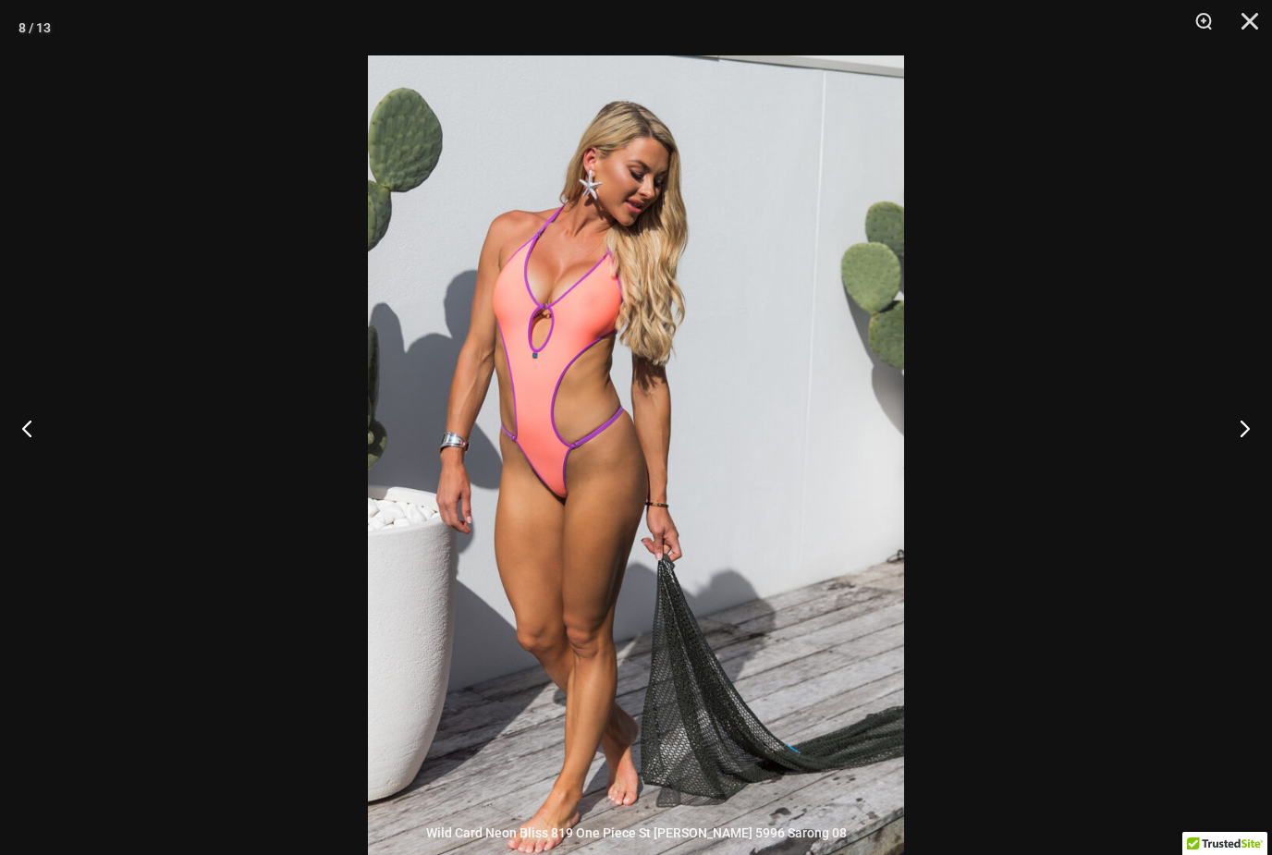
click at [1246, 454] on button "Next" at bounding box center [1237, 428] width 69 height 92
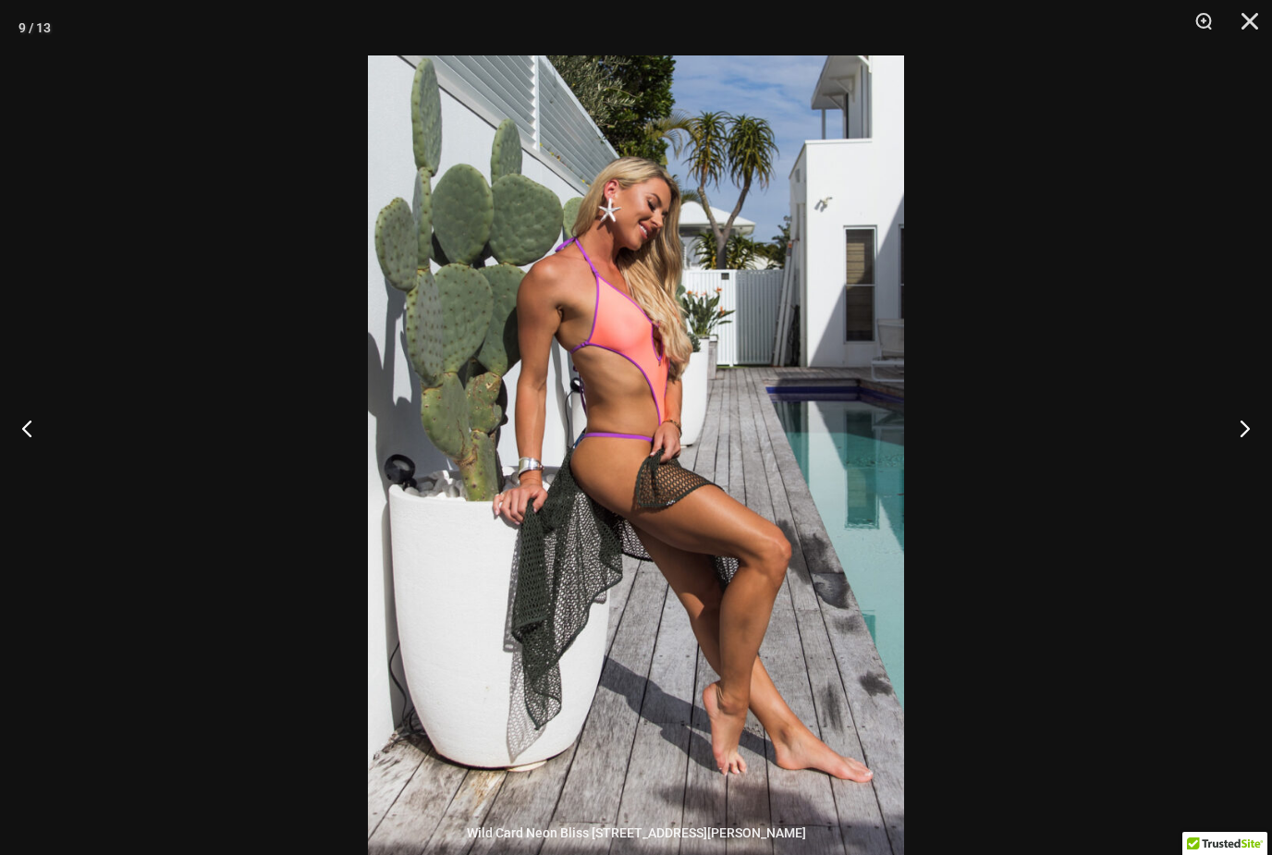
click at [1251, 452] on button "Next" at bounding box center [1237, 428] width 69 height 92
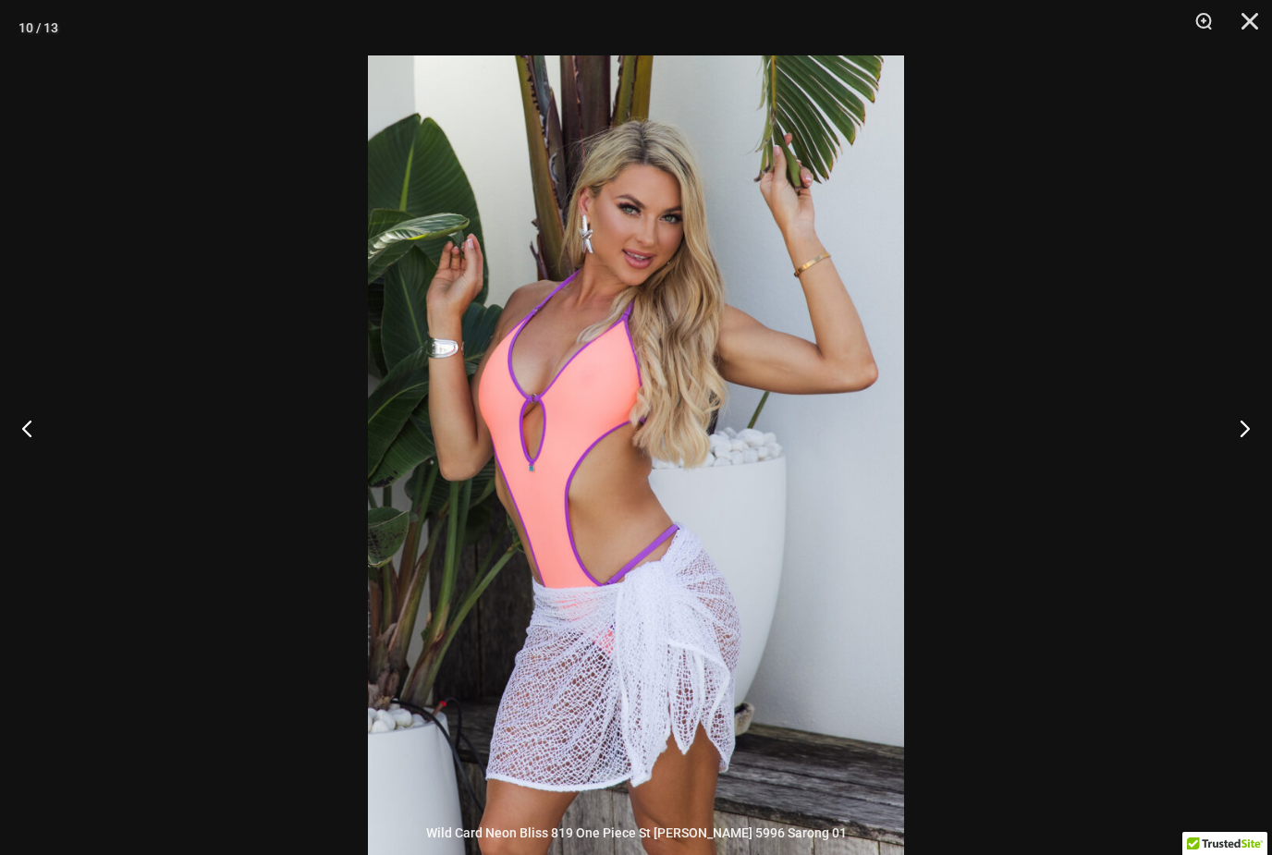
click at [1250, 454] on button "Next" at bounding box center [1237, 428] width 69 height 92
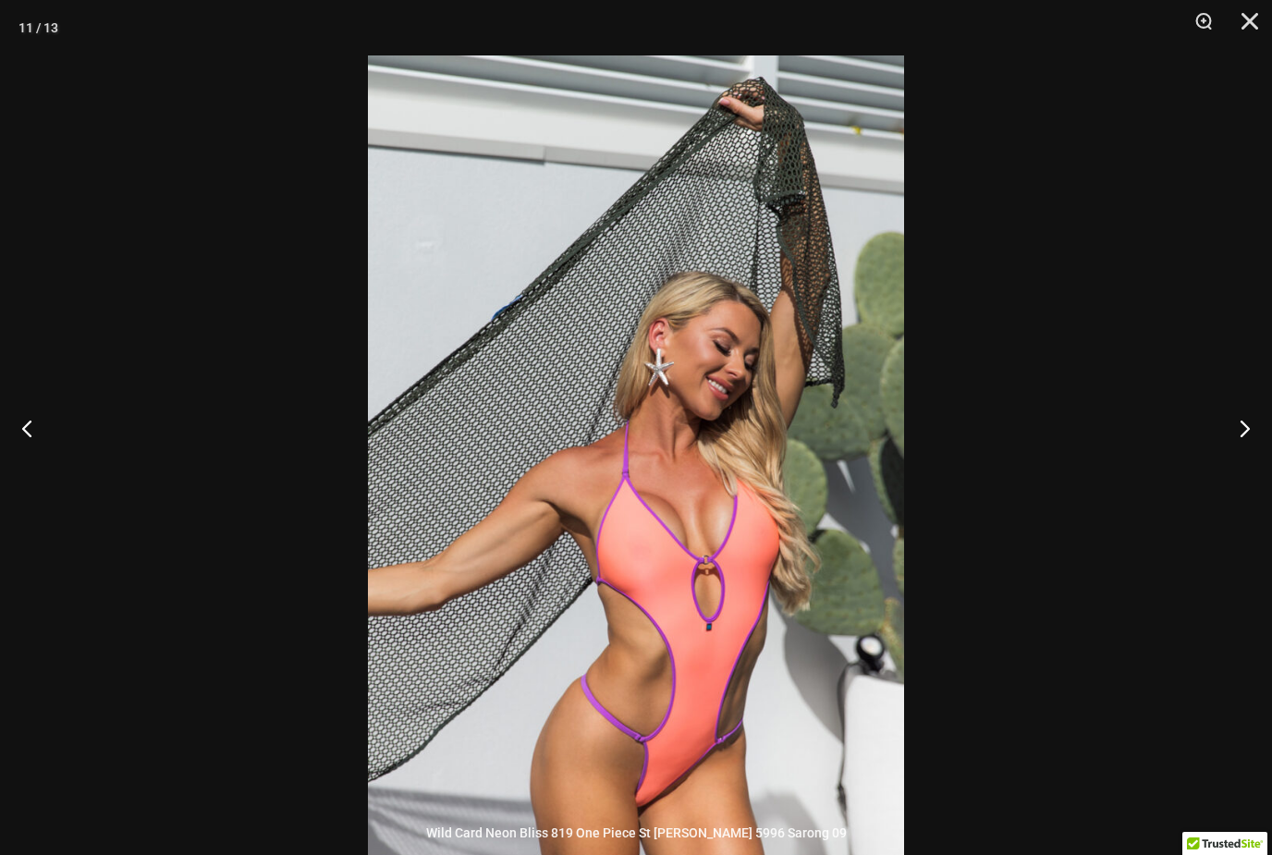
click at [1252, 464] on button "Next" at bounding box center [1237, 428] width 69 height 92
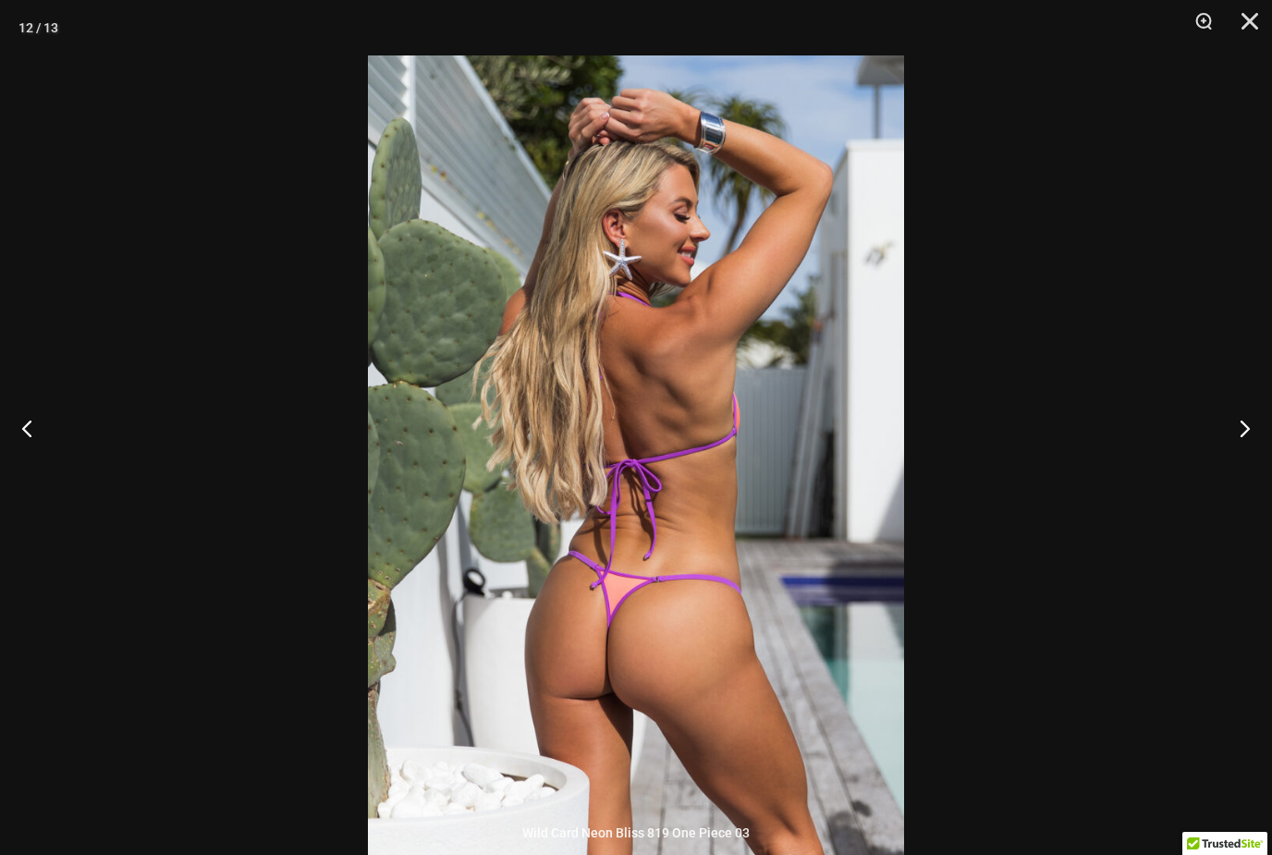
click at [1252, 452] on button "Next" at bounding box center [1237, 428] width 69 height 92
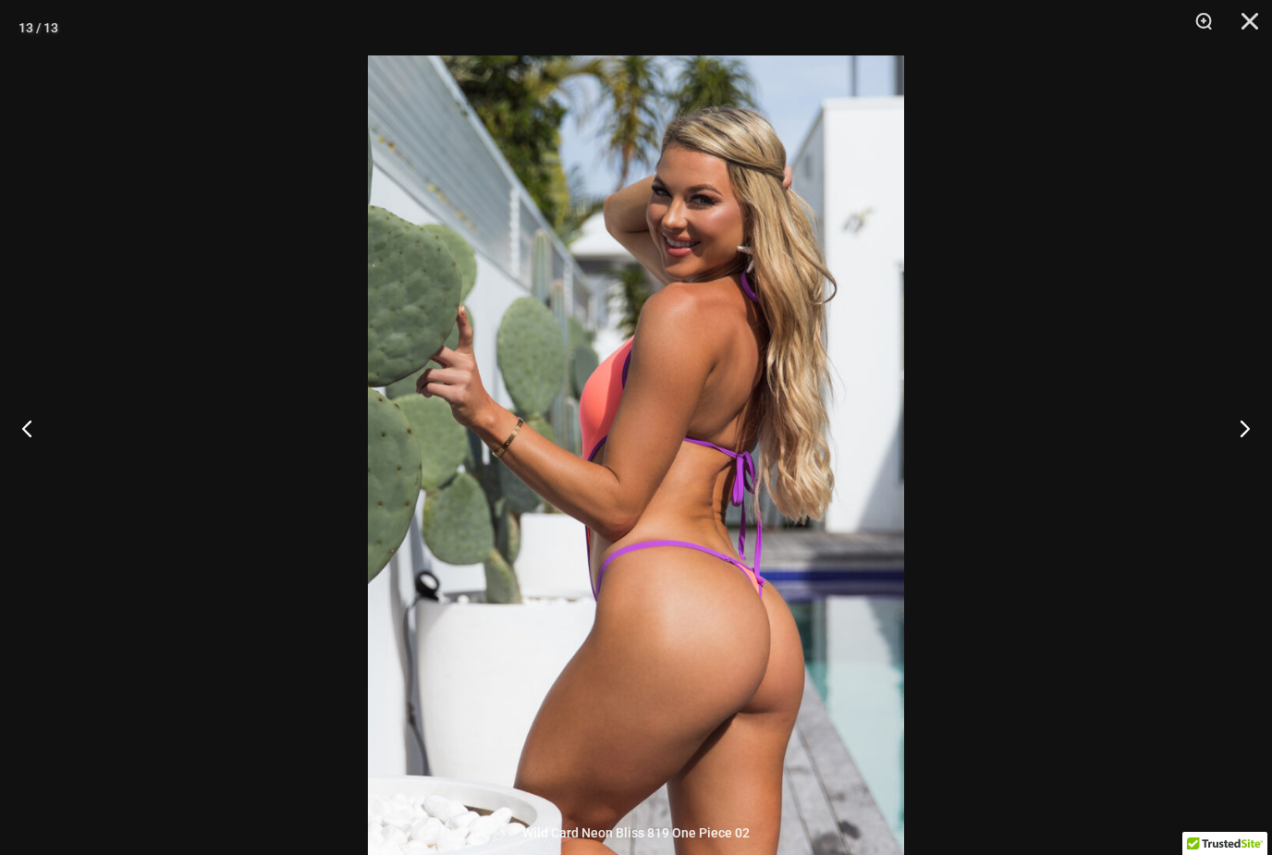
click at [1238, 28] on button "Close" at bounding box center [1243, 27] width 46 height 55
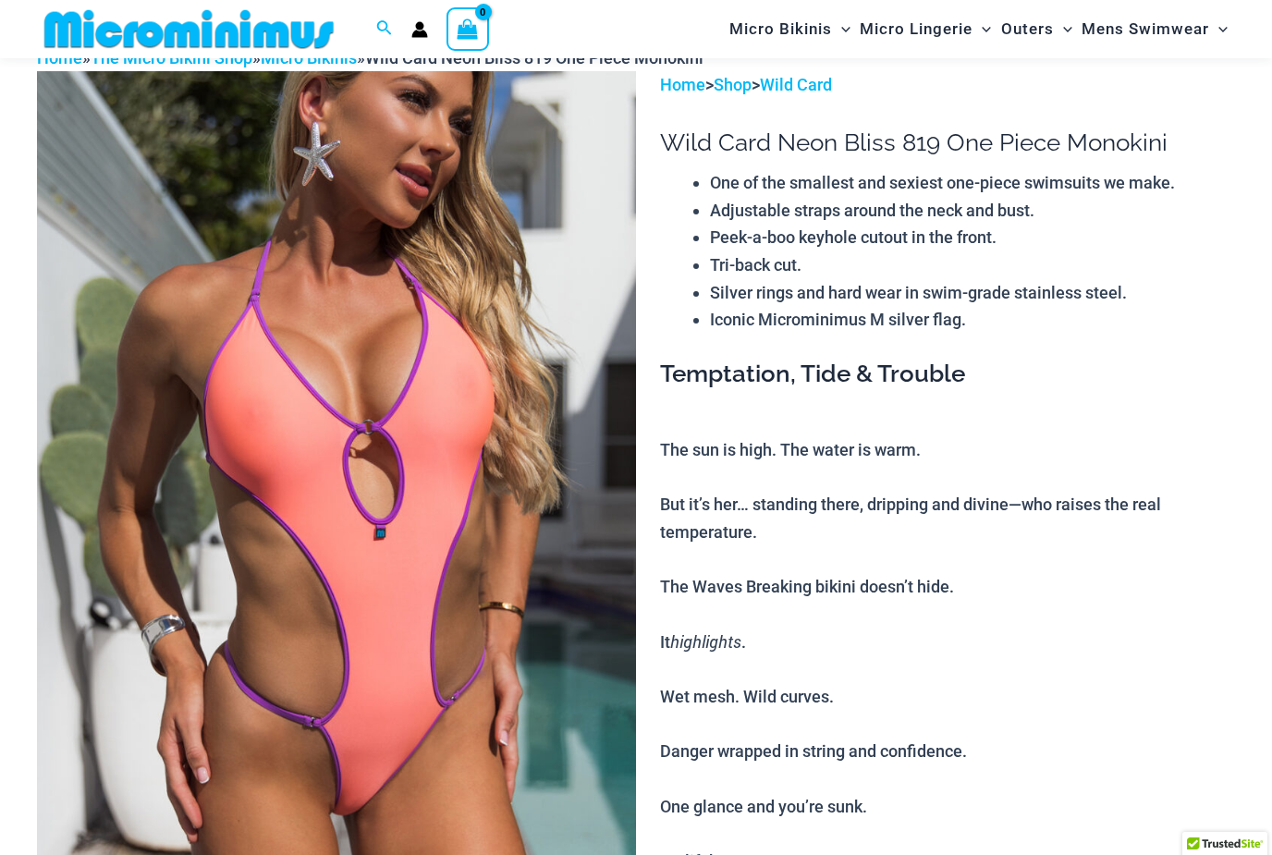
scroll to position [0, 0]
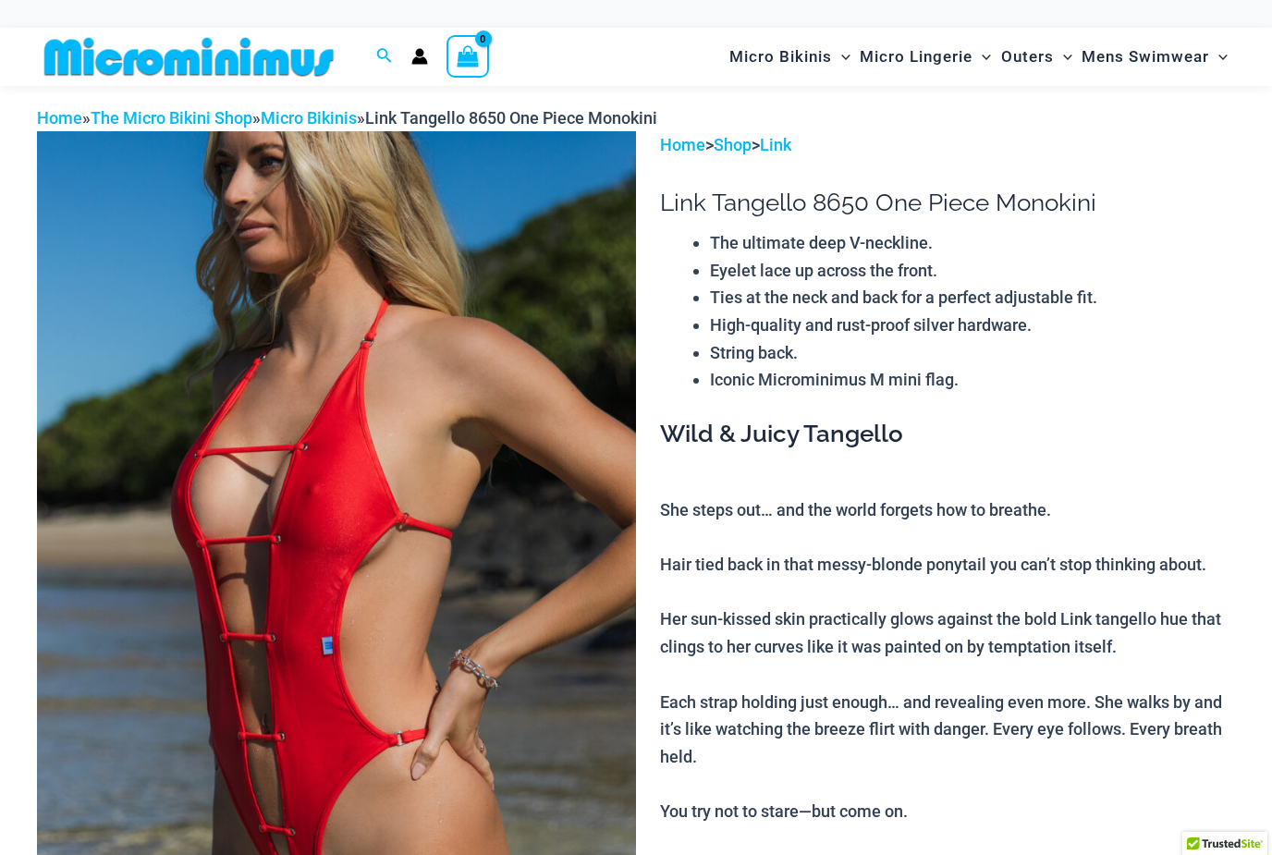
scroll to position [186, 0]
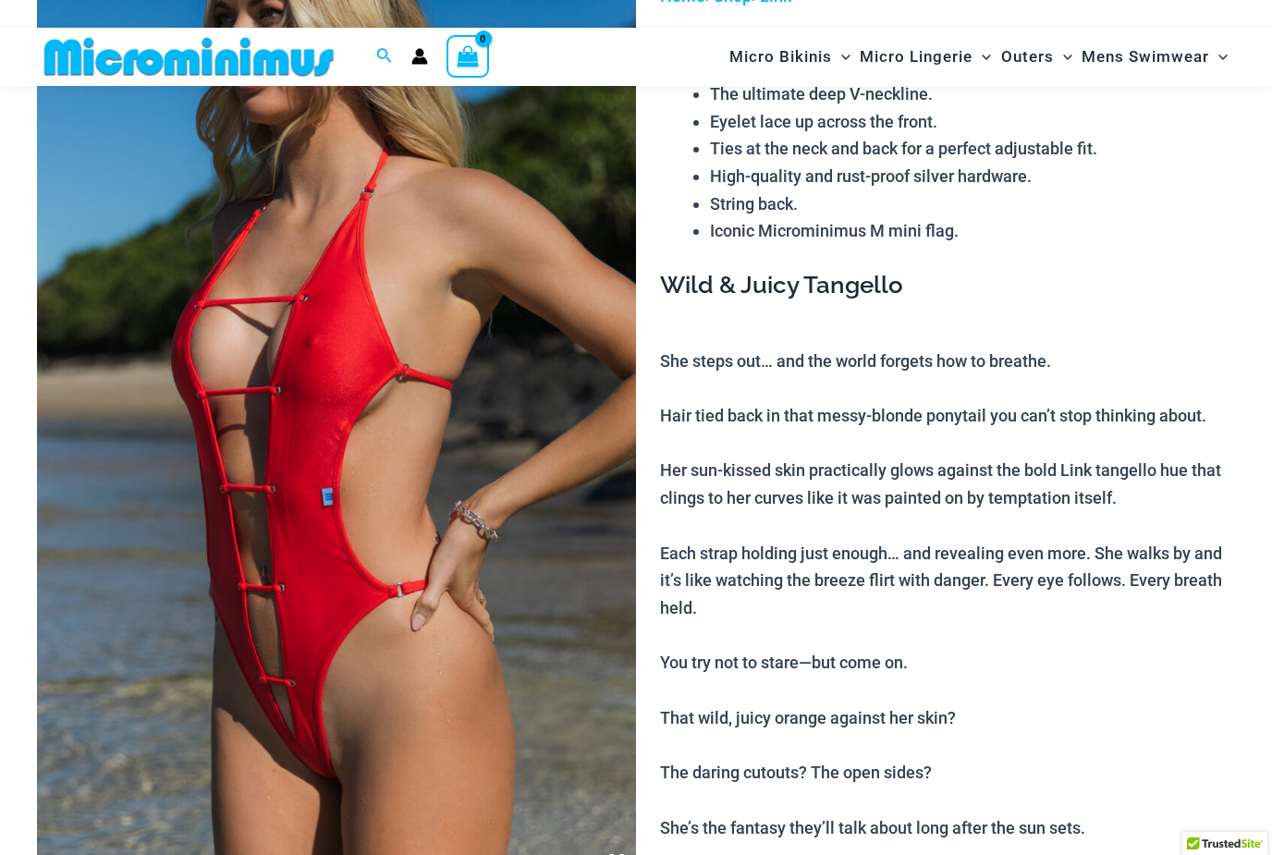
click at [514, 543] on img at bounding box center [336, 431] width 599 height 899
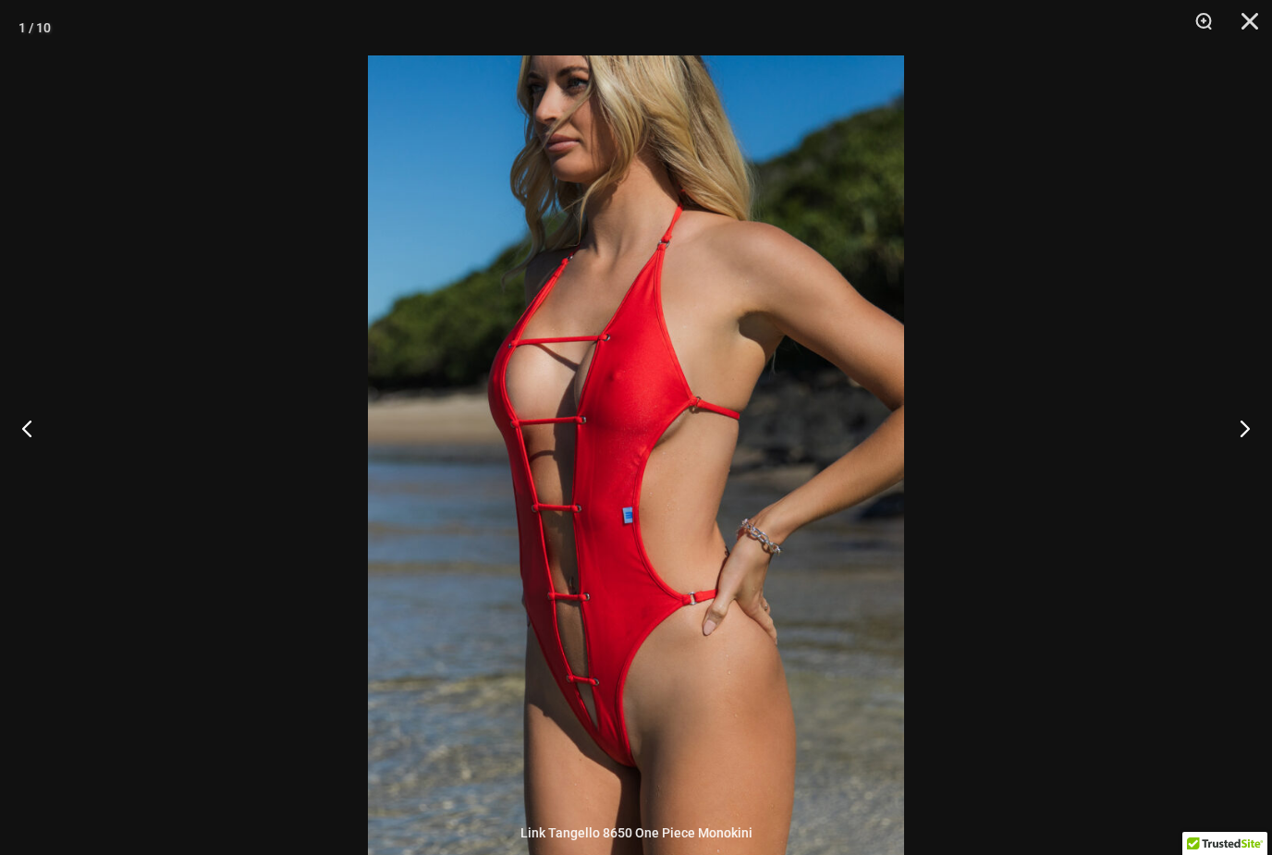
click at [1236, 464] on button "Next" at bounding box center [1237, 428] width 69 height 92
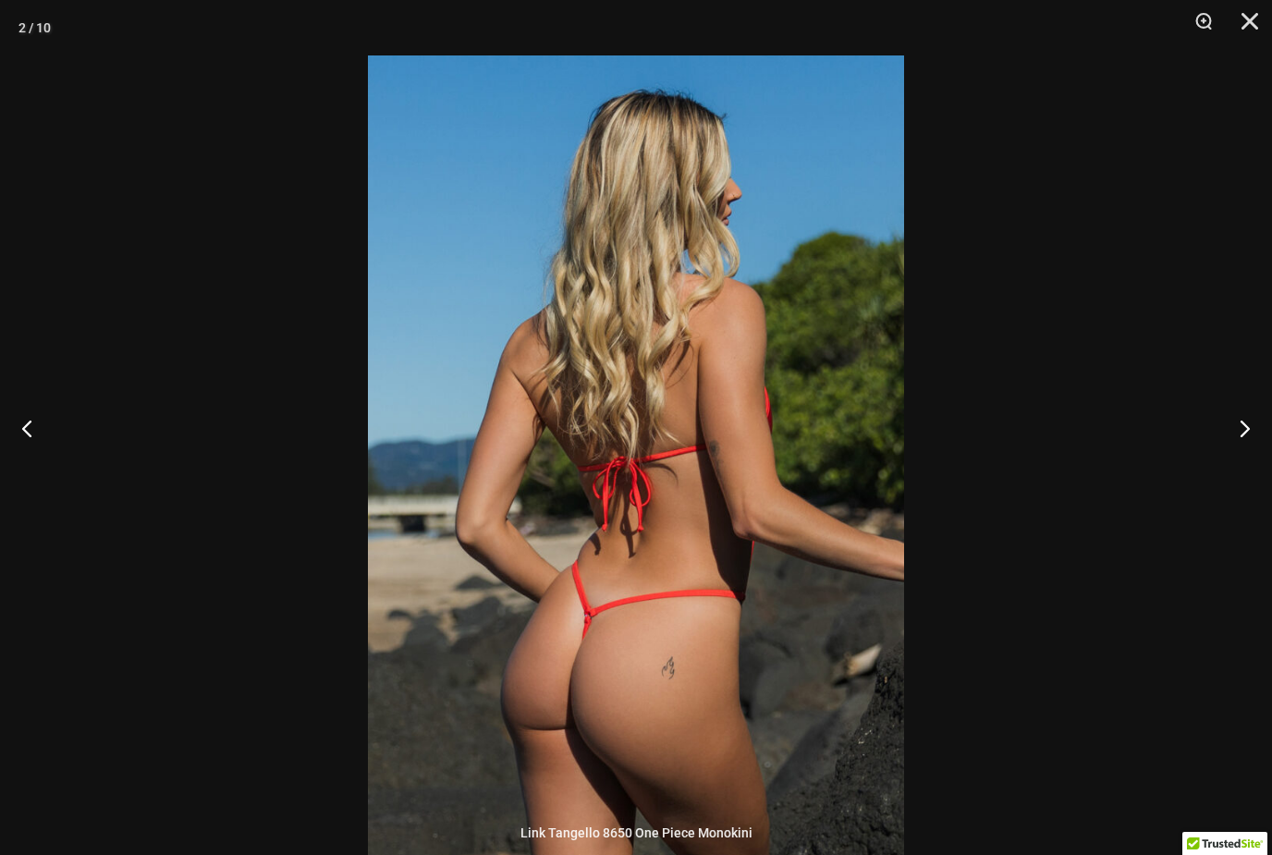
click at [1238, 463] on button "Next" at bounding box center [1237, 428] width 69 height 92
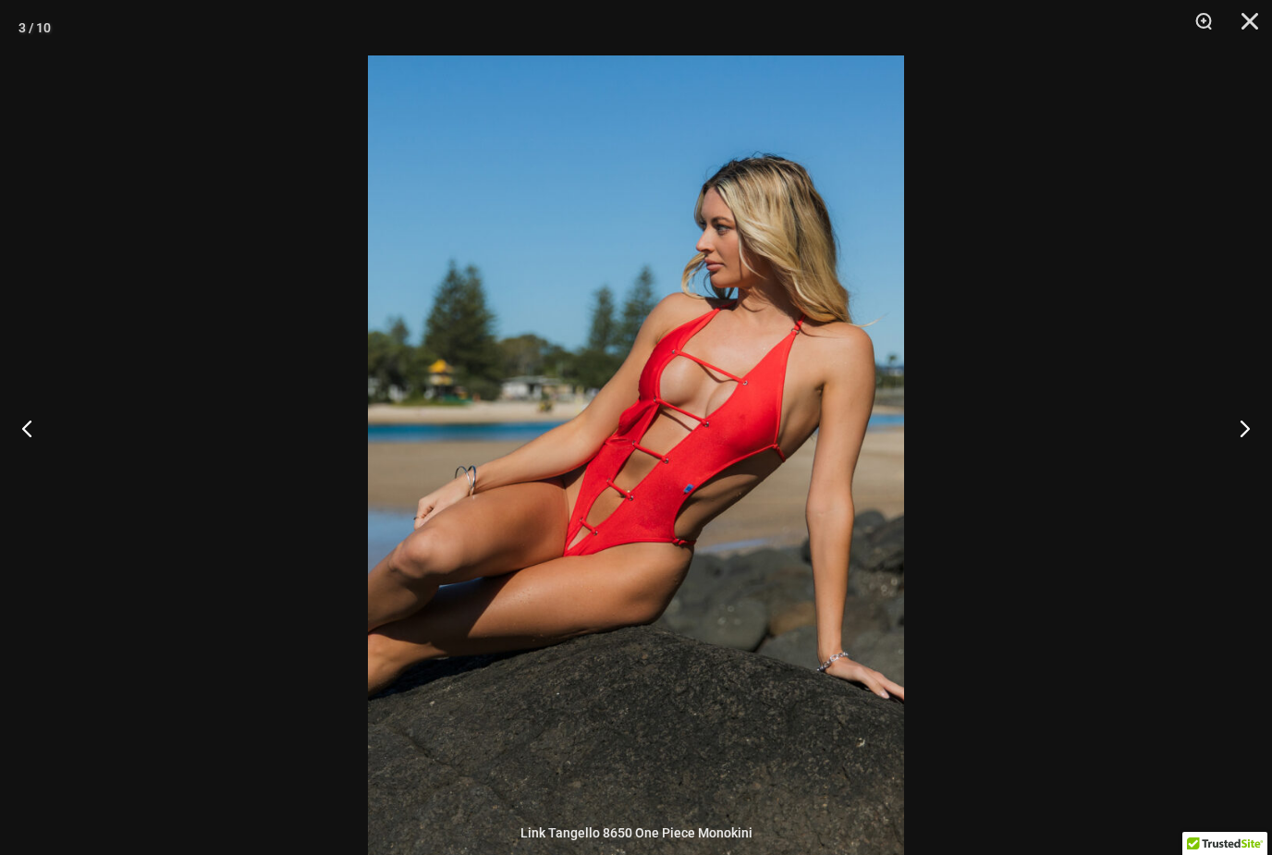
click at [1245, 446] on button "Next" at bounding box center [1237, 428] width 69 height 92
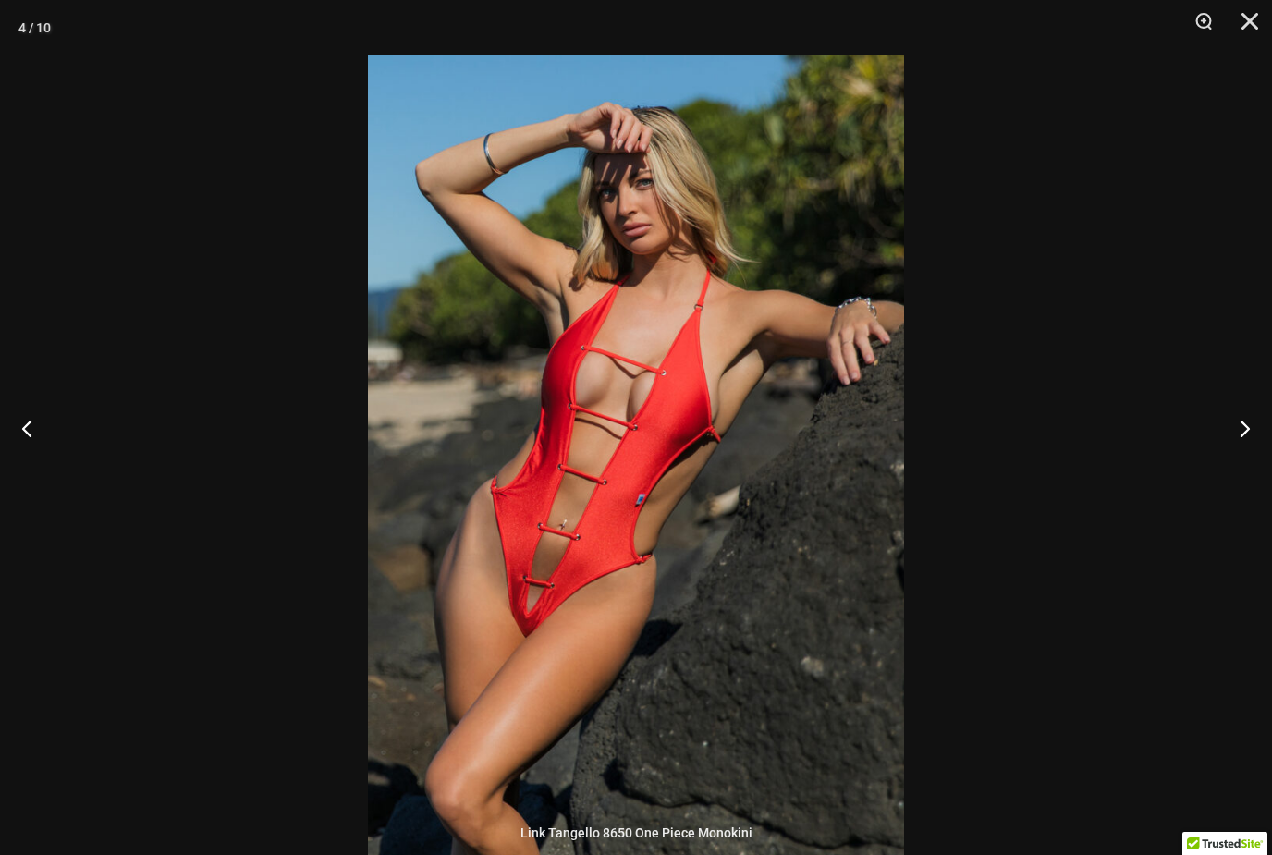
click at [1245, 441] on button "Next" at bounding box center [1237, 428] width 69 height 92
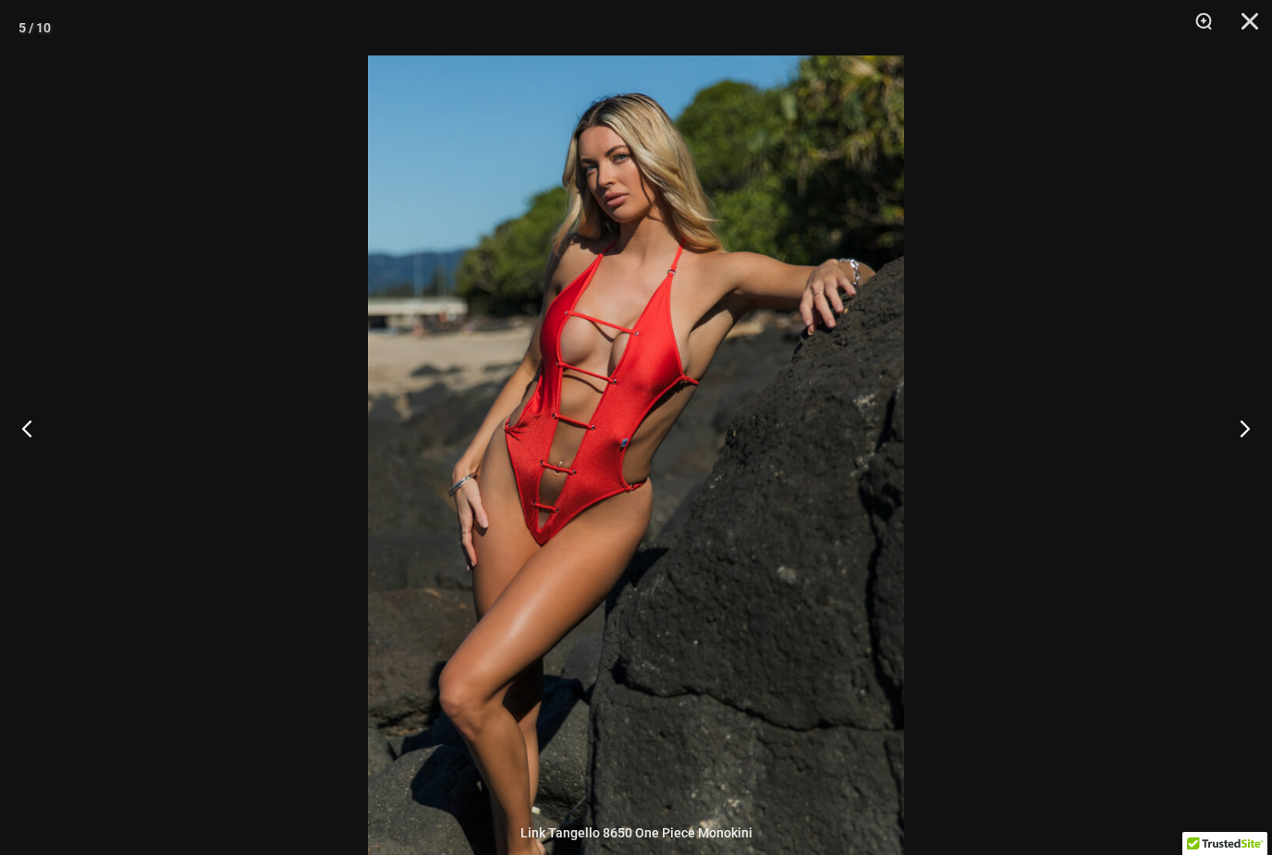
click at [1223, 457] on button "Next" at bounding box center [1237, 428] width 69 height 92
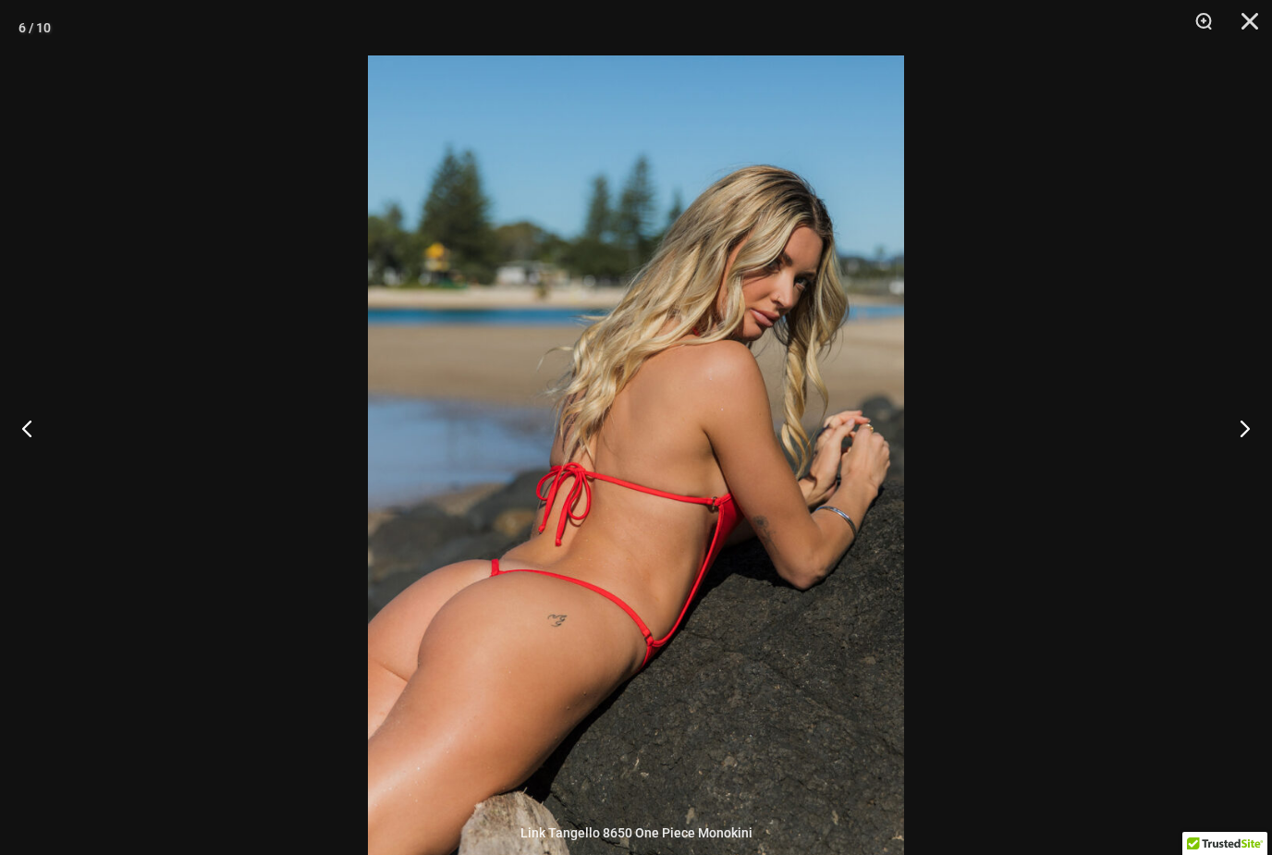
click at [1242, 455] on button "Next" at bounding box center [1237, 428] width 69 height 92
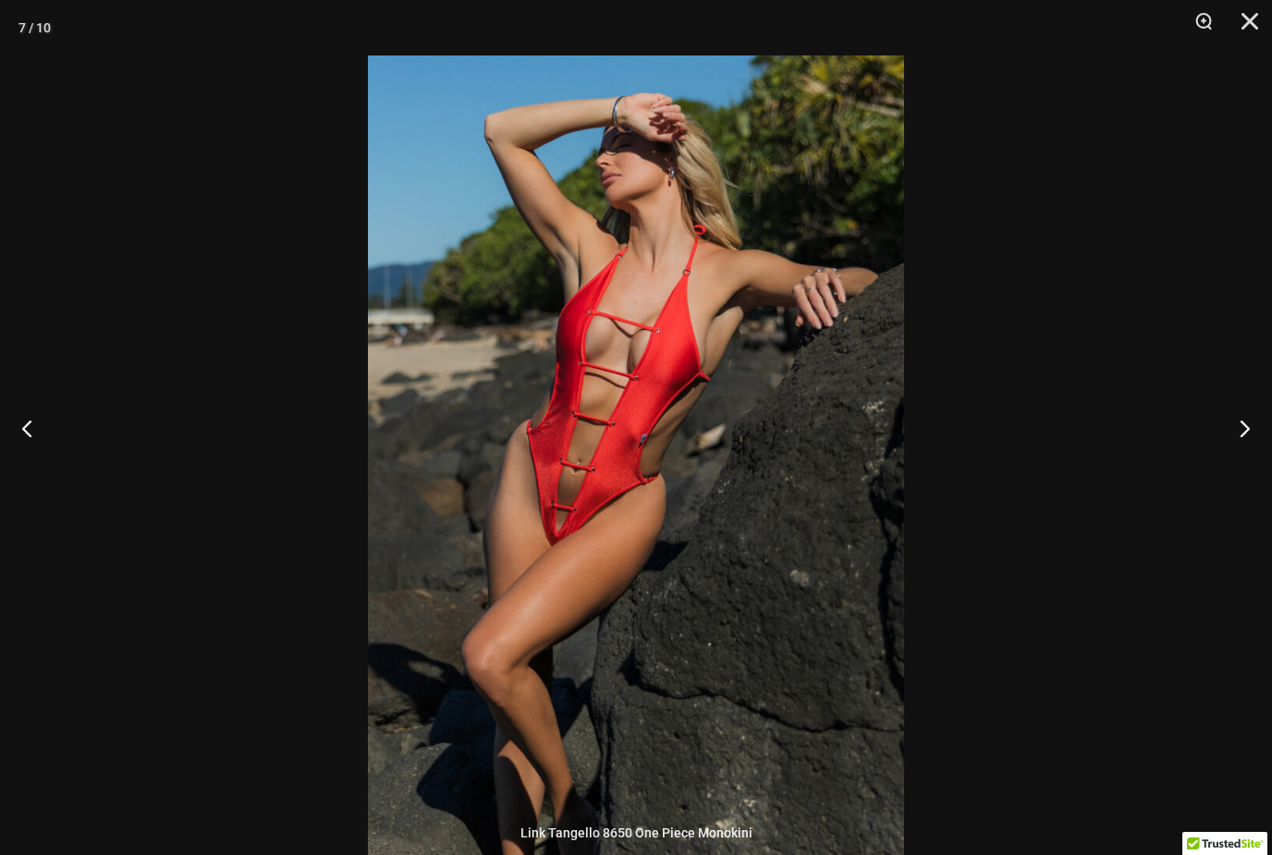
click at [1246, 456] on button "Next" at bounding box center [1237, 428] width 69 height 92
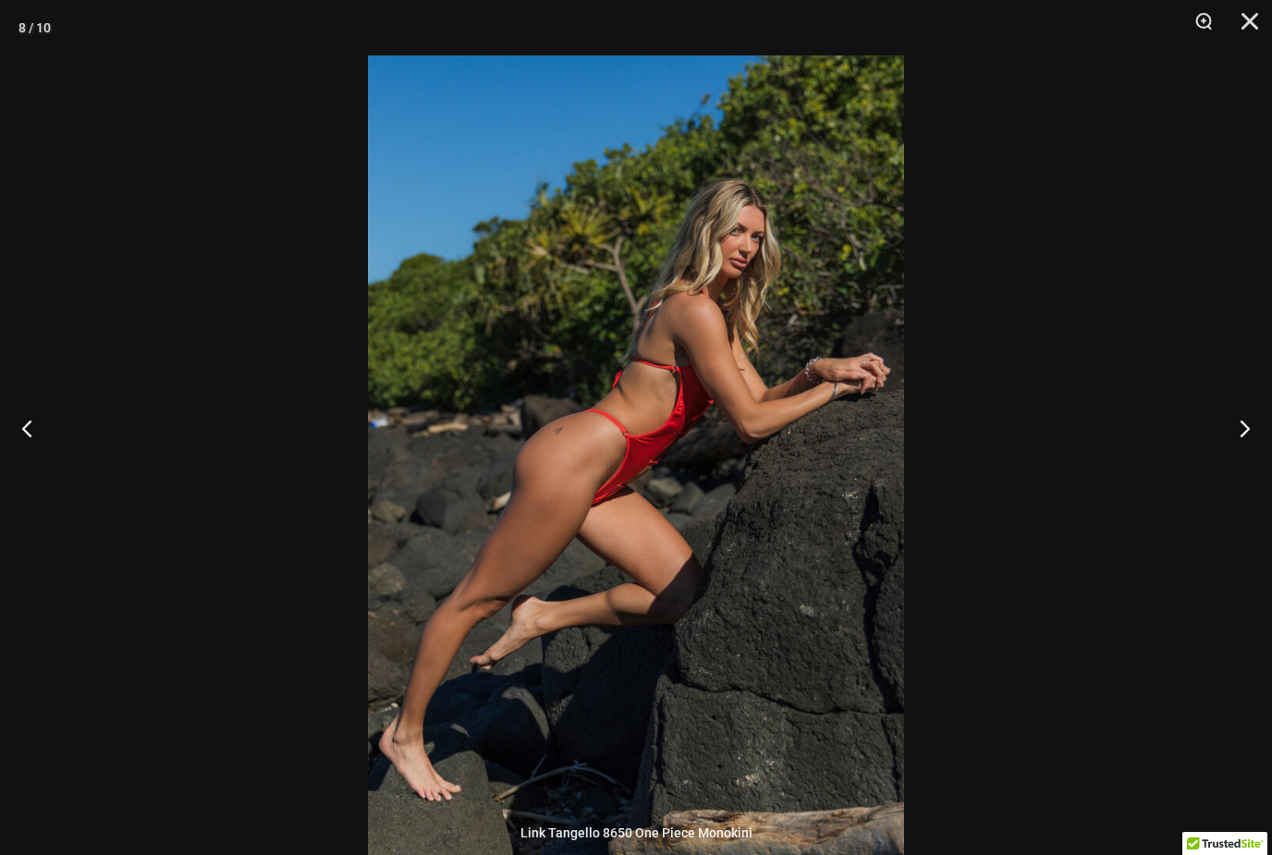
click at [1246, 460] on button "Next" at bounding box center [1237, 428] width 69 height 92
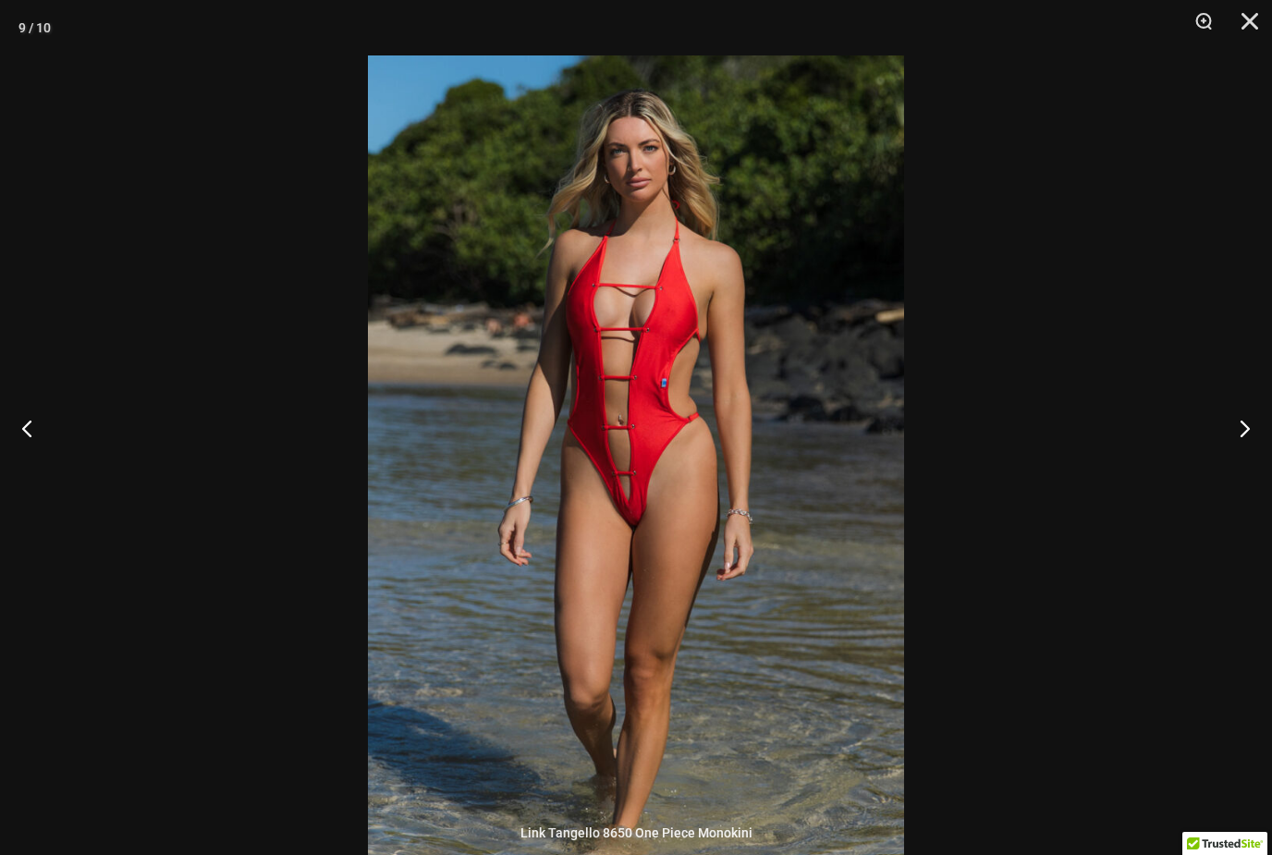
click at [1242, 456] on button "Next" at bounding box center [1237, 428] width 69 height 92
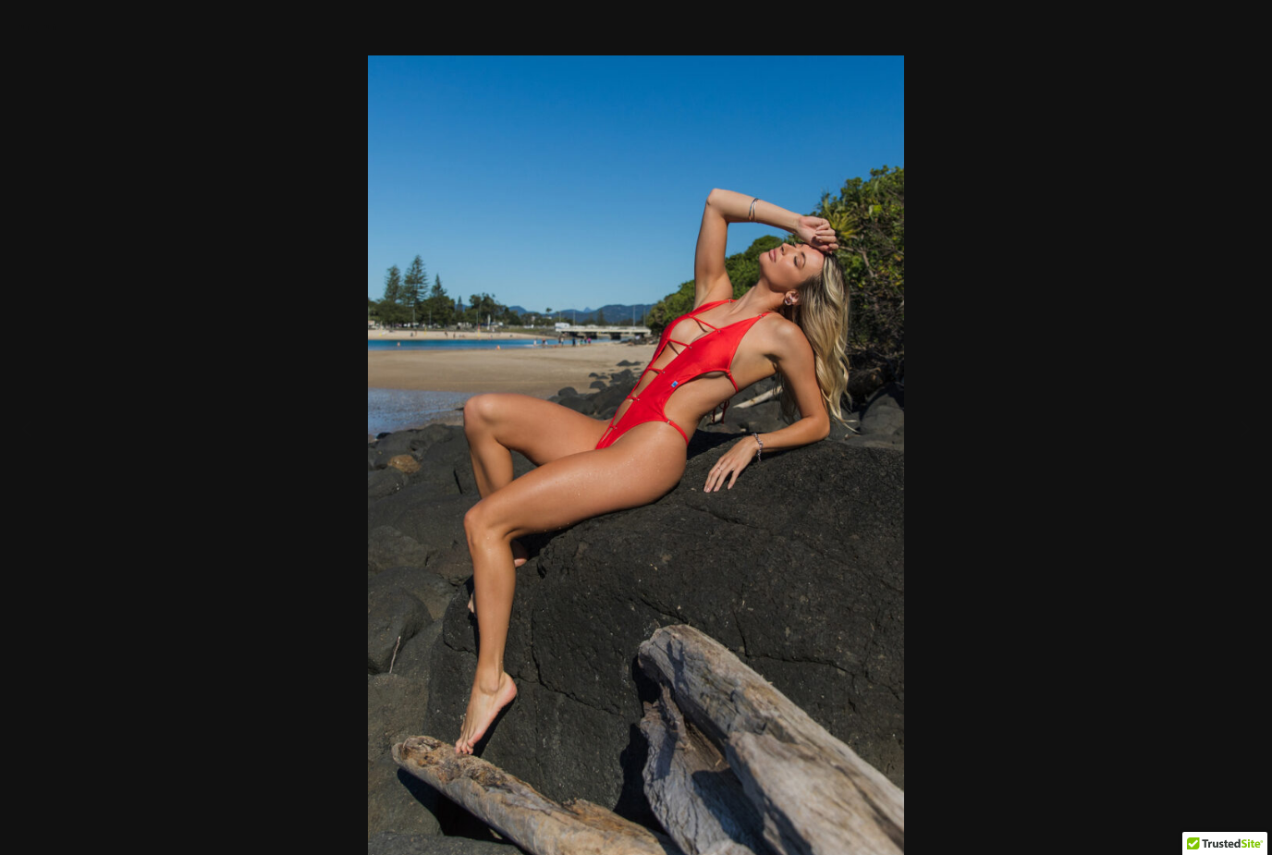
click at [1247, 15] on button "Close" at bounding box center [1243, 27] width 46 height 55
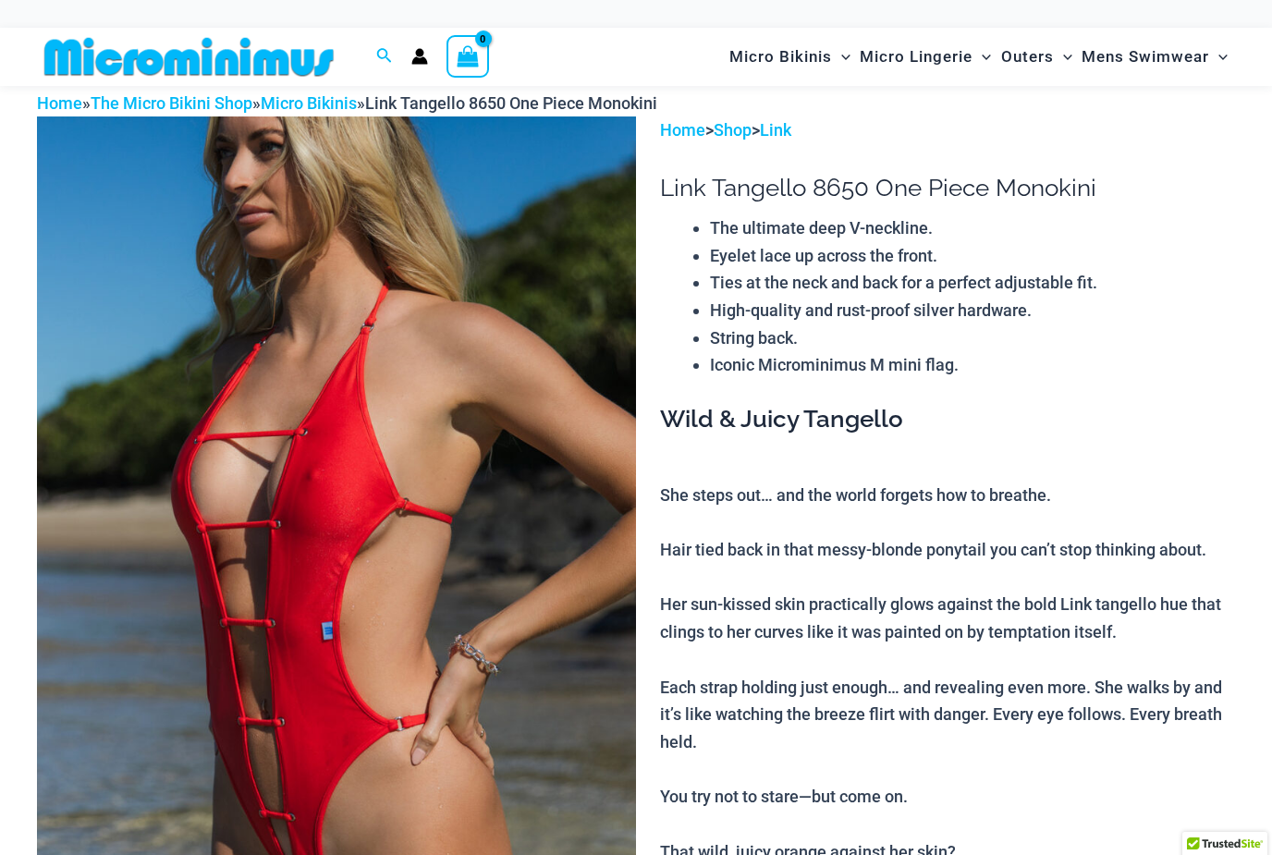
scroll to position [0, 0]
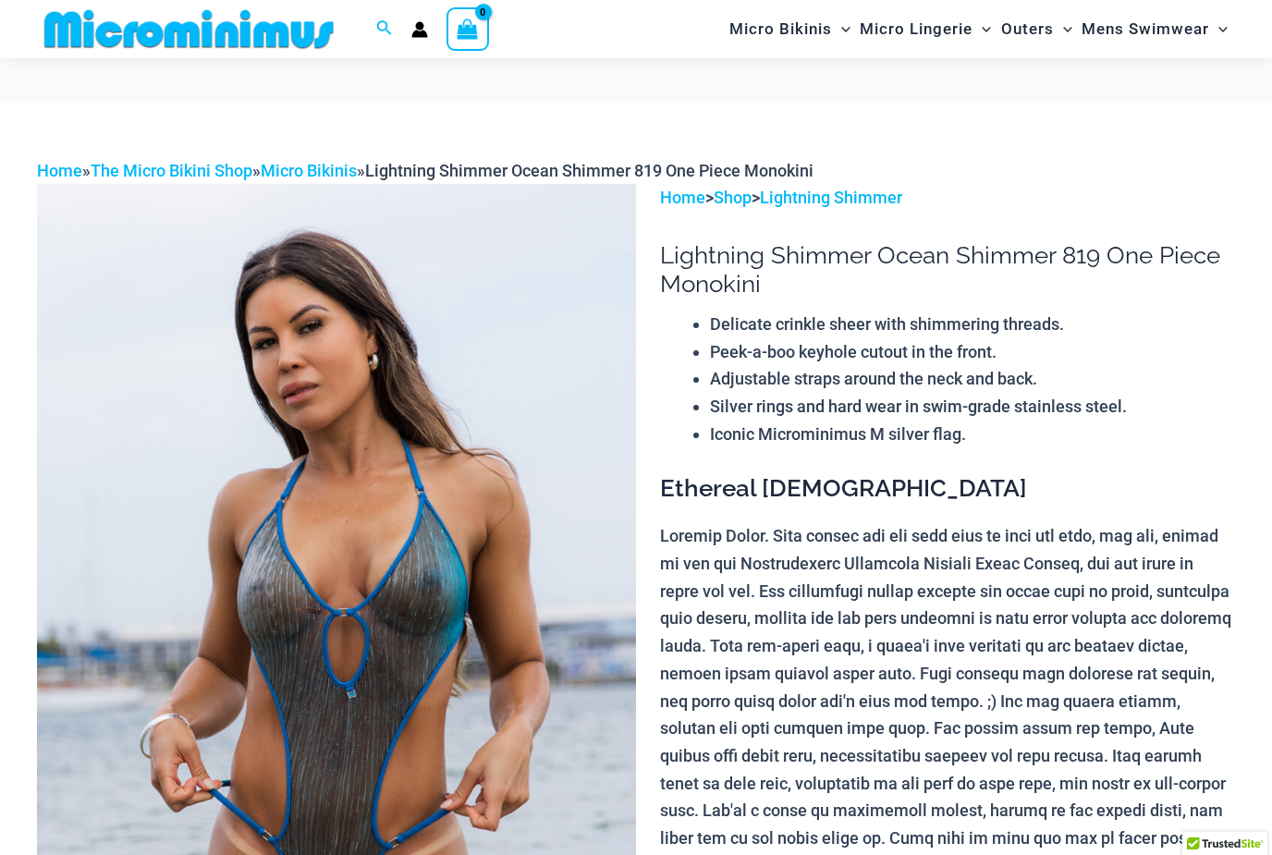
scroll to position [105, 0]
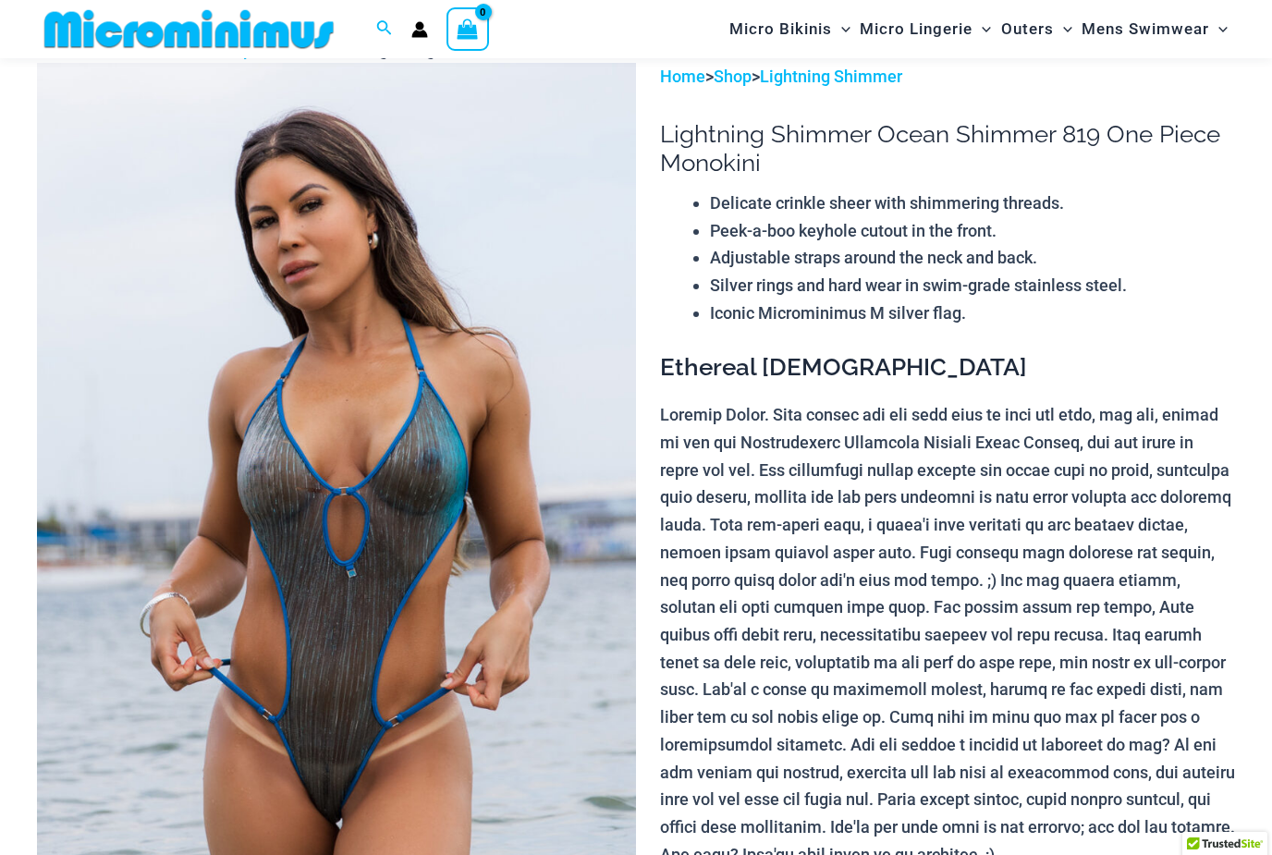
click at [464, 589] on img at bounding box center [336, 512] width 599 height 899
click at [404, 580] on img at bounding box center [336, 512] width 599 height 899
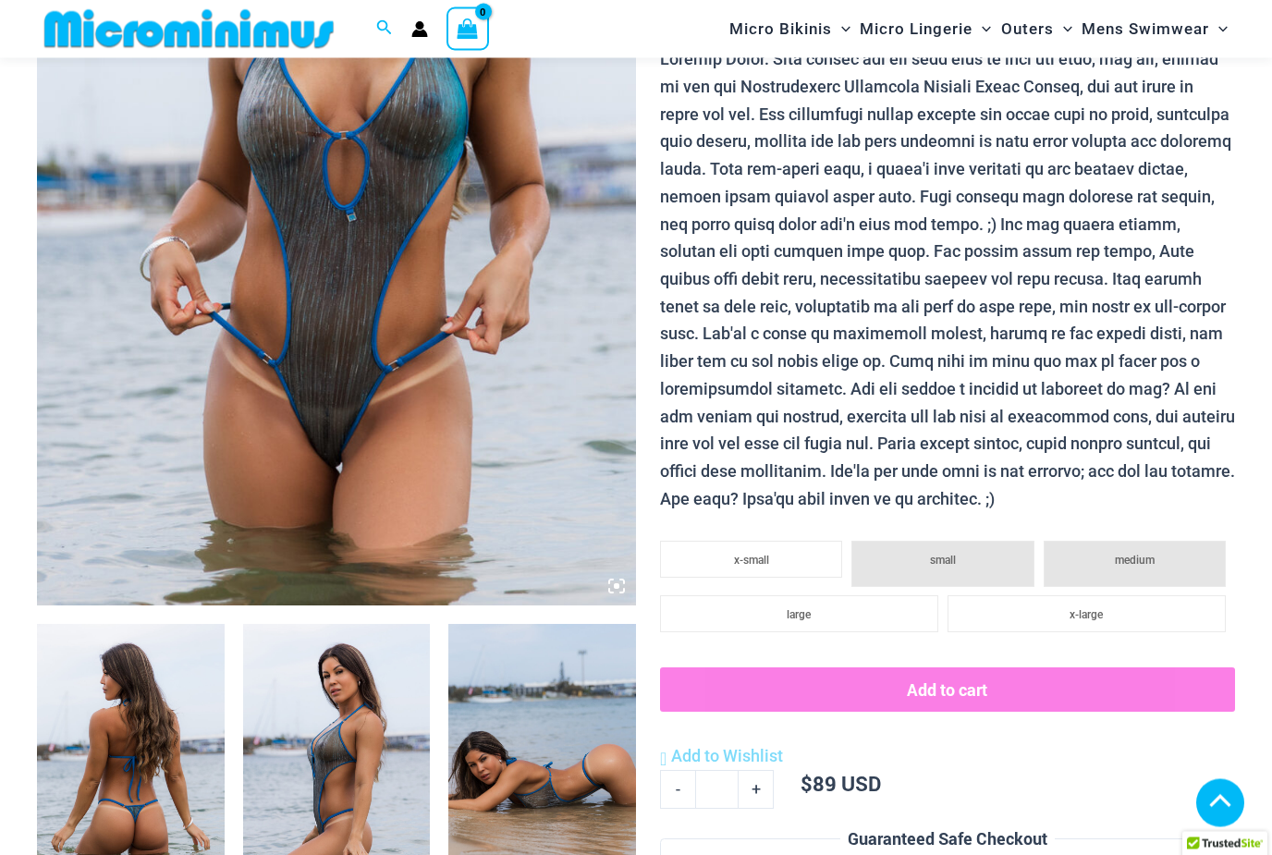
scroll to position [463, 0]
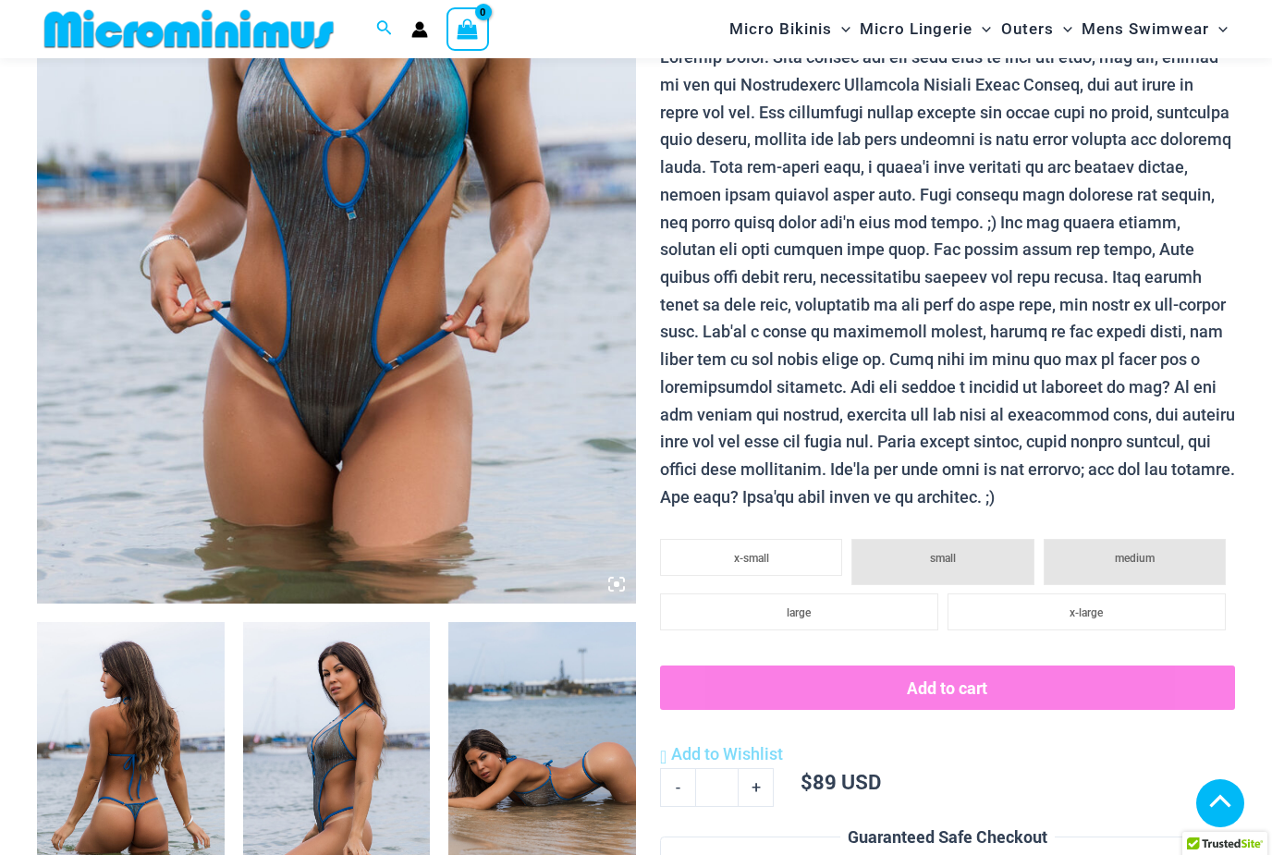
click at [167, 751] on img at bounding box center [131, 762] width 188 height 281
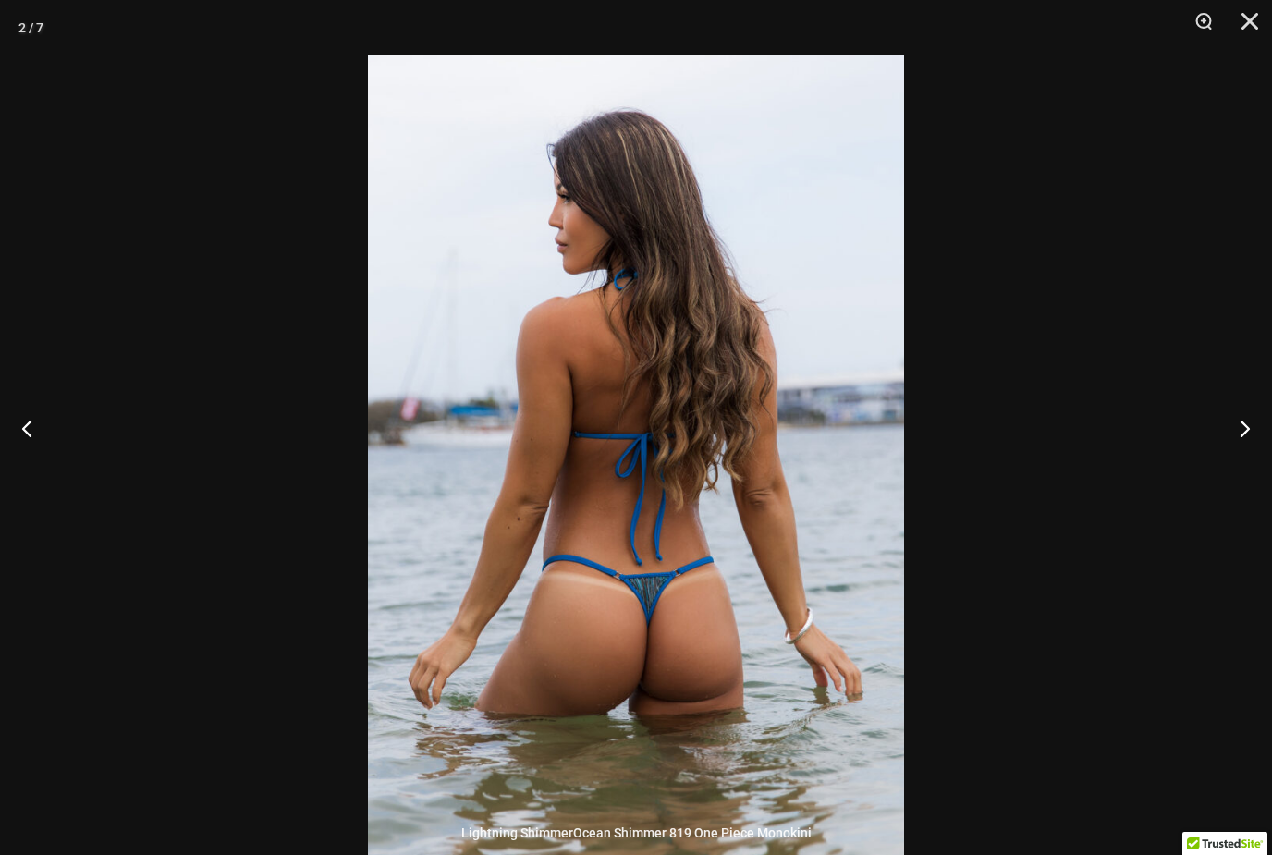
click at [24, 458] on button "Previous" at bounding box center [34, 428] width 69 height 92
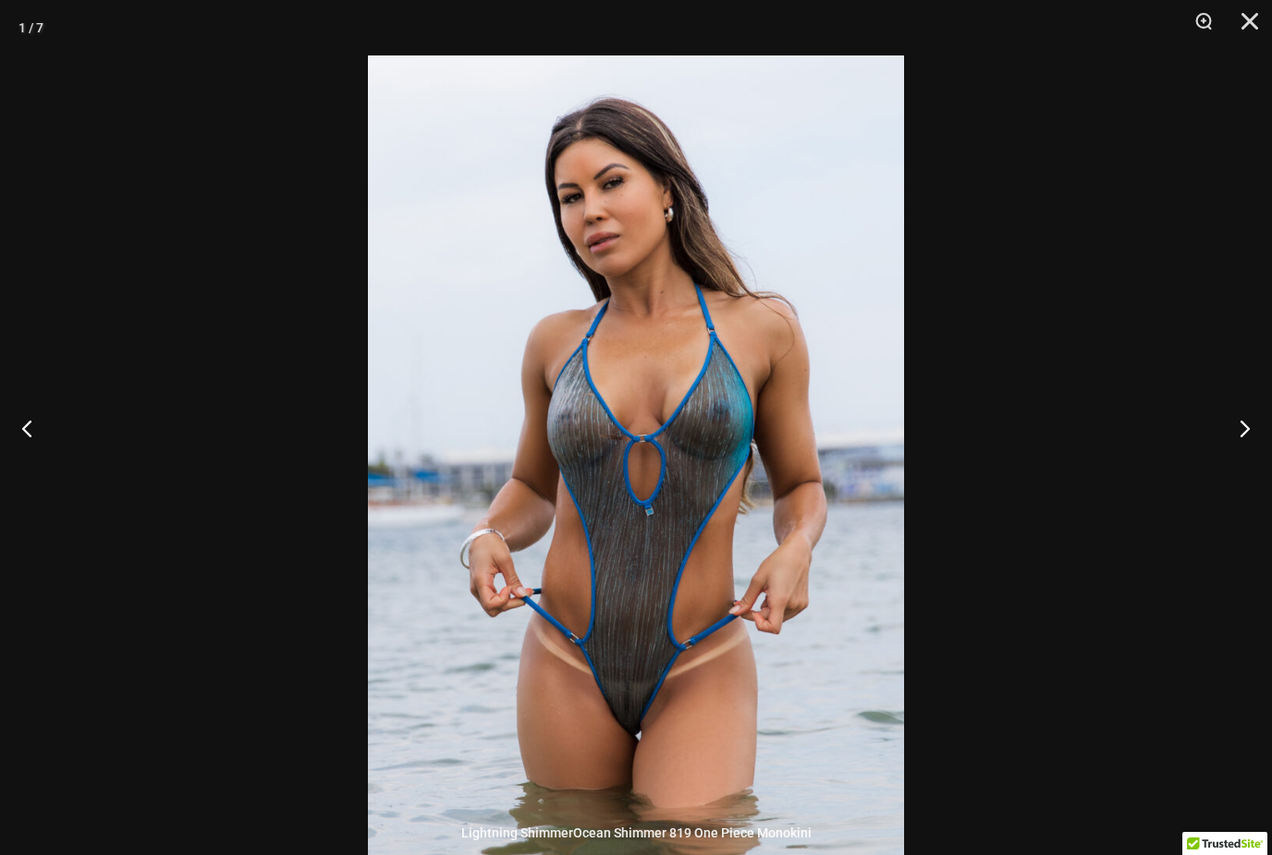
click at [1241, 466] on button "Next" at bounding box center [1237, 428] width 69 height 92
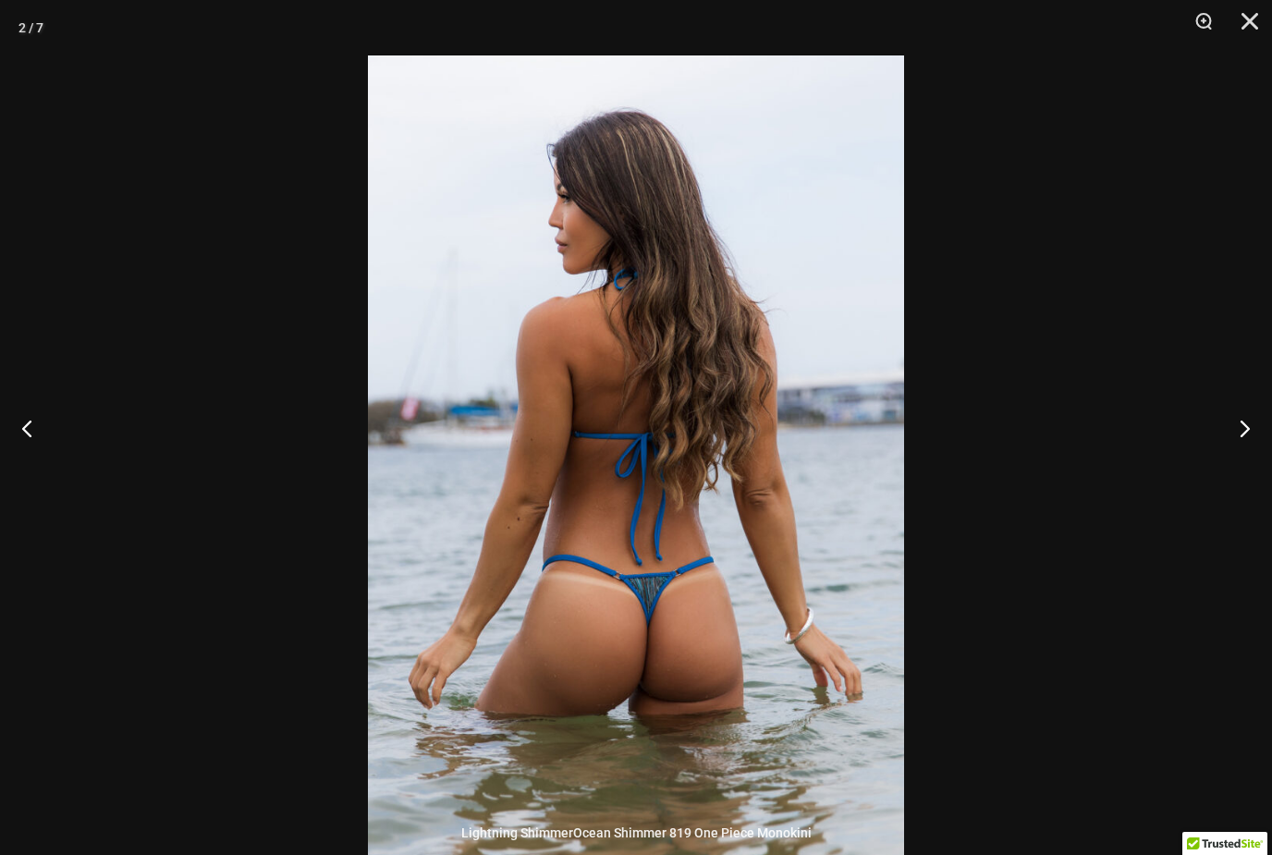
click at [1225, 462] on button "Next" at bounding box center [1237, 428] width 69 height 92
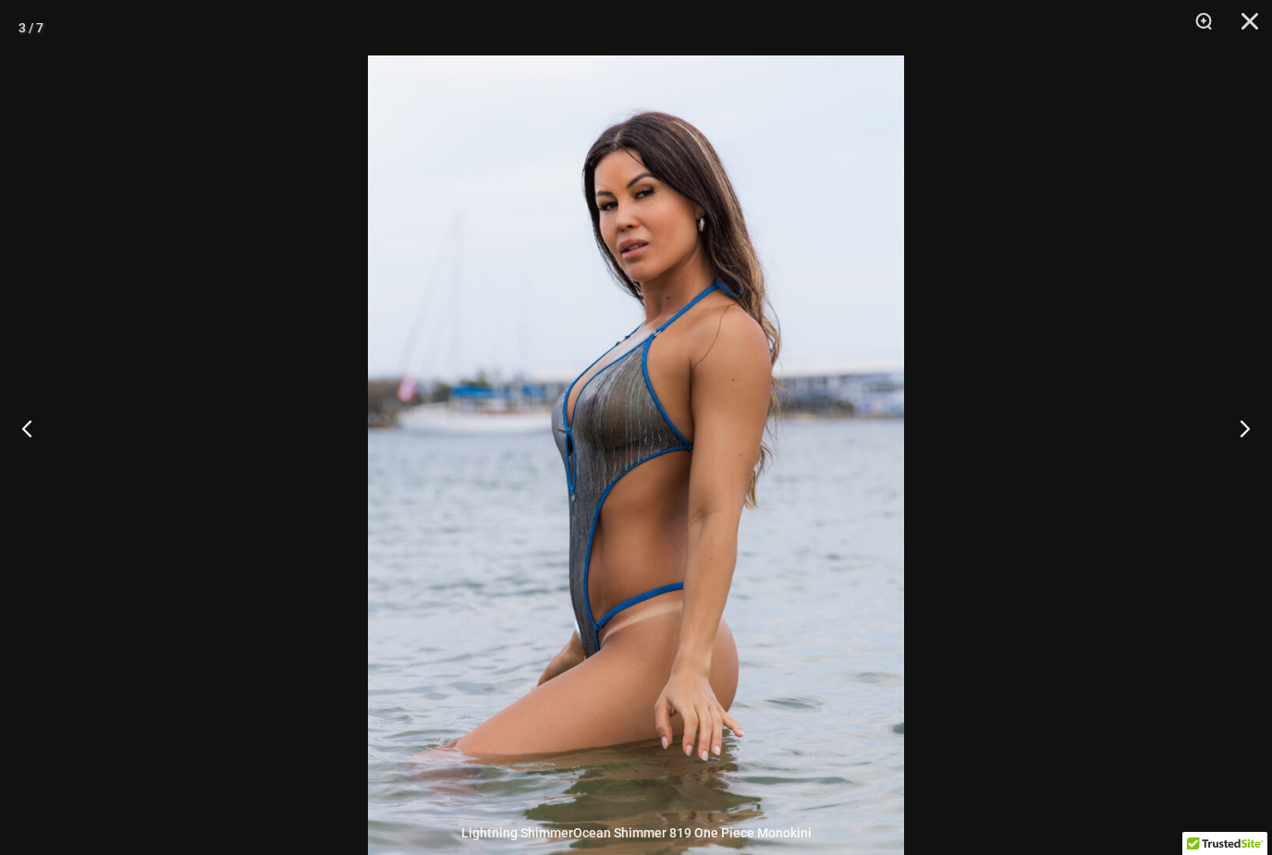
click at [1230, 458] on button "Next" at bounding box center [1237, 428] width 69 height 92
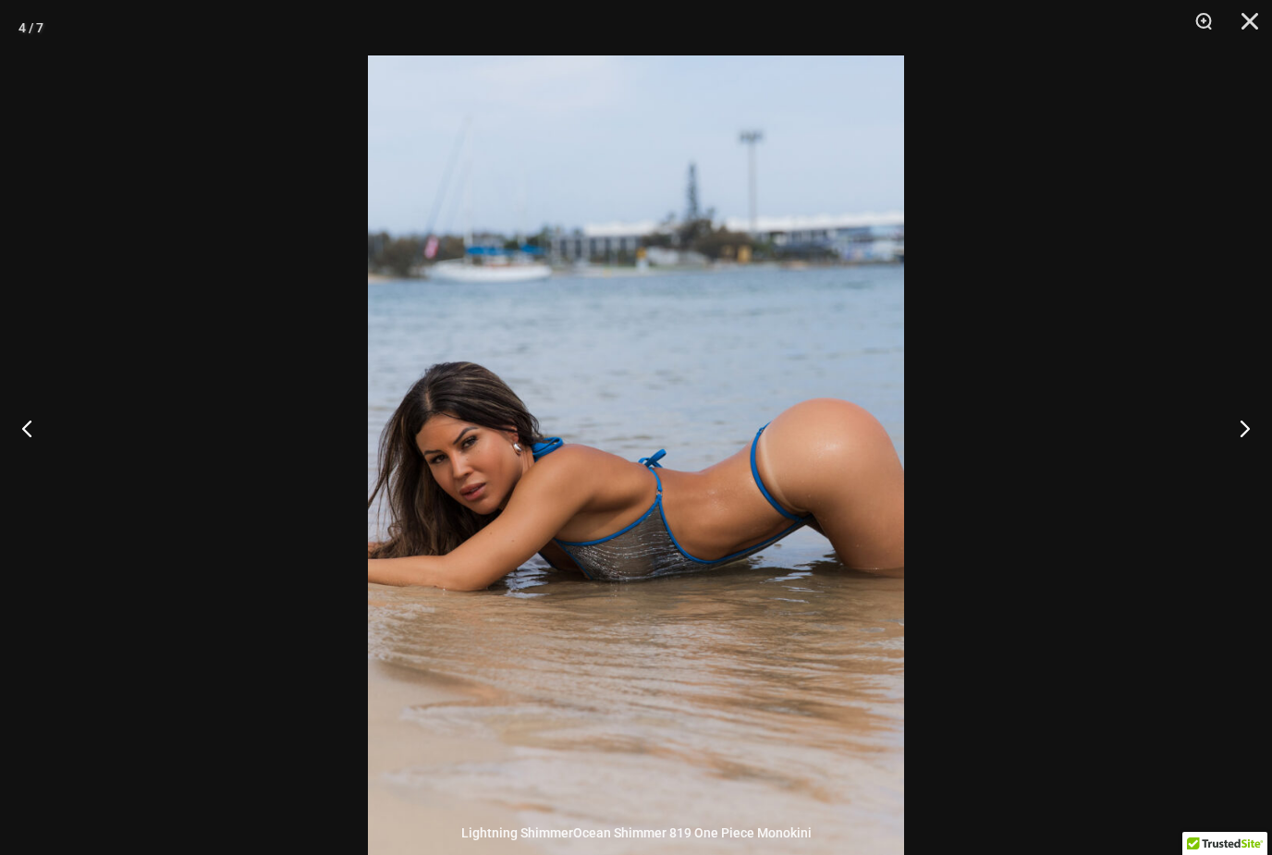
click at [1242, 452] on button "Next" at bounding box center [1237, 428] width 69 height 92
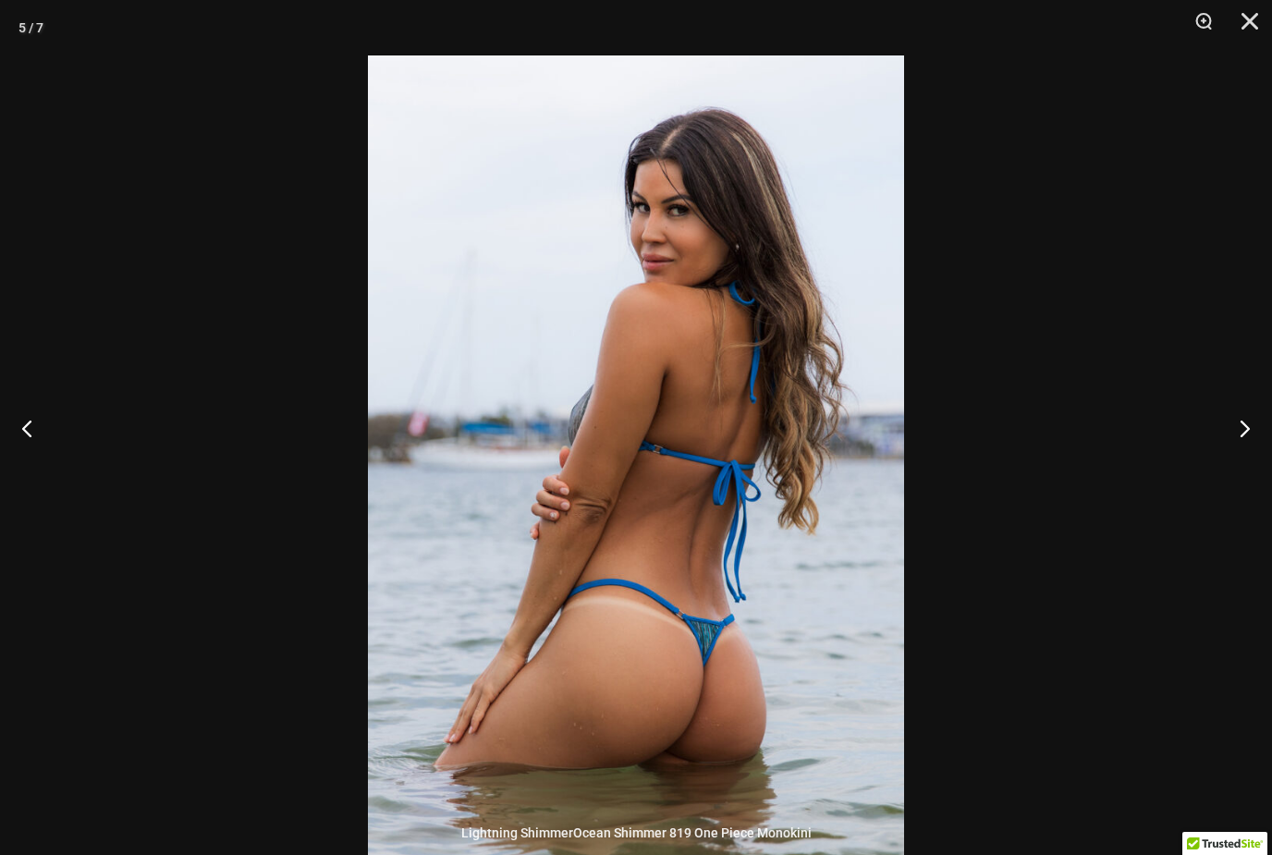
click at [1241, 458] on button "Next" at bounding box center [1237, 428] width 69 height 92
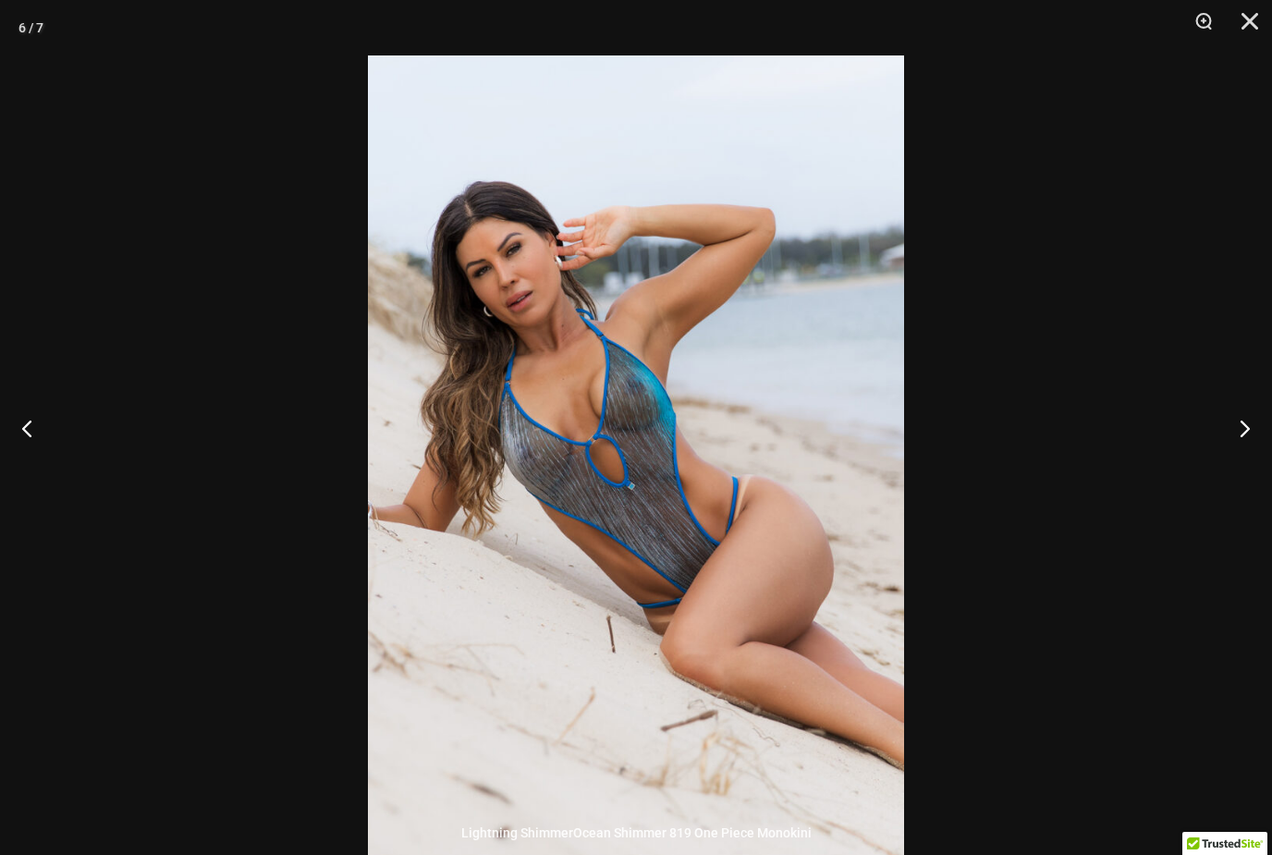
click at [1247, 452] on button "Next" at bounding box center [1237, 428] width 69 height 92
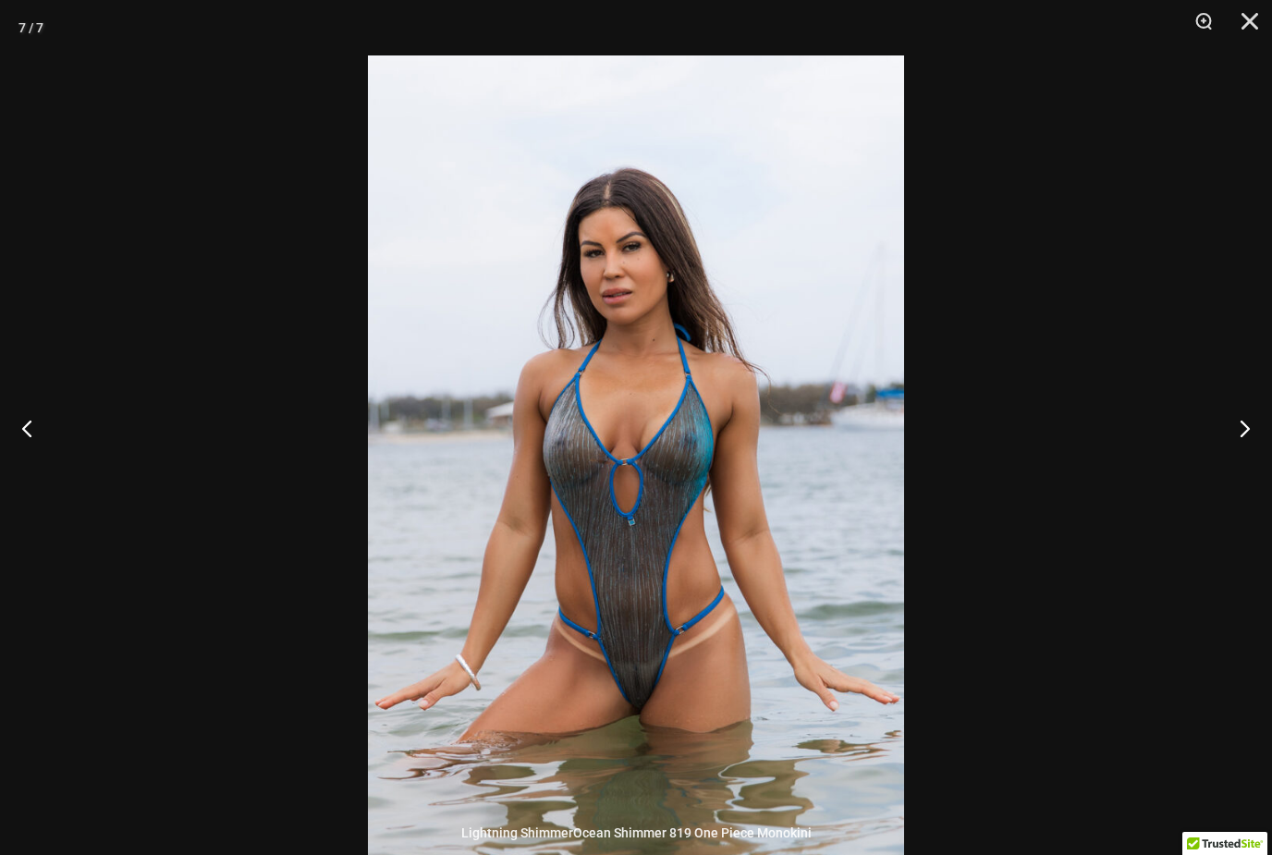
click at [1242, 459] on button "Next" at bounding box center [1237, 428] width 69 height 92
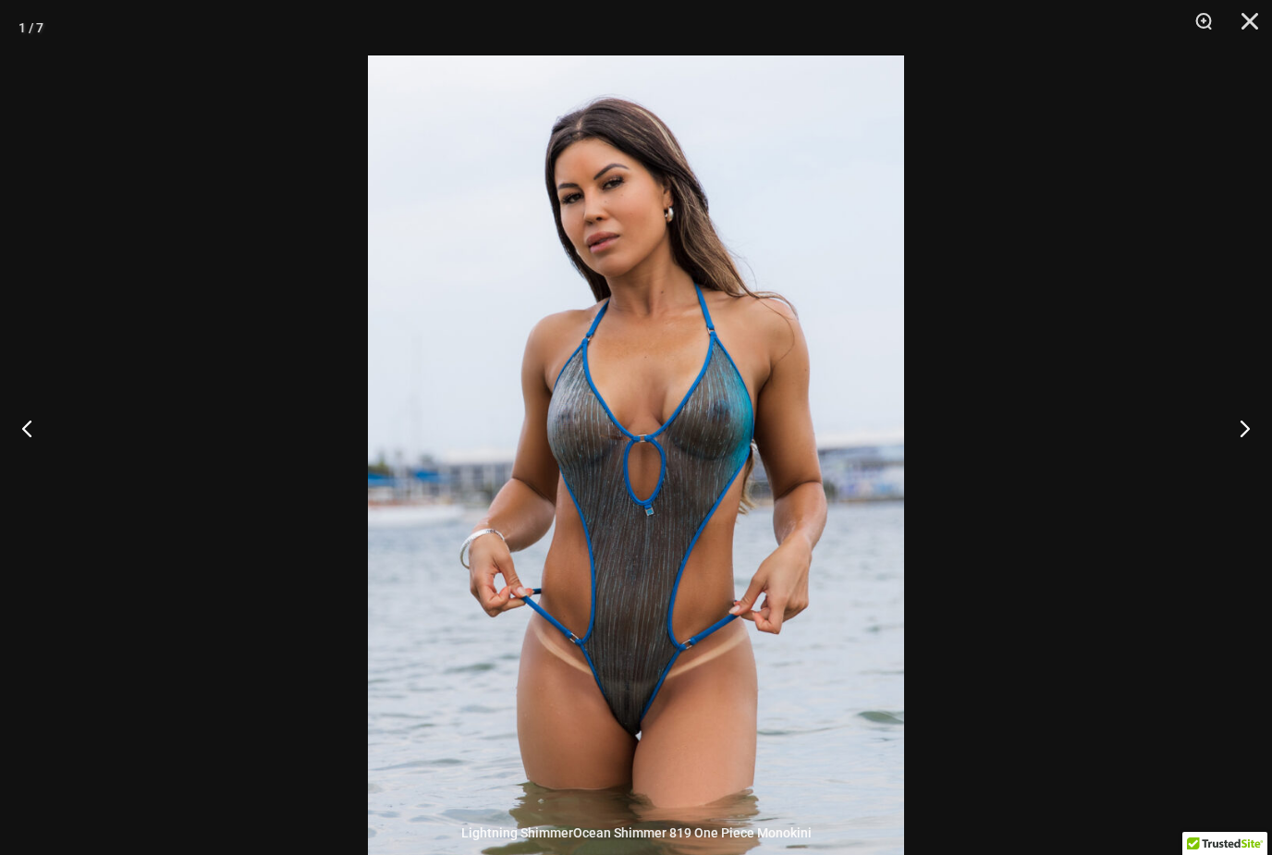
click at [1264, 21] on button "Close" at bounding box center [1243, 27] width 46 height 55
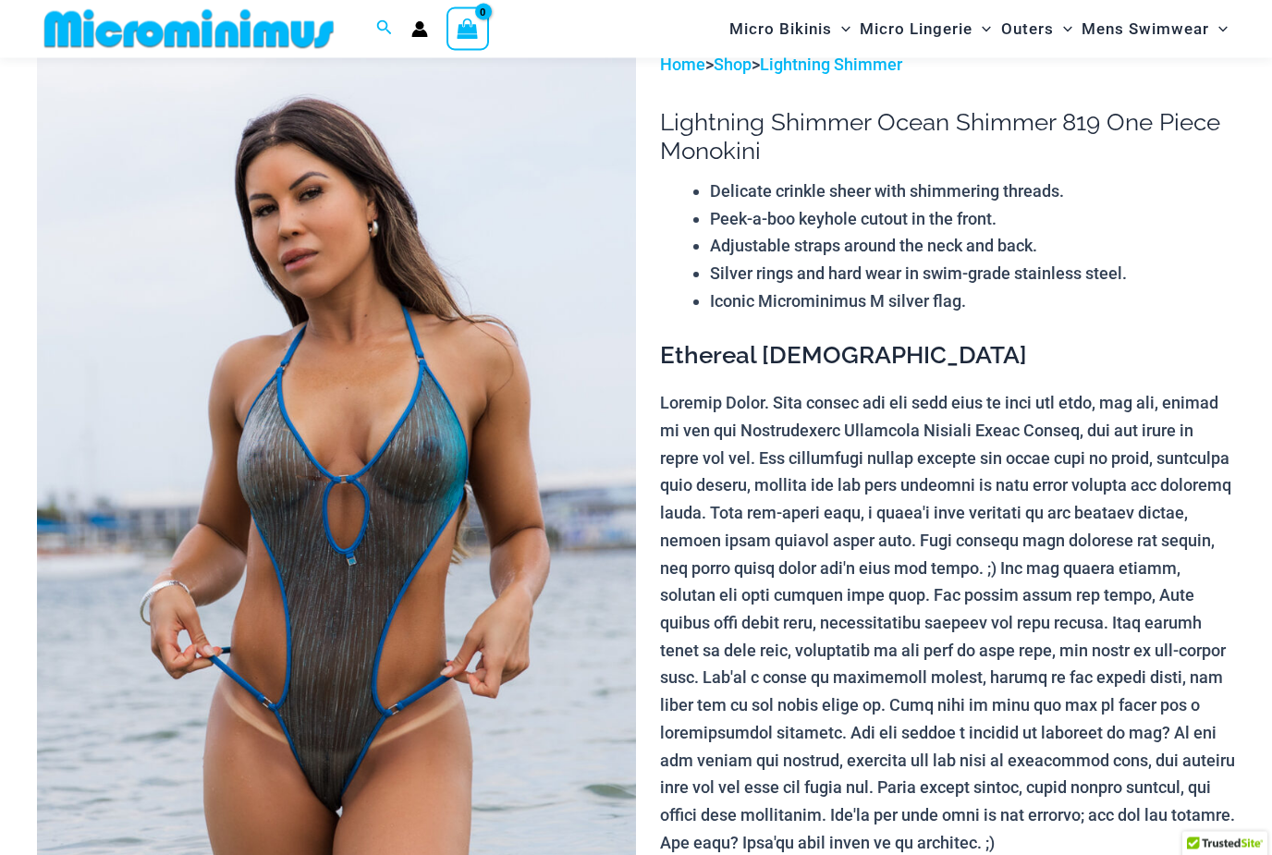
scroll to position [0, 0]
